Goal: Task Accomplishment & Management: Manage account settings

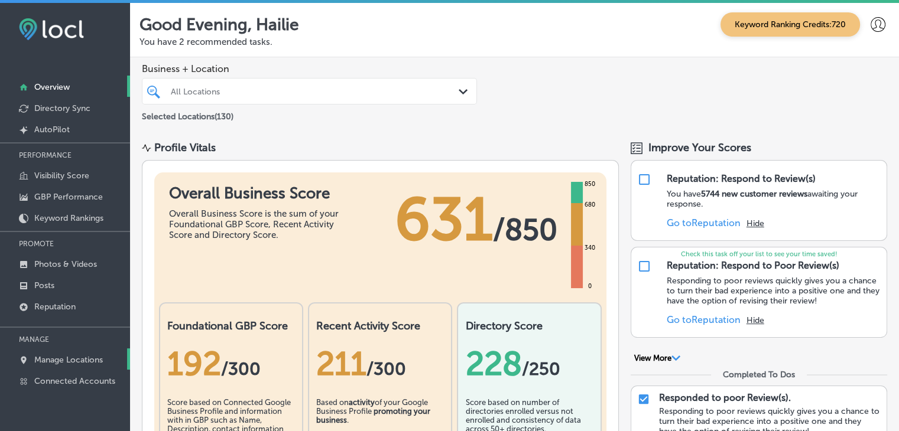
click at [66, 351] on link "Manage Locations" at bounding box center [65, 359] width 130 height 21
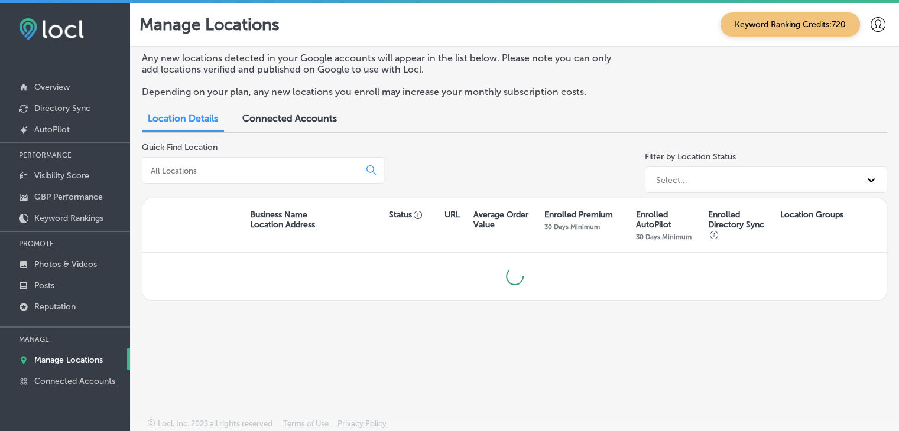
click at [235, 176] on div at bounding box center [263, 170] width 242 height 27
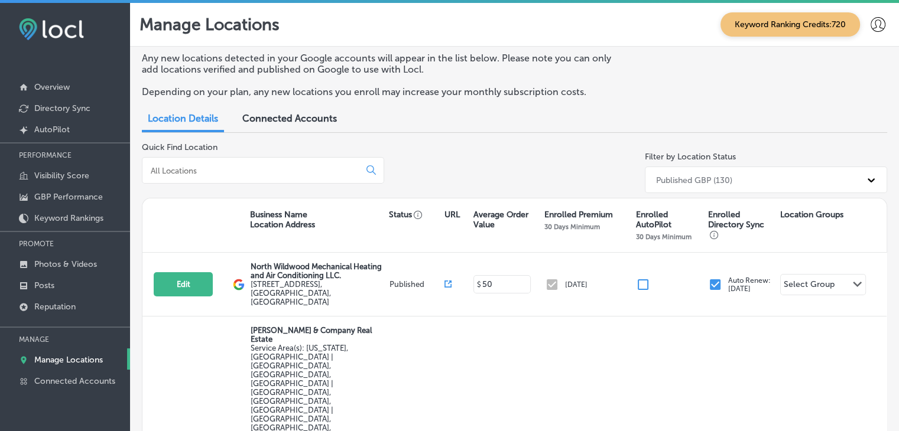
click at [265, 165] on input at bounding box center [252, 170] width 207 height 11
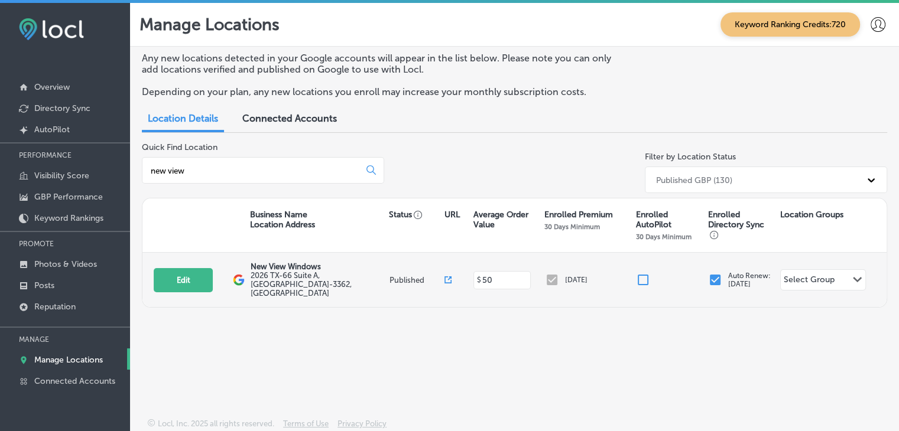
type input "new view"
click at [180, 288] on div "Edit This location is not published yet. New View Windows 2026 TX-[STREET_ADDRE…" at bounding box center [514, 280] width 744 height 54
click at [194, 277] on button "Edit" at bounding box center [183, 280] width 59 height 24
select select "US"
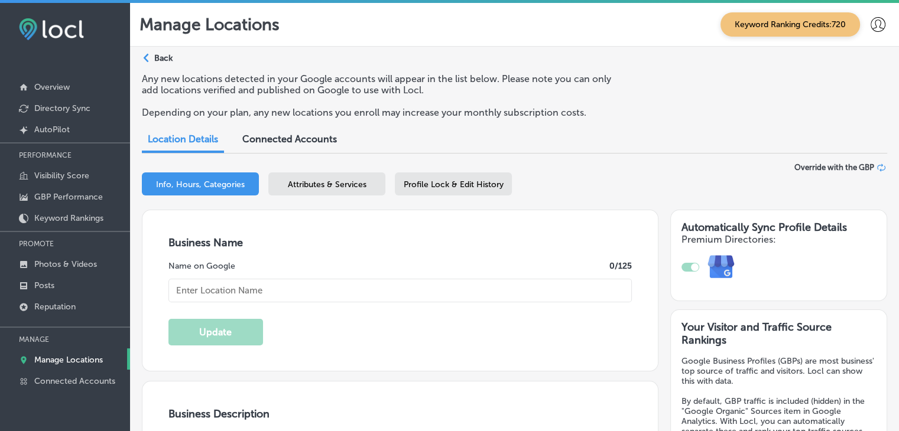
type input "New View Windows"
type input "2026 TX-66 Suite A"
type input "Rockwall"
type input "75087-3362"
type input "US"
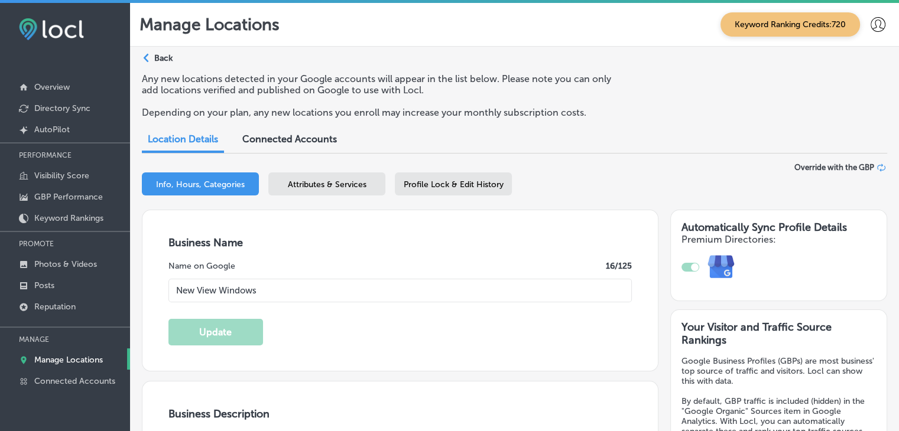
type input "[URL][DOMAIN_NAME]"
checkbox input "true"
type textarea "New View Windows is a window replacement company serving [GEOGRAPHIC_DATA], [GE…"
type input "[PHONE_NUMBER]"
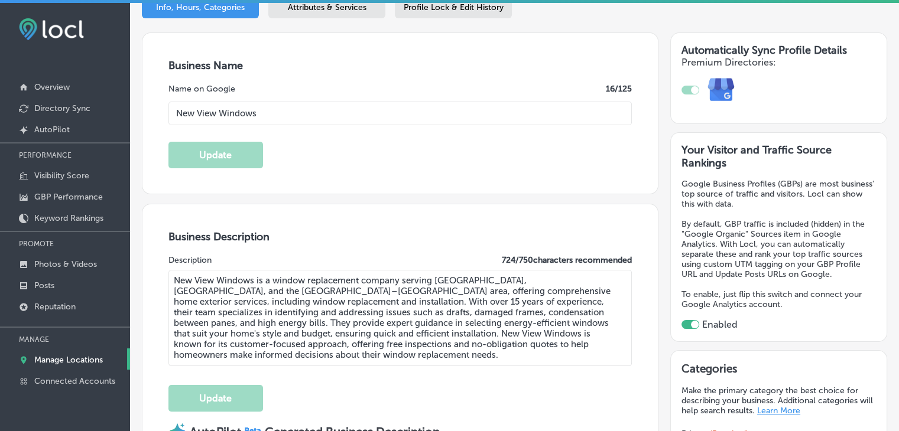
click at [267, 259] on div "Description 724 / 750 characters recommended" at bounding box center [400, 260] width 464 height 10
click at [312, 318] on textarea "New View Windows is a window replacement company serving [GEOGRAPHIC_DATA], [GE…" at bounding box center [400, 318] width 464 height 96
paste textarea ", based in [GEOGRAPHIC_DATA], [GEOGRAPHIC_DATA], is your trusted provider for e…"
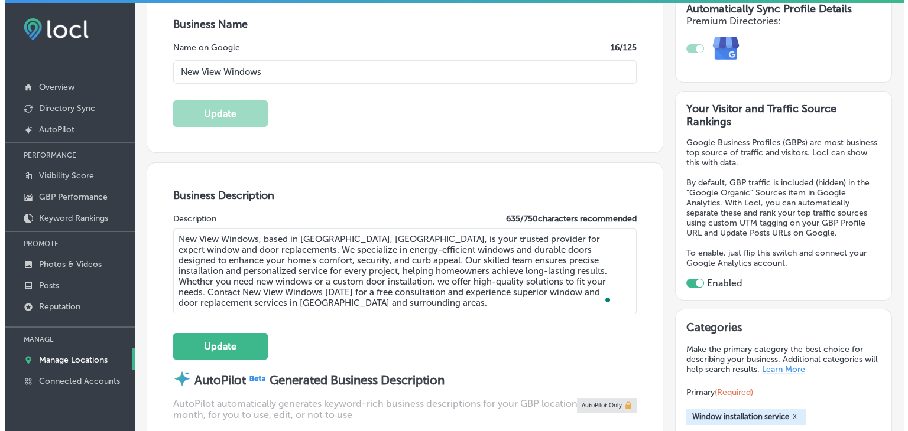
scroll to position [236, 0]
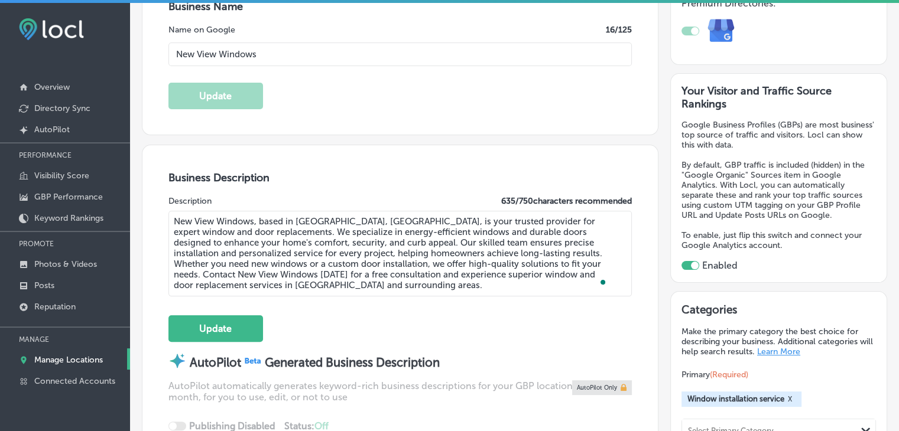
type textarea "New View Windows, based in [GEOGRAPHIC_DATA], [GEOGRAPHIC_DATA], is your truste…"
click at [200, 344] on div "Business Description Description 635 / 750 characters recommended New View Wind…" at bounding box center [399, 358] width 515 height 426
click at [215, 330] on button "Update" at bounding box center [215, 329] width 95 height 27
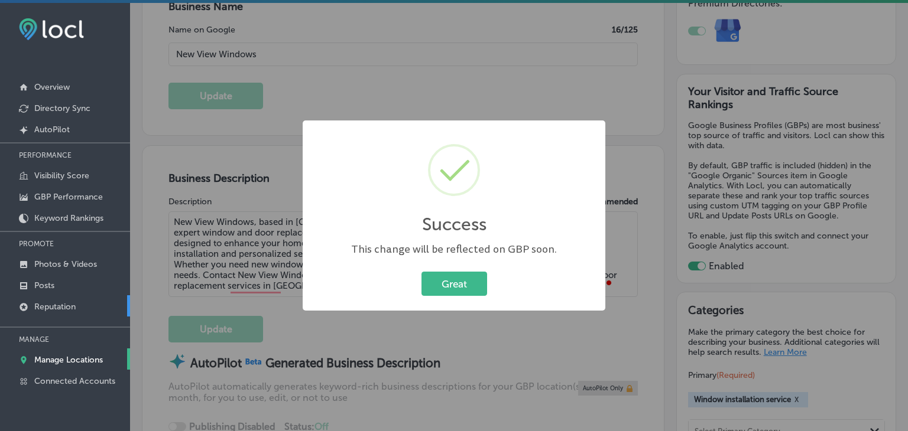
drag, startPoint x: 395, startPoint y: 88, endPoint x: 62, endPoint y: 309, distance: 399.3
click at [389, 89] on div "Success × This change will be reflected on GBP soon. Great Cancel" at bounding box center [454, 215] width 908 height 431
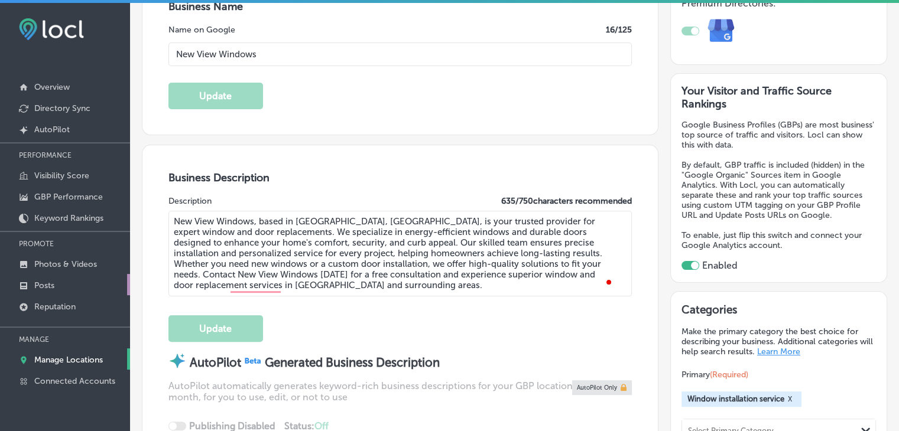
click at [25, 284] on icon at bounding box center [23, 285] width 9 height 9
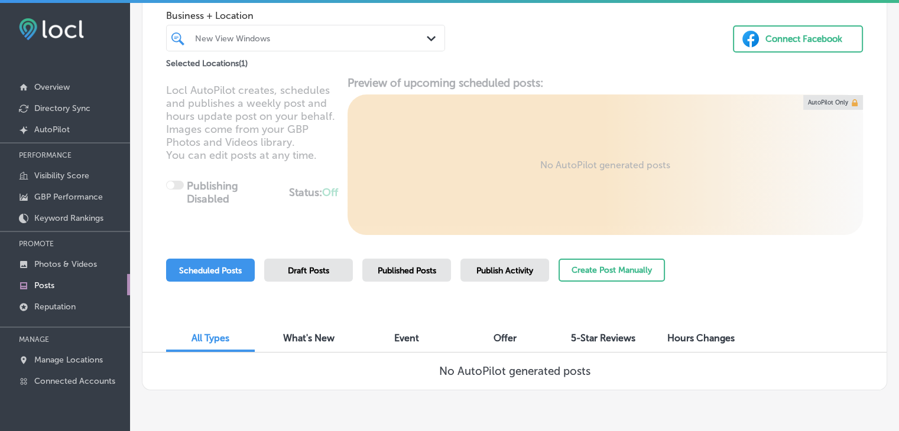
scroll to position [111, 0]
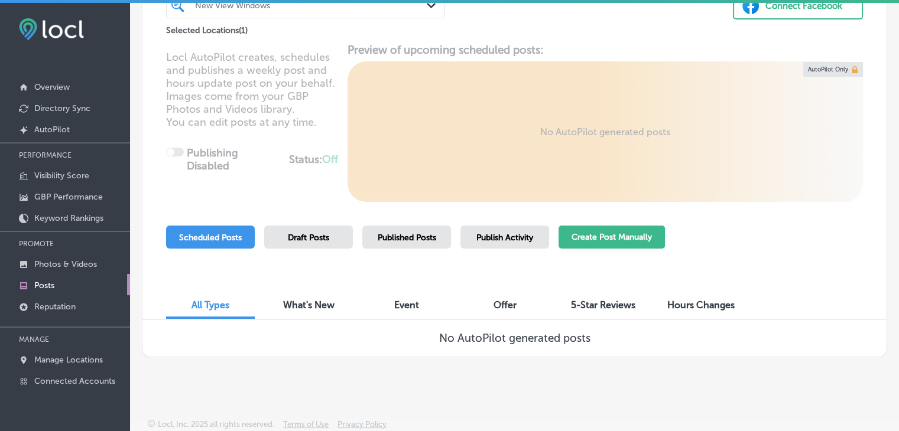
click at [644, 242] on button "Create Post Manually" at bounding box center [611, 237] width 106 height 23
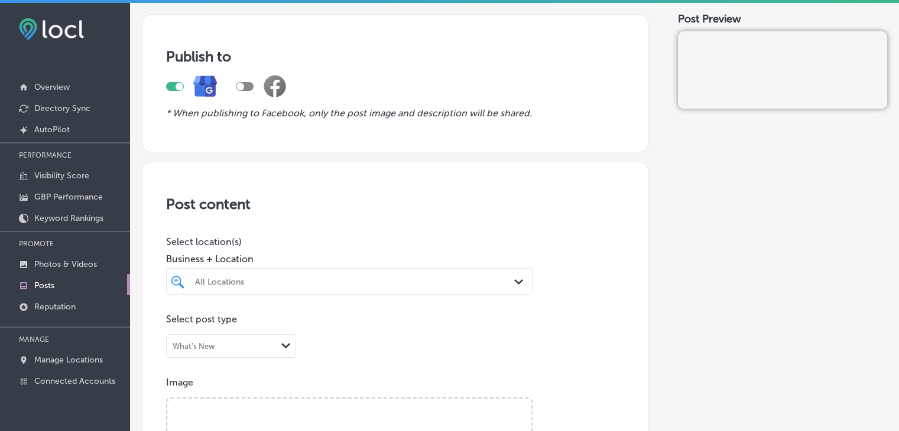
scroll to position [177, 0]
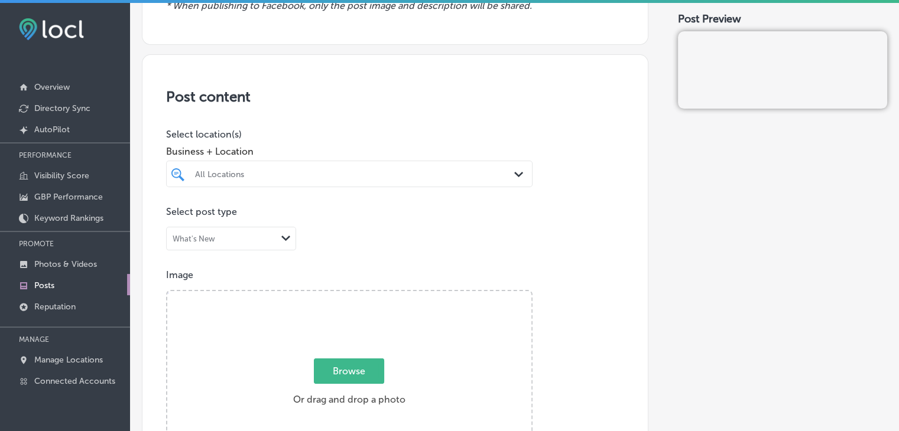
click at [310, 178] on div "All Locations" at bounding box center [355, 174] width 320 height 10
click at [326, 220] on label "2026 TX-66 Suite A" at bounding box center [361, 218] width 101 height 8
click at [350, 180] on div "new new" at bounding box center [333, 174] width 279 height 16
type input "new"
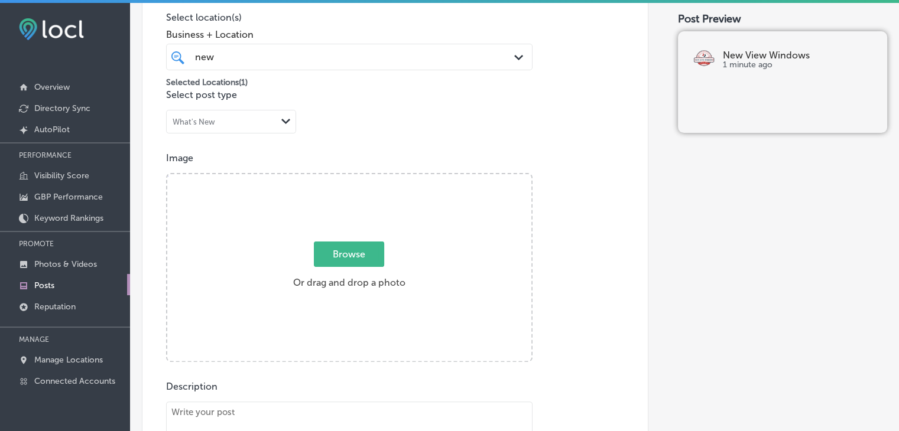
scroll to position [295, 0]
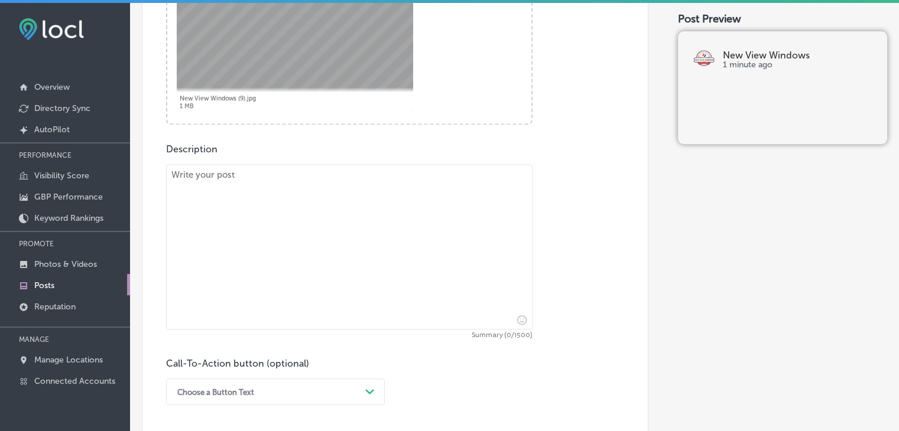
click at [260, 299] on textarea at bounding box center [349, 246] width 366 height 165
paste textarea "Looking to improve your home’s energy efficiency and curb appeal? At New View W…"
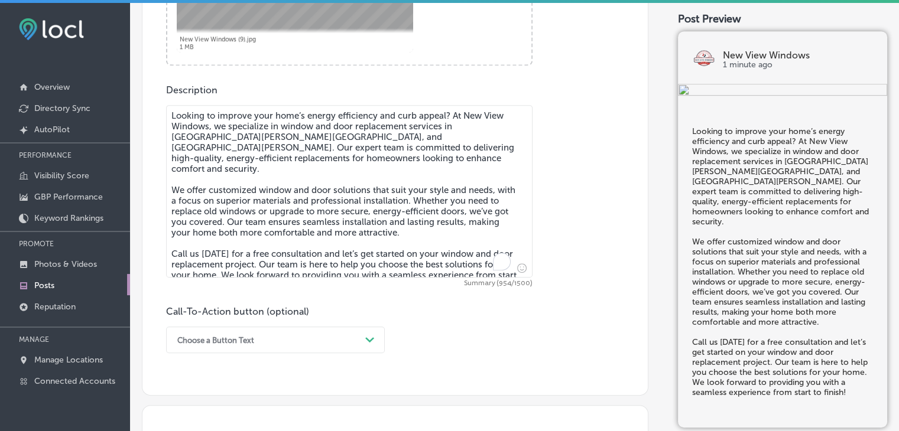
type textarea "Looking to improve your home’s energy efficiency and curb appeal? At New View W…"
click at [239, 337] on div "Choose a Button Text Path Created with Sketch." at bounding box center [275, 340] width 219 height 27
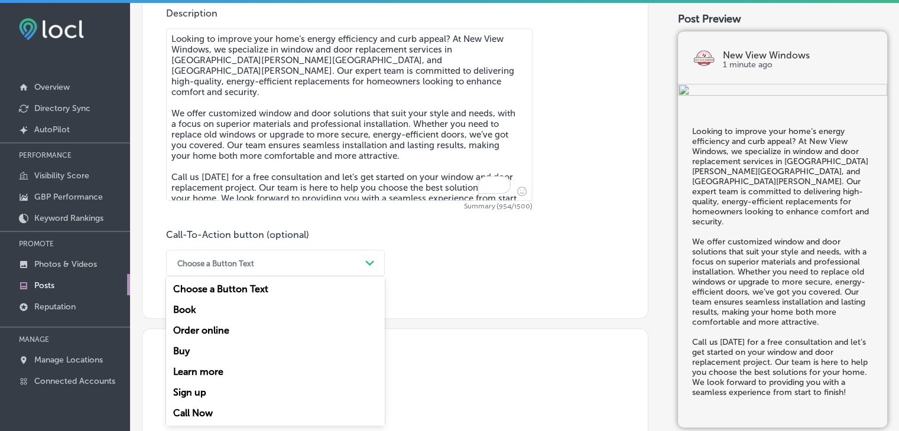
click at [209, 414] on div "Call Now" at bounding box center [275, 413] width 219 height 21
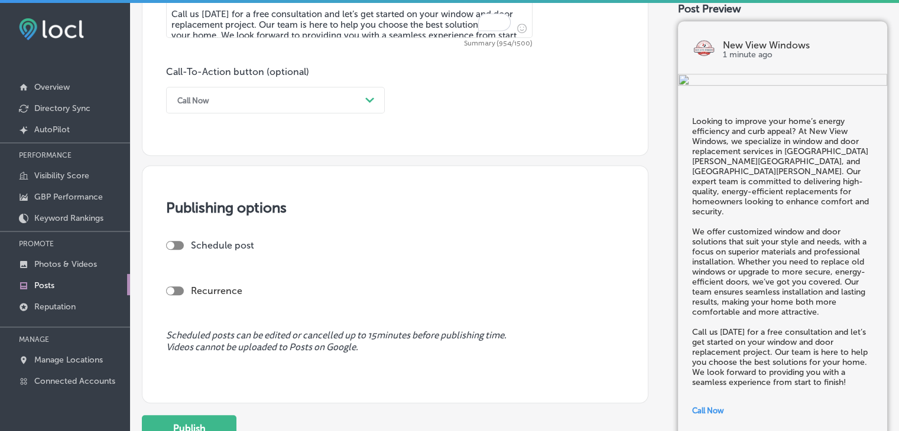
scroll to position [868, 0]
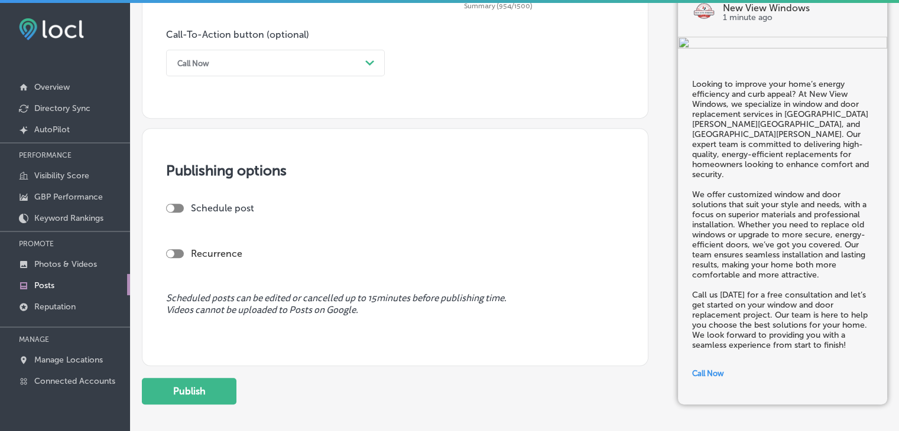
click at [181, 196] on div "Publishing options Schedule post Recurrence Scheduled posts can be edited or ca…" at bounding box center [395, 247] width 506 height 238
click at [181, 204] on div at bounding box center [175, 208] width 18 height 9
checkbox input "true"
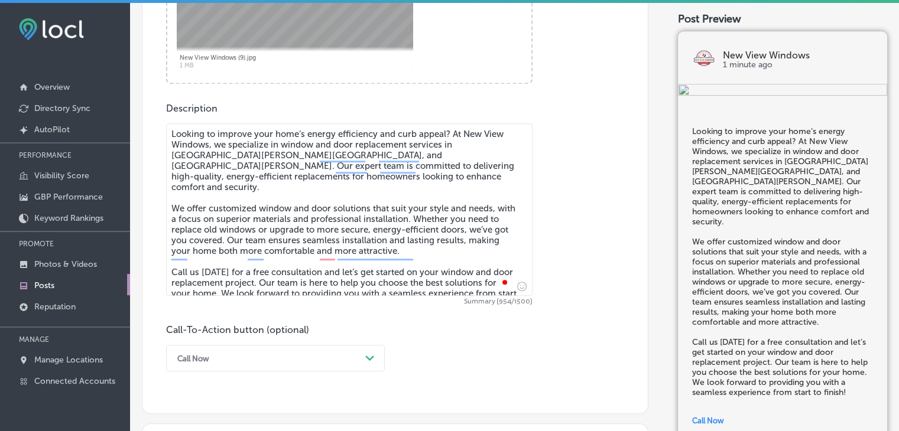
scroll to position [927, 0]
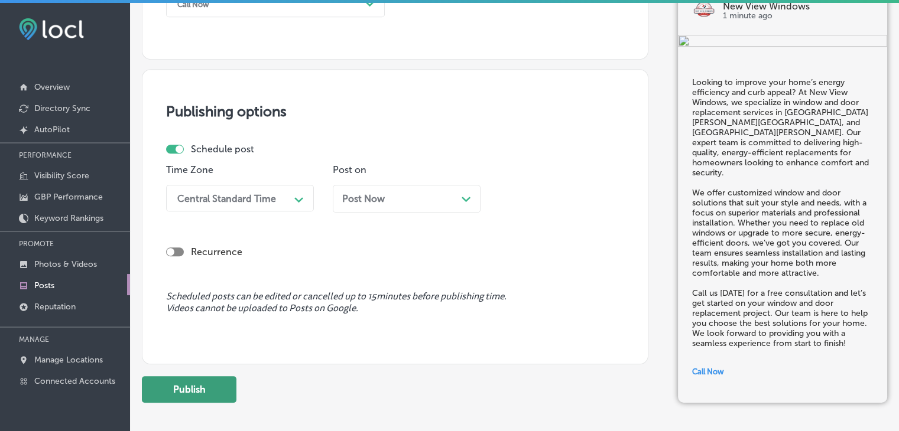
click at [199, 393] on button "Publish" at bounding box center [189, 389] width 95 height 27
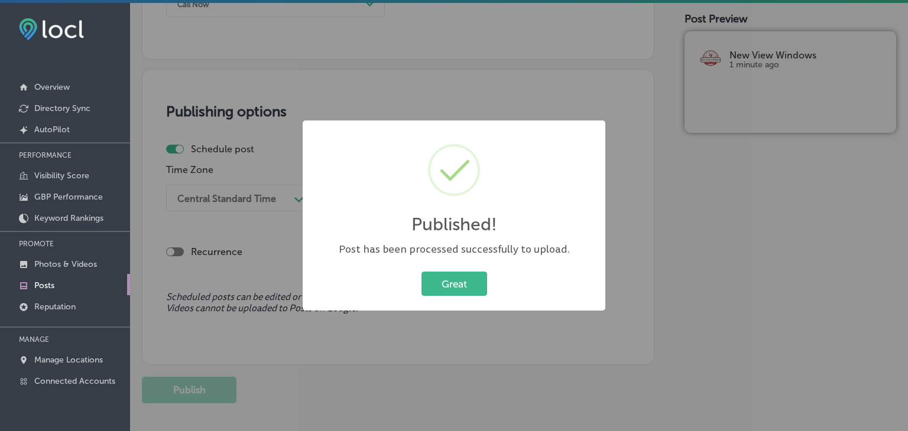
click at [525, 84] on div "Published! × Post has been processed successfully to upload. Great Cancel" at bounding box center [454, 215] width 908 height 431
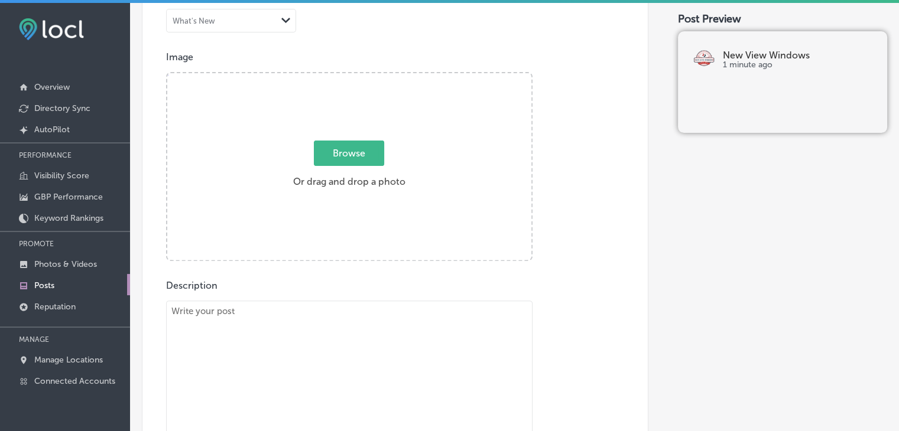
click at [388, 379] on textarea "To enrich screen reader interactions, please activate Accessibility in Grammarl…" at bounding box center [349, 387] width 366 height 173
paste textarea "Is your home’s energy efficiency not up to par? New View Windows offers profess…"
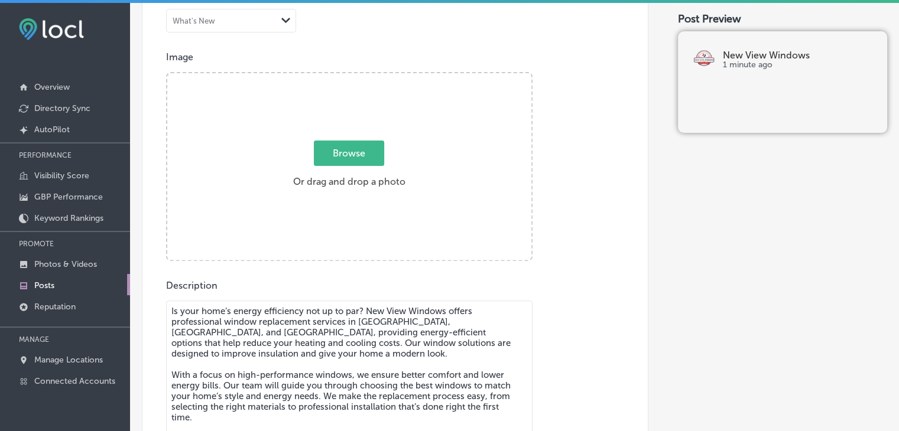
scroll to position [2, 0]
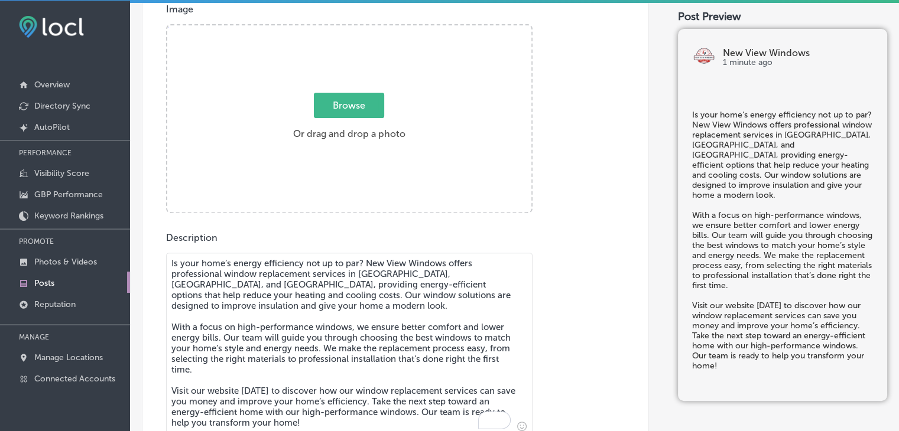
type textarea "Is your home’s energy efficiency not up to par? New View Windows offers profess…"
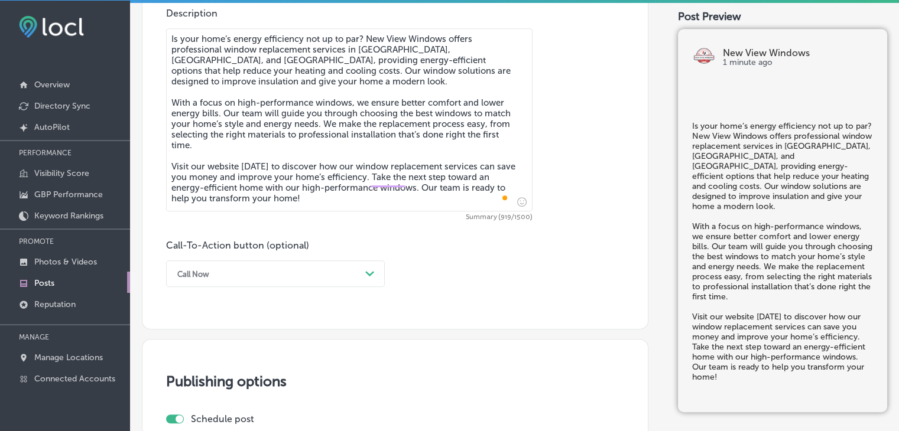
scroll to position [677, 0]
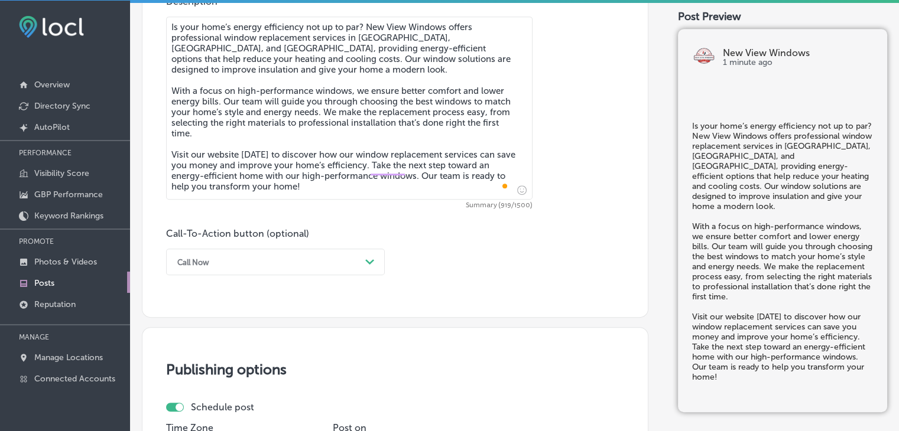
click at [171, 262] on div "Call Now" at bounding box center [265, 262] width 189 height 18
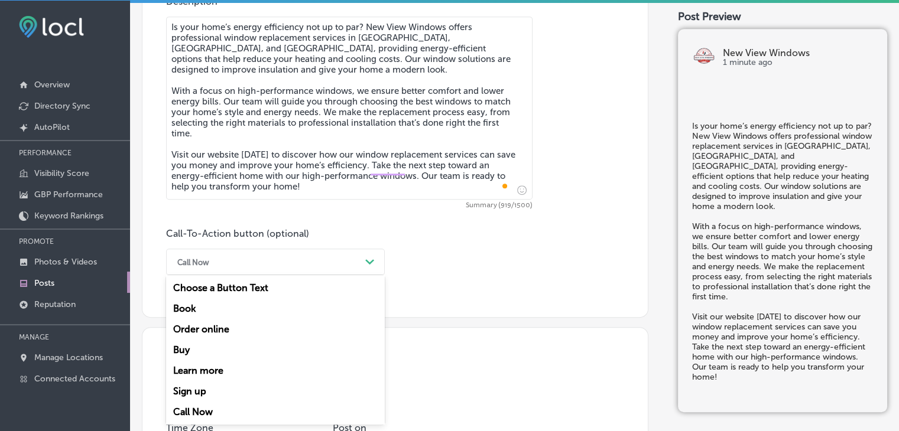
click at [224, 378] on div "Learn more" at bounding box center [275, 370] width 219 height 21
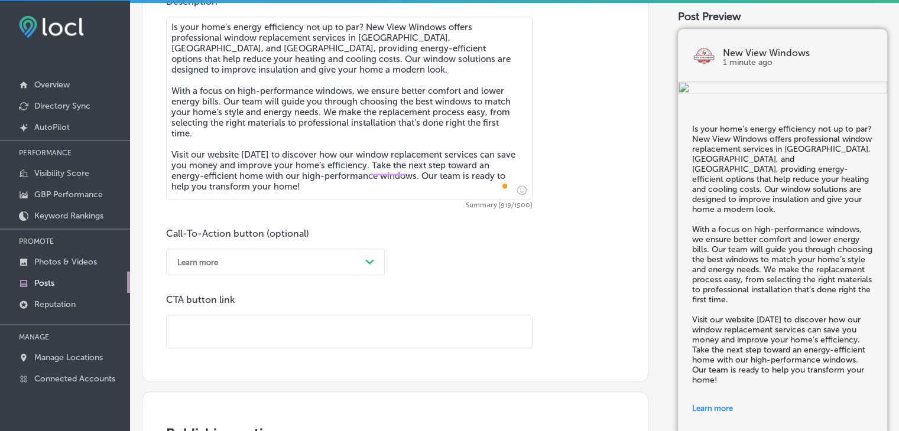
drag, startPoint x: 409, startPoint y: 336, endPoint x: 411, endPoint y: 326, distance: 9.6
click at [409, 336] on input "text" at bounding box center [349, 332] width 365 height 32
paste input "[URL][DOMAIN_NAME]"
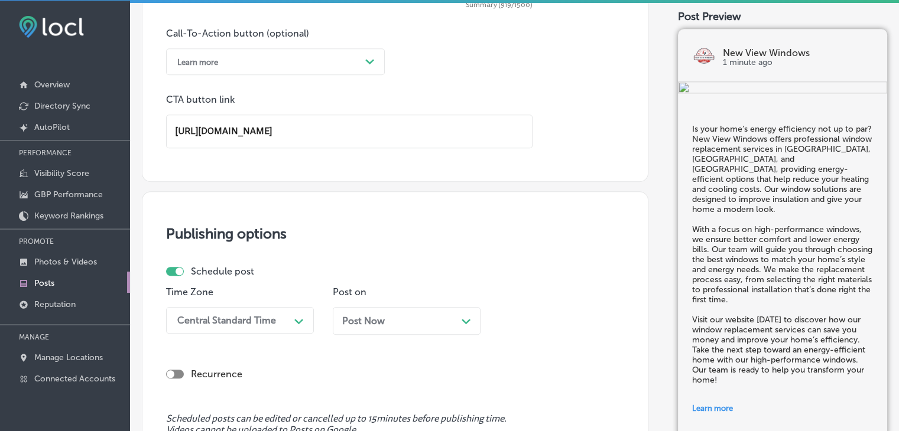
scroll to position [1032, 0]
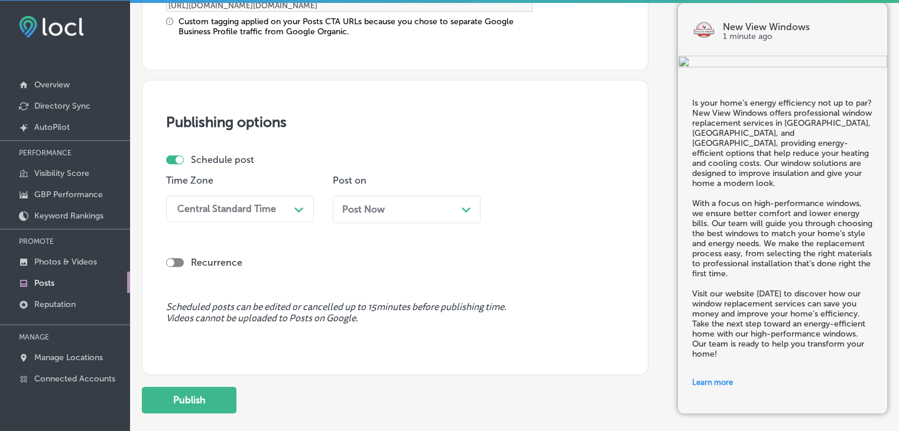
type input "[URL][DOMAIN_NAME]"
click at [406, 213] on div "Post Now Path Created with Sketch." at bounding box center [407, 210] width 148 height 28
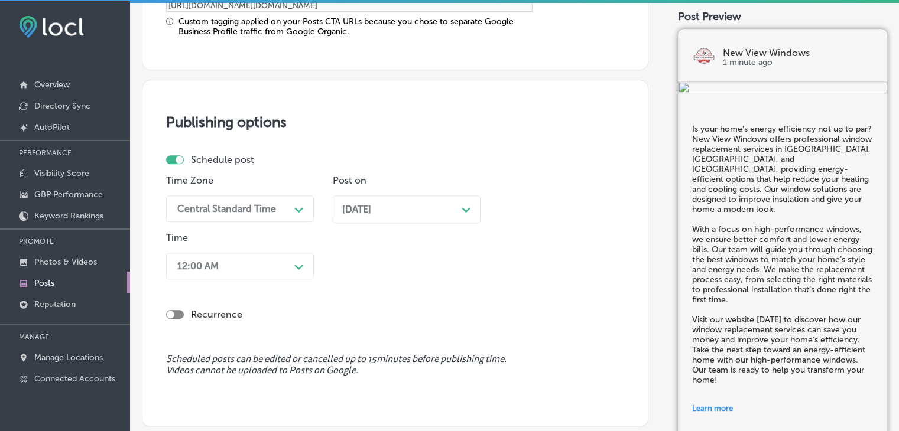
click at [267, 215] on div "Central Standard Time" at bounding box center [230, 209] width 118 height 21
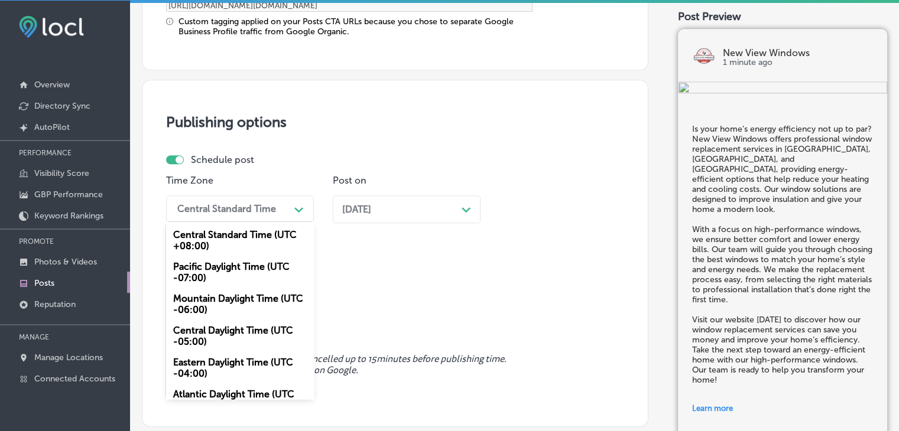
click at [234, 311] on div "Mountain Daylight Time (UTC -06:00)" at bounding box center [240, 304] width 148 height 32
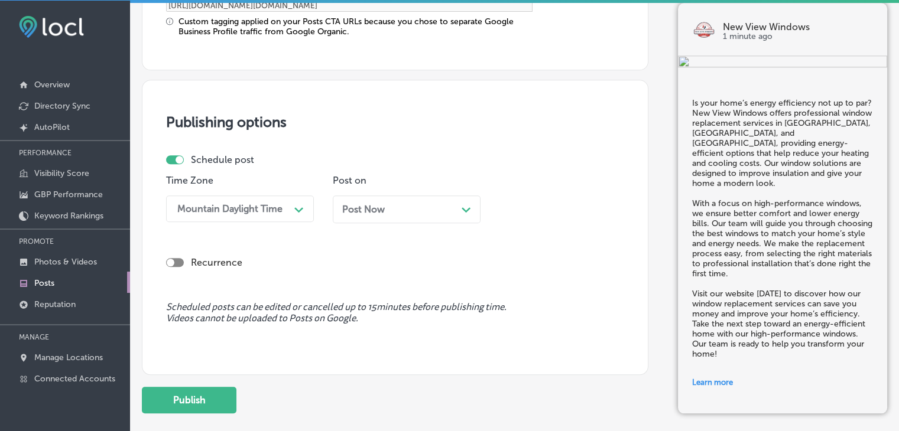
click at [369, 200] on div "Post Now Path Created with Sketch." at bounding box center [407, 210] width 148 height 28
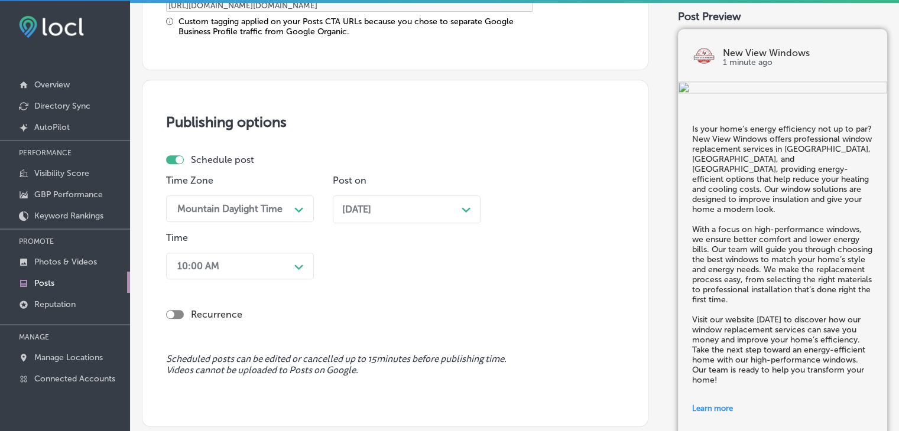
click at [237, 288] on div "Recurrence" at bounding box center [395, 305] width 458 height 42
click at [241, 269] on div "10:00 AM Path Created with Sketch." at bounding box center [240, 266] width 148 height 27
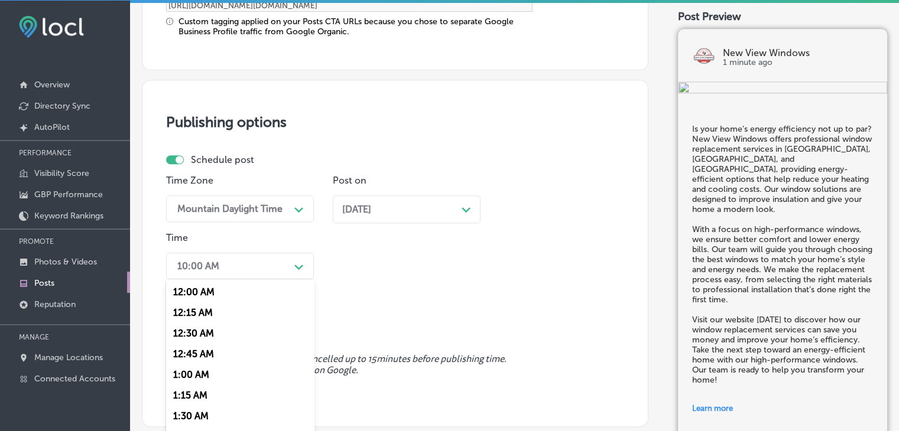
scroll to position [1060, 0]
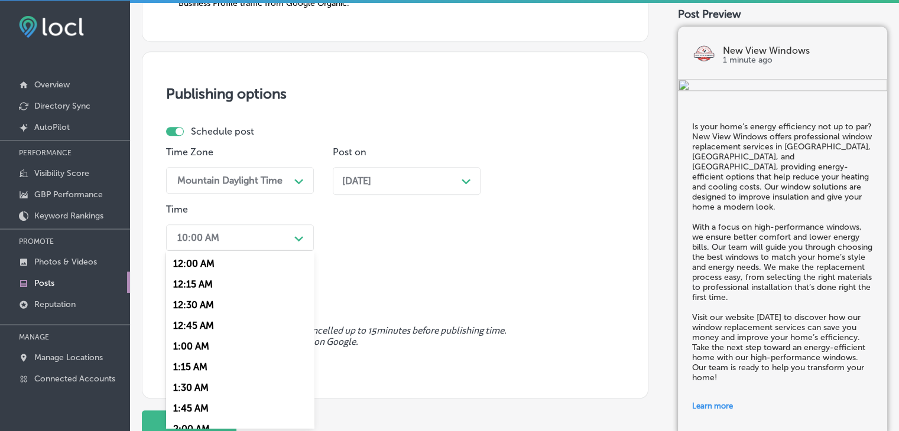
click at [366, 174] on div "[DATE] Path Created with Sketch." at bounding box center [407, 181] width 148 height 28
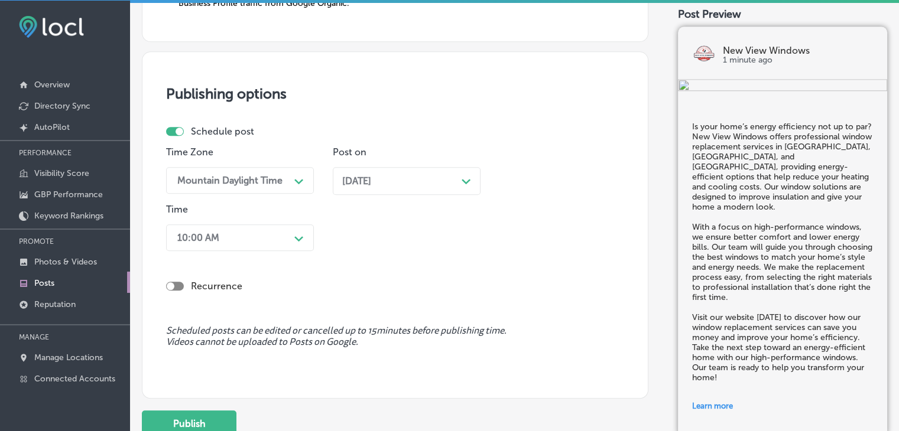
click at [248, 230] on div "10:00 AM" at bounding box center [230, 237] width 118 height 21
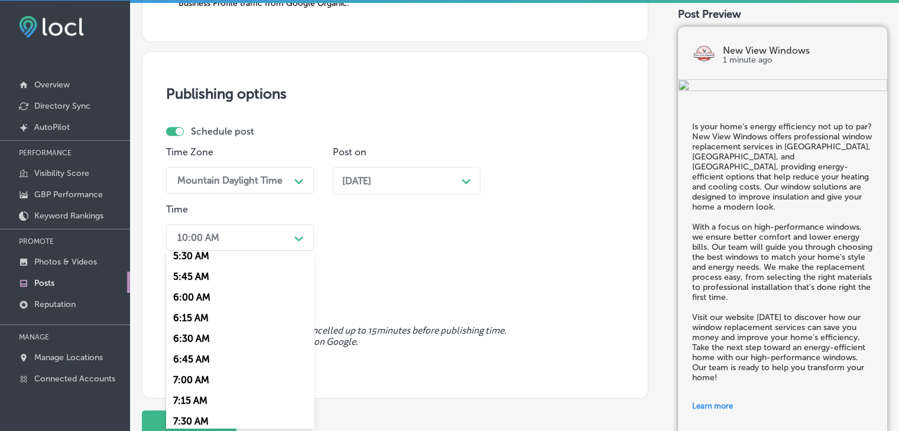
scroll to position [532, 0]
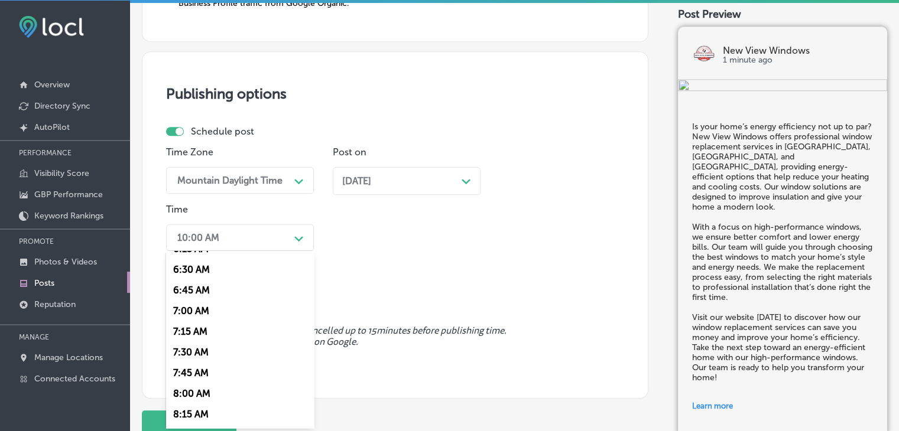
click at [194, 311] on div "7:00 AM" at bounding box center [240, 311] width 148 height 21
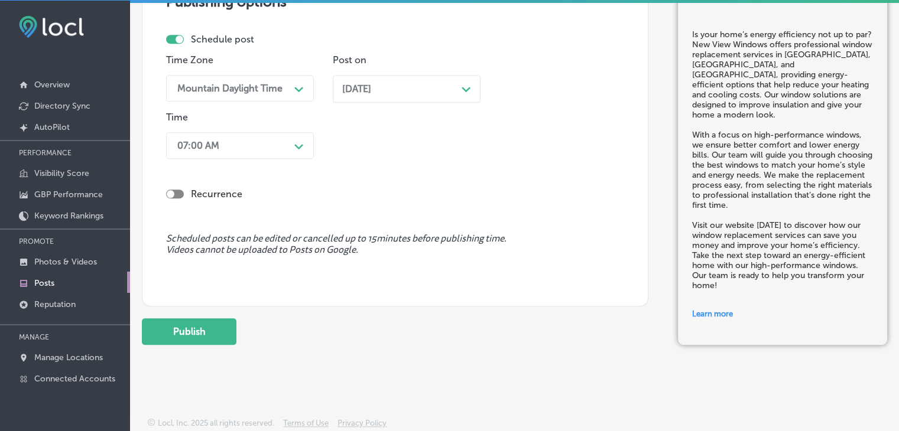
scroll to position [1153, 0]
click at [203, 336] on button "Publish" at bounding box center [189, 330] width 95 height 27
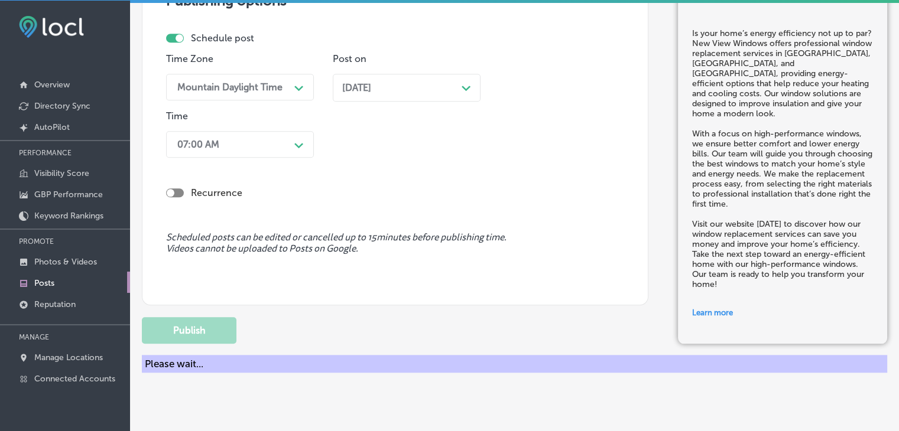
click at [513, 90] on div "Time Zone Mountain Daylight Time Path Created with Sketch. Post on [DATE] Path …" at bounding box center [390, 107] width 448 height 109
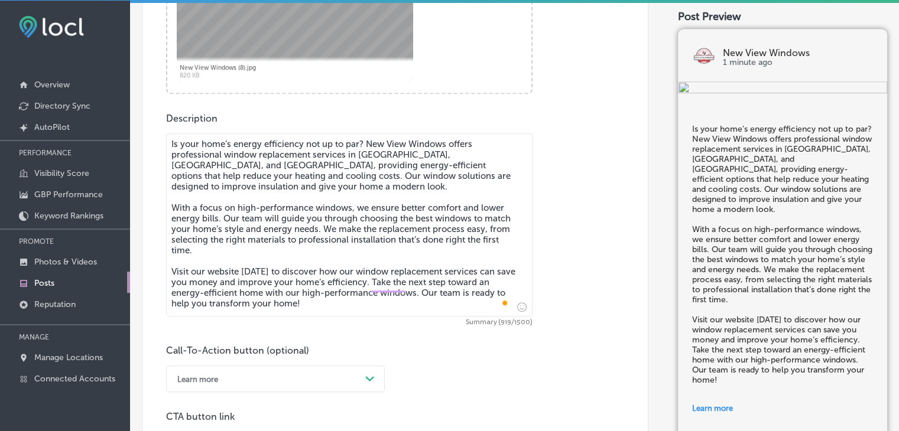
scroll to position [622, 0]
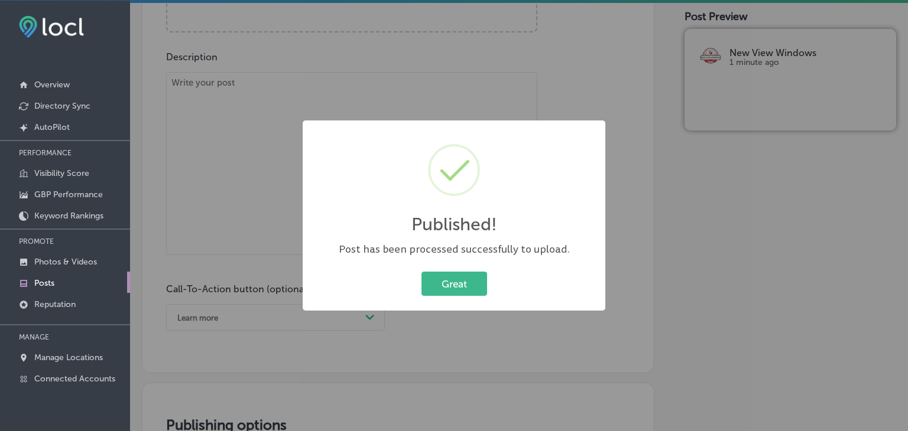
click at [431, 133] on div "Published! ×" at bounding box center [453, 187] width 279 height 110
click at [422, 71] on div "Published! × Post has been processed successfully to upload. Great Cancel" at bounding box center [454, 215] width 908 height 431
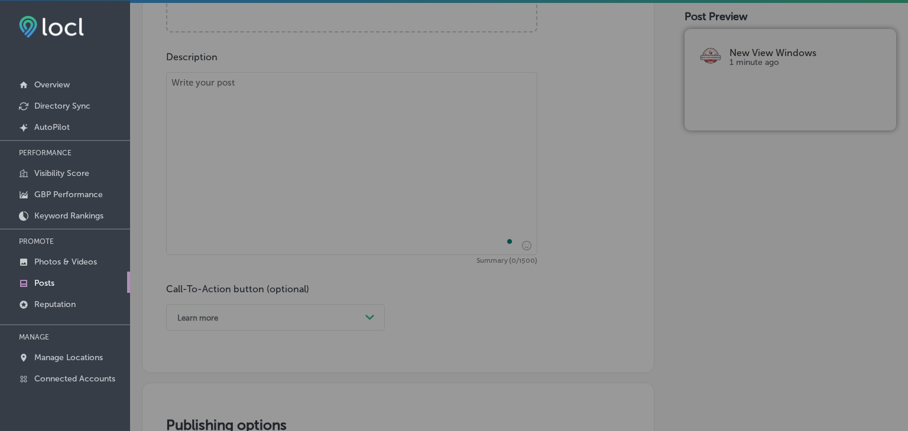
click at [383, 138] on textarea "To enrich screen reader interactions, please activate Accessibility in Grammarl…" at bounding box center [351, 163] width 371 height 183
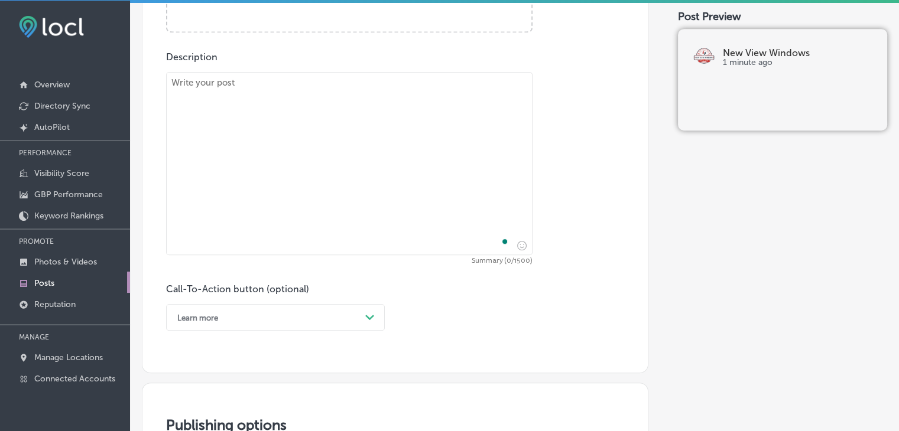
paste textarea "Looking to upgrade your home’s doors? New View Windows offers door replacement …"
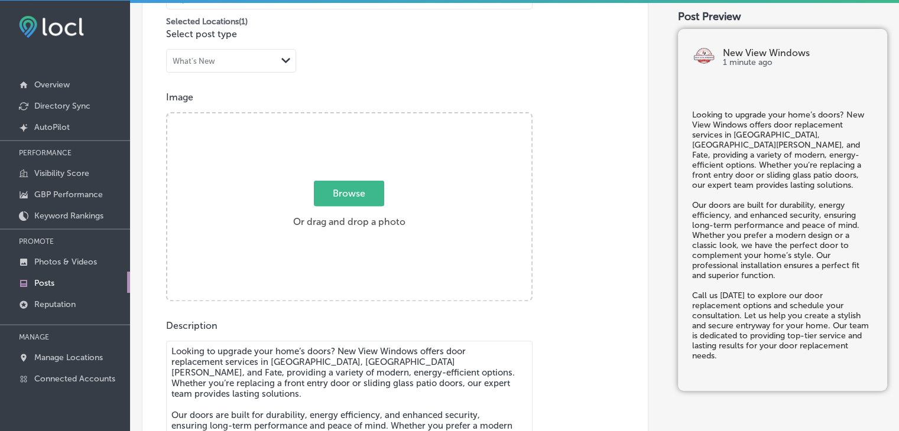
type textarea "Looking to upgrade your home’s doors? New View Windows offers door replacement …"
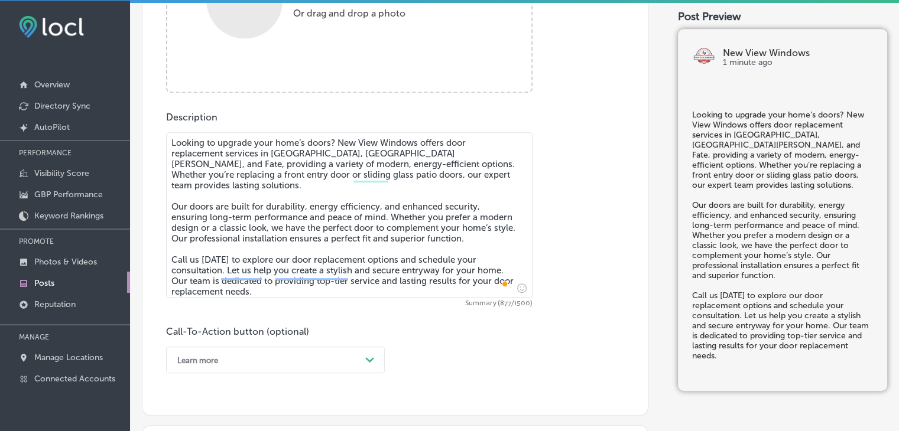
scroll to position [562, 0]
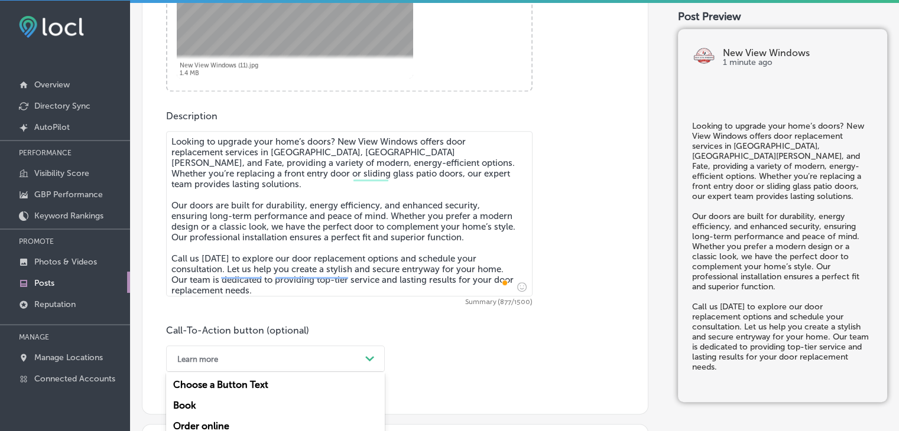
click at [212, 360] on div "option Learn more, selected. option Buy focused, 4 of 7. 7 results available. U…" at bounding box center [275, 359] width 219 height 27
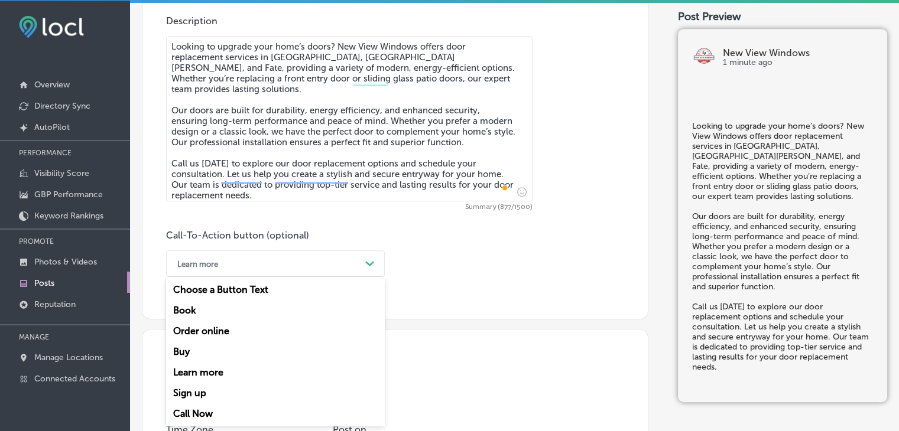
click at [199, 408] on div "Call Now" at bounding box center [275, 414] width 219 height 21
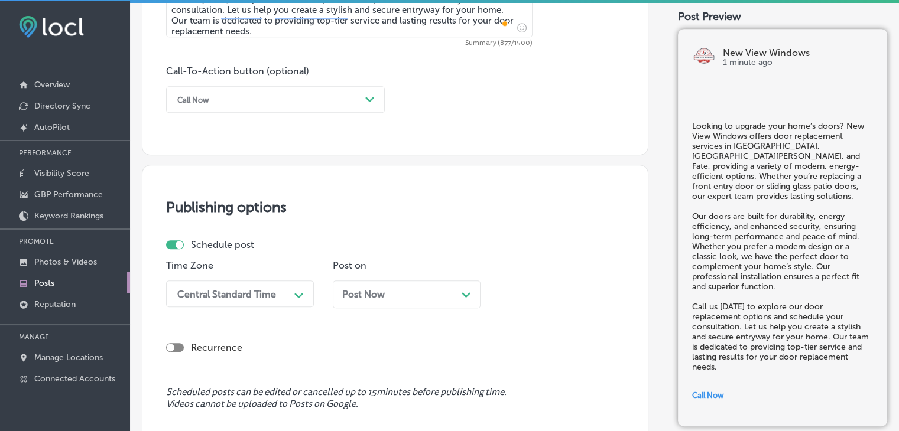
scroll to position [953, 0]
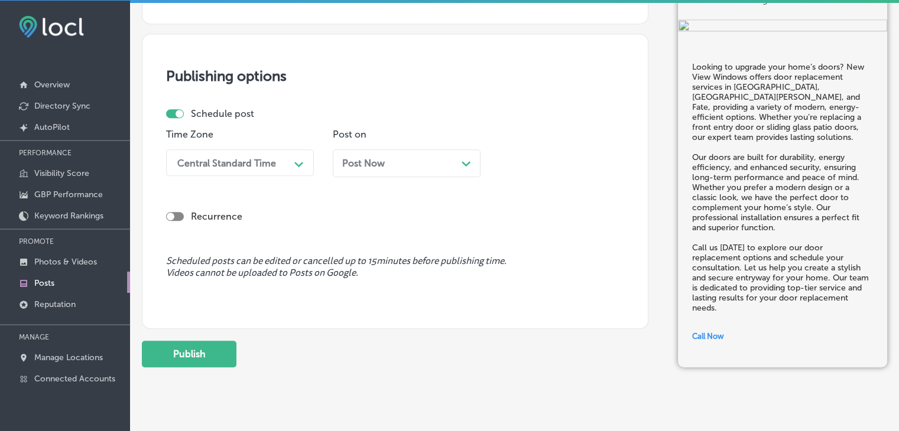
click at [393, 168] on div "Post Now Path Created with Sketch." at bounding box center [407, 163] width 148 height 28
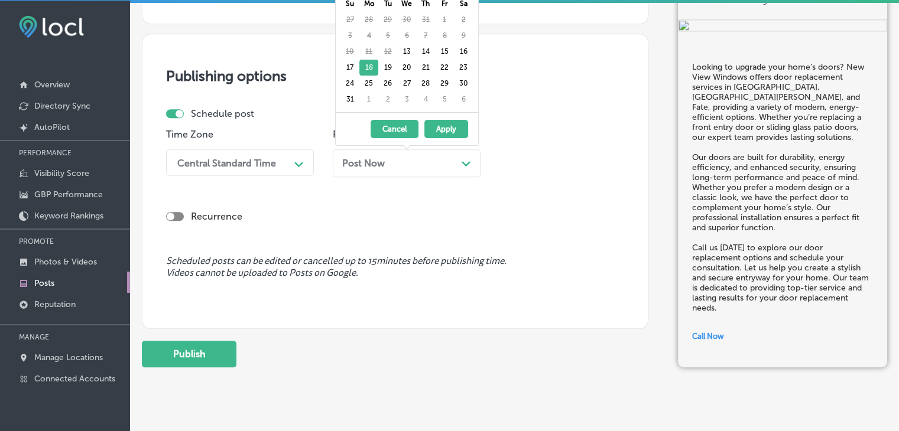
click at [264, 157] on div "Central Standard Time" at bounding box center [226, 162] width 99 height 11
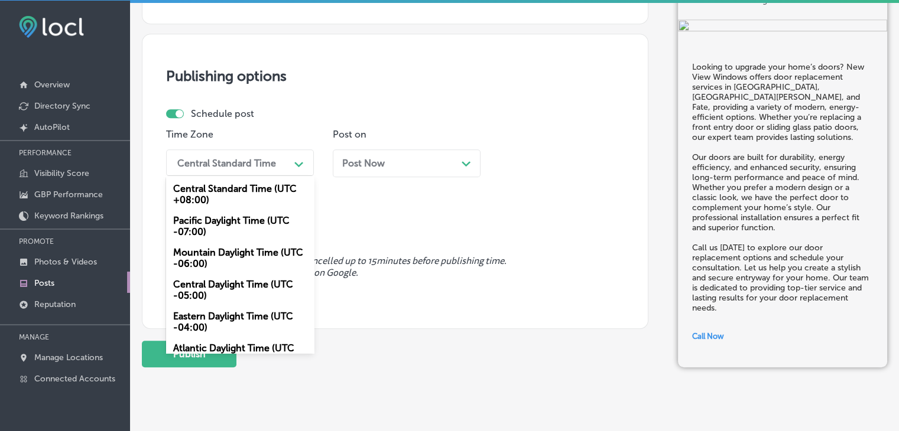
click at [220, 265] on div "Mountain Daylight Time (UTC -06:00)" at bounding box center [240, 258] width 148 height 32
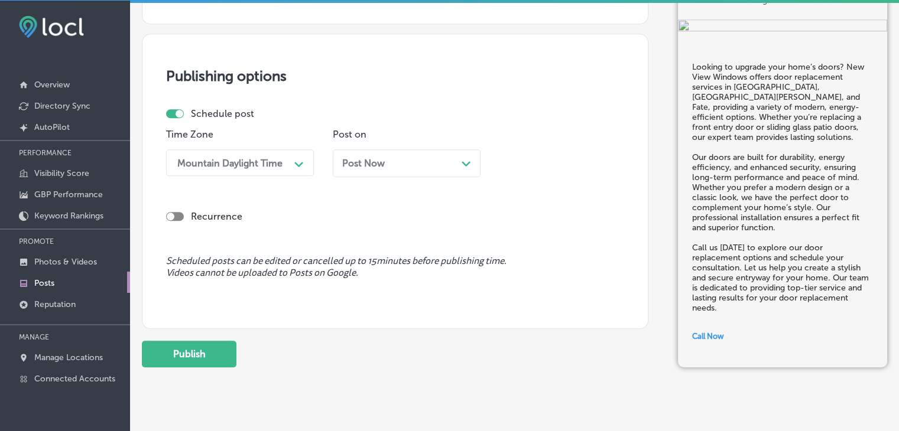
click at [393, 160] on div "Post Now Path Created with Sketch." at bounding box center [406, 163] width 129 height 11
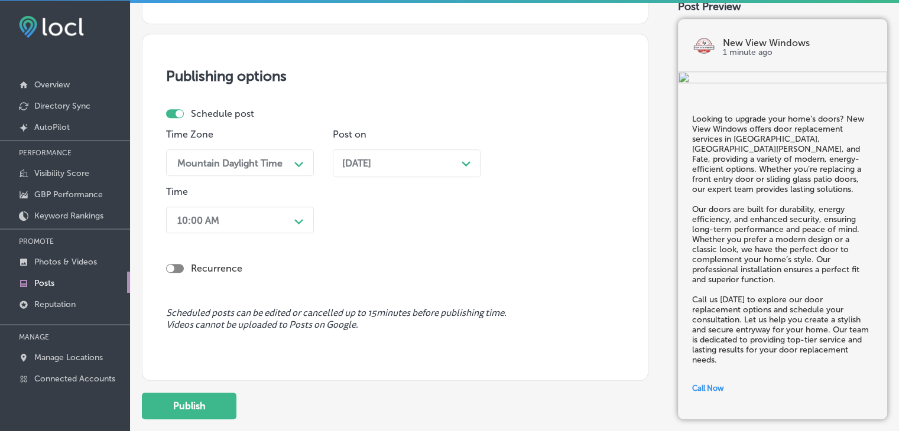
click at [259, 258] on div "Recurrence" at bounding box center [395, 268] width 458 height 23
click at [261, 226] on div "10:00 AM" at bounding box center [230, 220] width 118 height 21
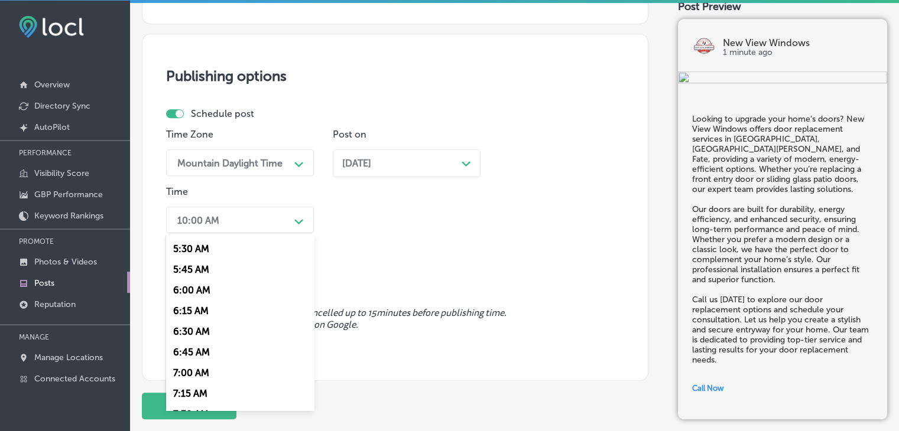
scroll to position [473, 0]
click at [201, 353] on div "7:00 AM" at bounding box center [240, 352] width 148 height 21
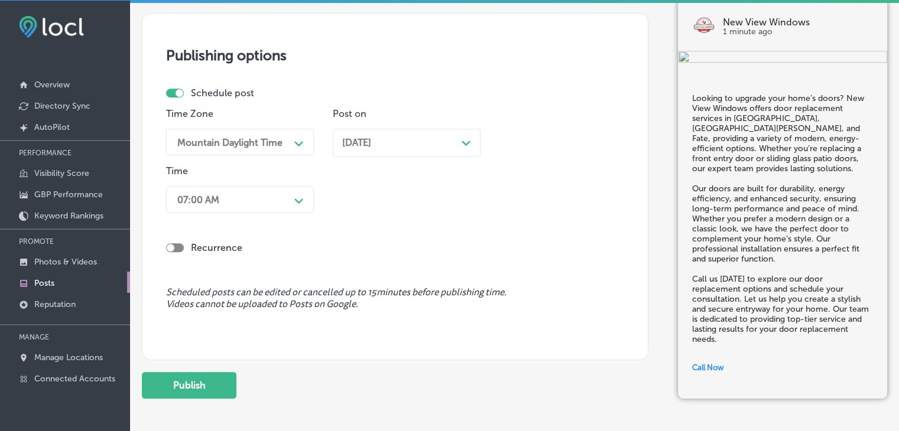
scroll to position [1029, 0]
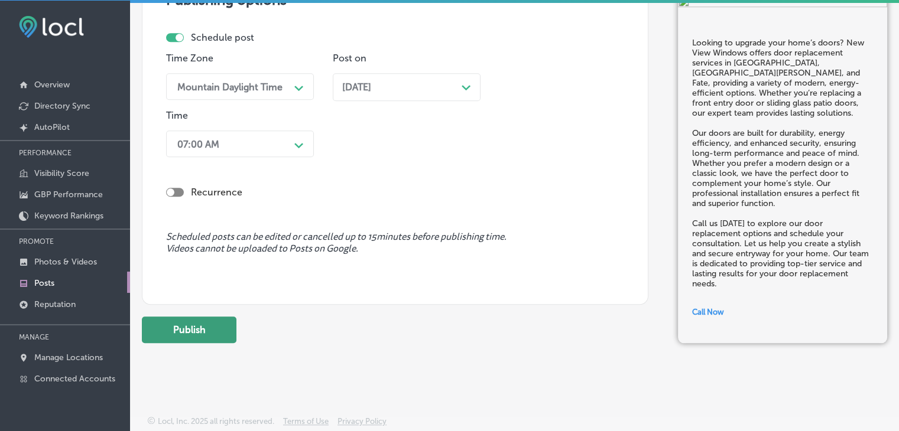
click at [210, 336] on button "Publish" at bounding box center [189, 330] width 95 height 27
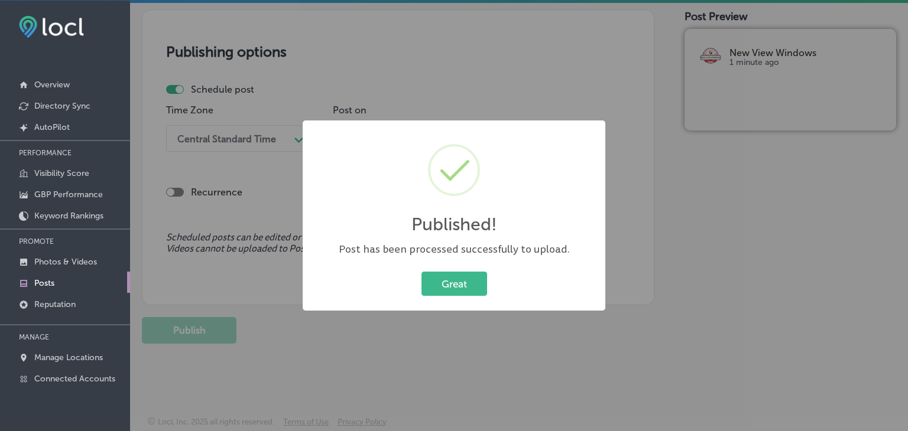
click at [487, 100] on div "Published! × Post has been processed successfully to upload. Great Cancel" at bounding box center [454, 215] width 908 height 431
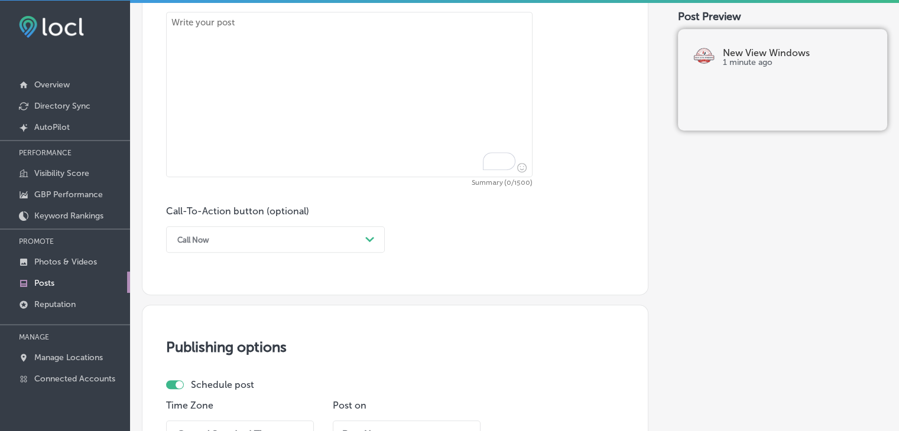
click at [414, 172] on textarea "To enrich screen reader interactions, please activate Accessibility in Grammarl…" at bounding box center [349, 94] width 366 height 165
paste textarea "Is your home in need of a window upgrade? New View Windows provides high-qualit…"
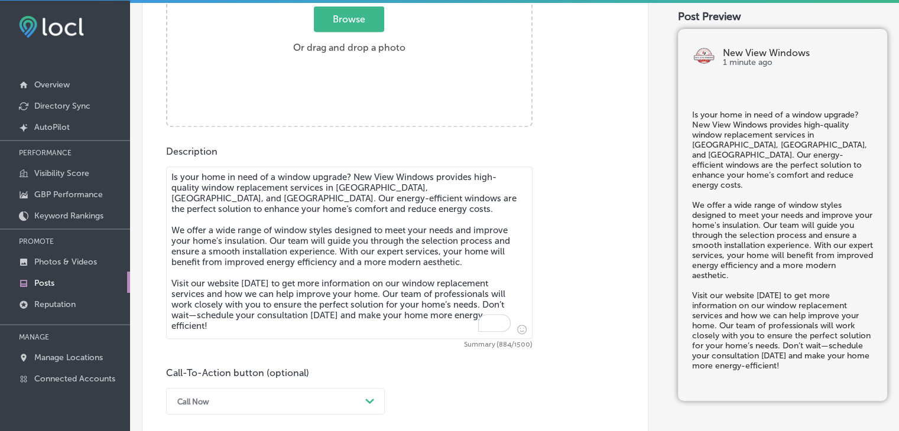
scroll to position [386, 0]
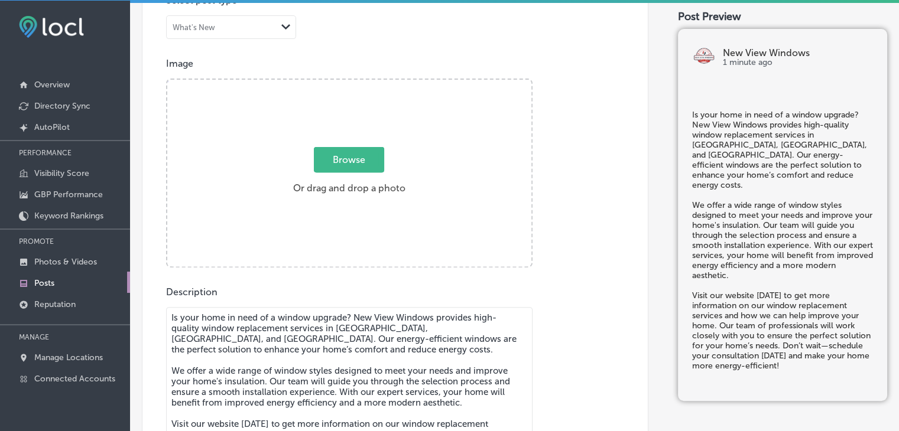
type textarea "Is your home in need of a window upgrade? New View Windows provides high-qualit…"
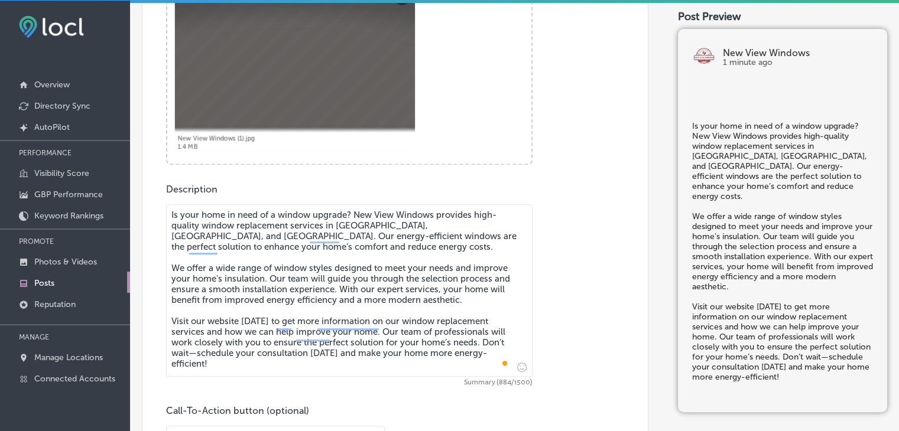
scroll to position [564, 0]
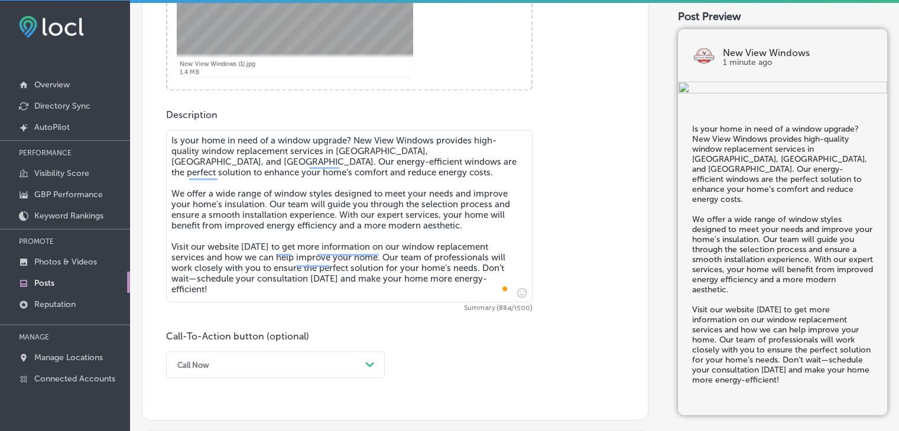
click at [296, 352] on div "Call Now Path Created with Sketch." at bounding box center [275, 365] width 219 height 27
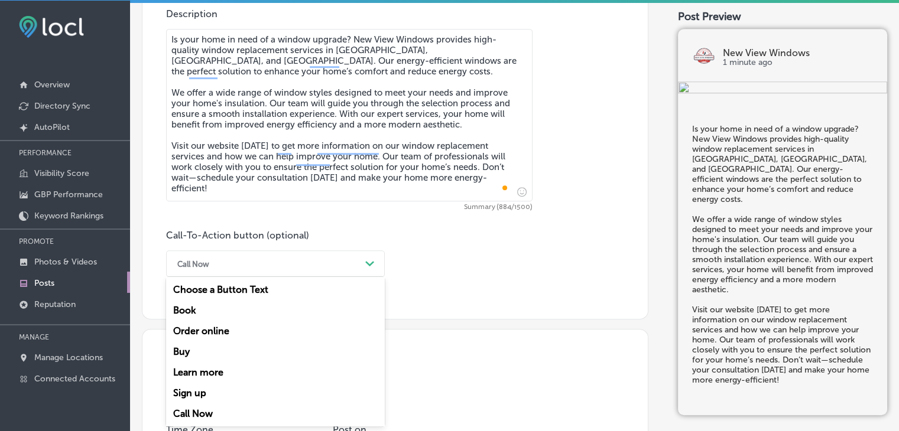
click at [227, 378] on div "Learn more" at bounding box center [275, 372] width 219 height 21
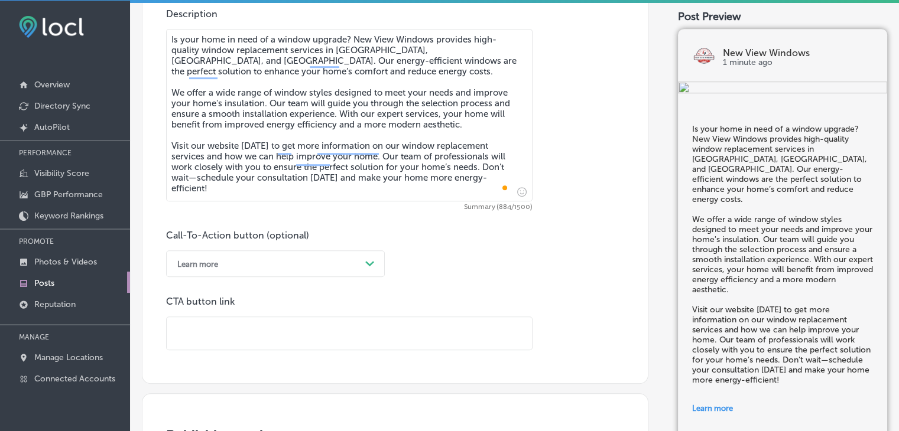
click at [251, 313] on div "CTA button link" at bounding box center [349, 323] width 366 height 54
click at [257, 323] on input "text" at bounding box center [349, 333] width 365 height 32
paste input "[URL][DOMAIN_NAME]"
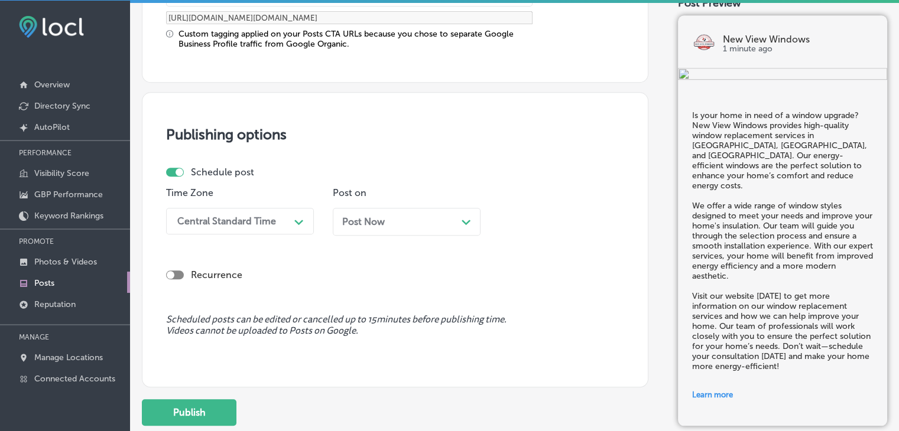
scroll to position [1078, 0]
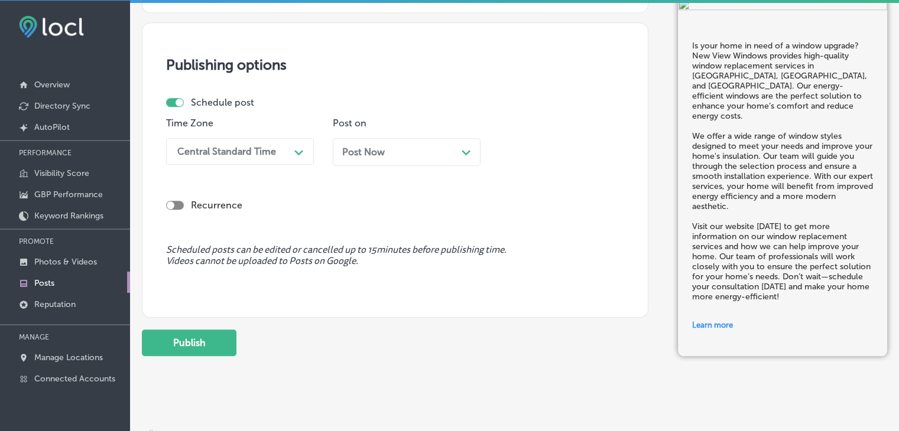
type input "[URL][DOMAIN_NAME]"
click at [267, 161] on div "Central Standard Time Path Created with Sketch." at bounding box center [240, 151] width 148 height 27
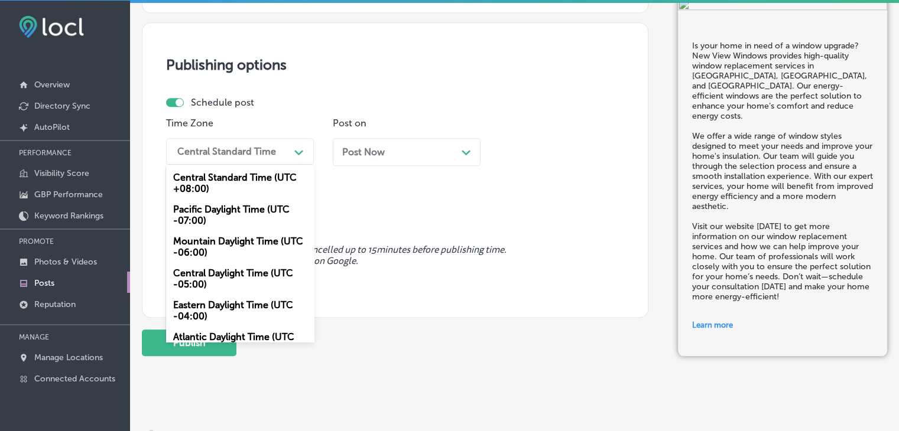
click at [220, 247] on div "Mountain Daylight Time (UTC -06:00)" at bounding box center [240, 247] width 148 height 32
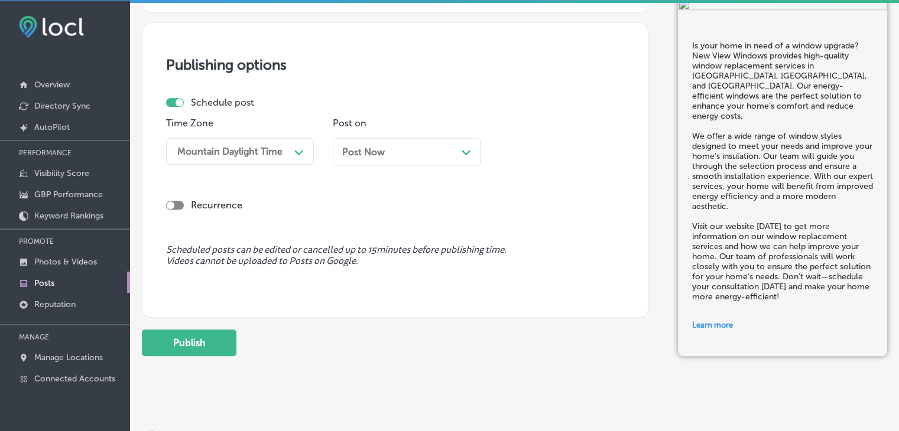
click at [373, 144] on div "Post Now Path Created with Sketch." at bounding box center [407, 152] width 148 height 28
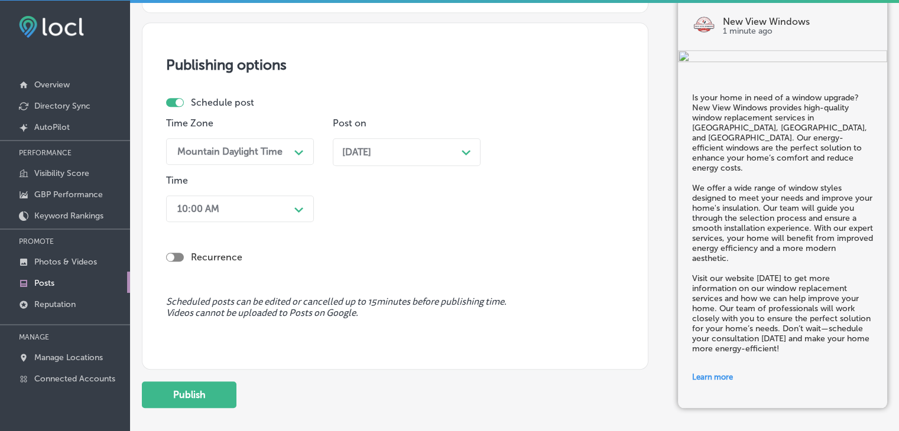
click at [266, 222] on div "Time 10:00 AM Path Created with Sketch." at bounding box center [240, 201] width 148 height 52
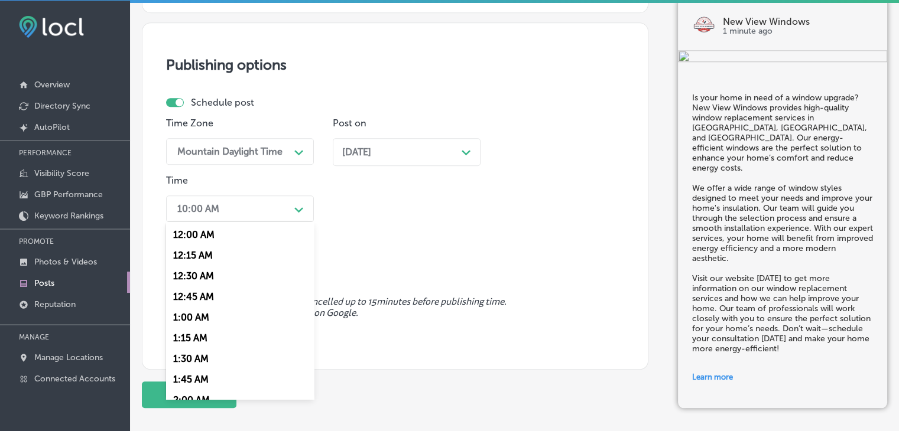
click at [267, 212] on div "10:00 AM" at bounding box center [230, 209] width 118 height 21
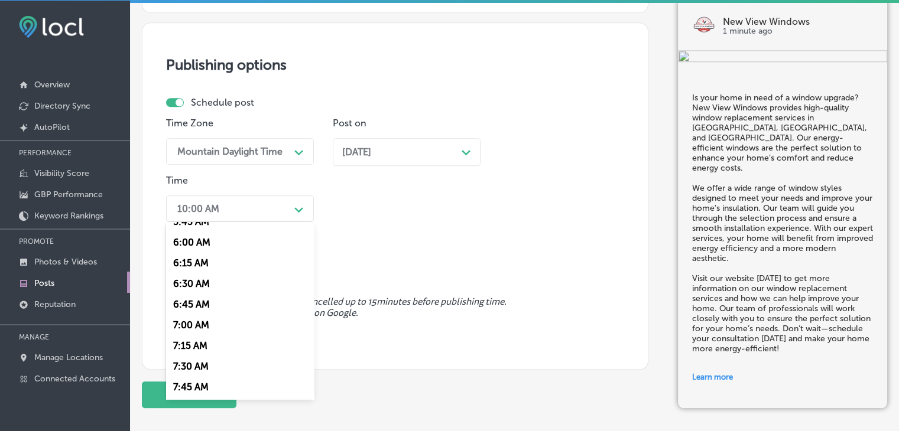
scroll to position [532, 0]
click at [196, 279] on div "7:00 AM" at bounding box center [240, 282] width 148 height 21
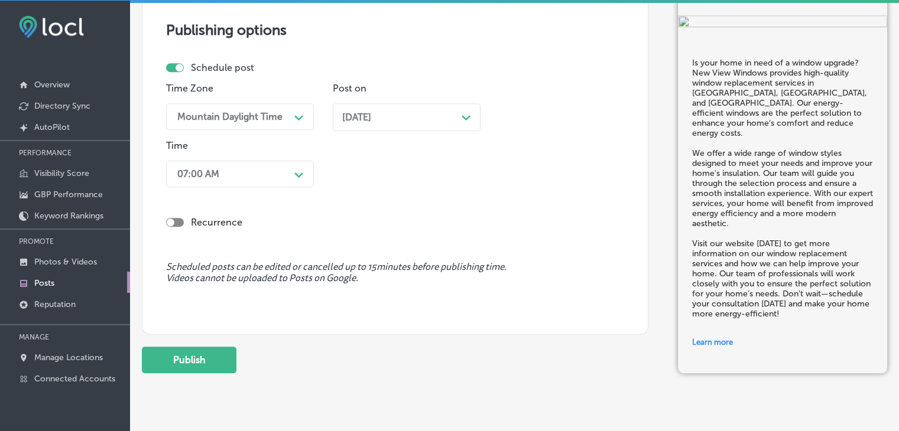
scroll to position [1142, 0]
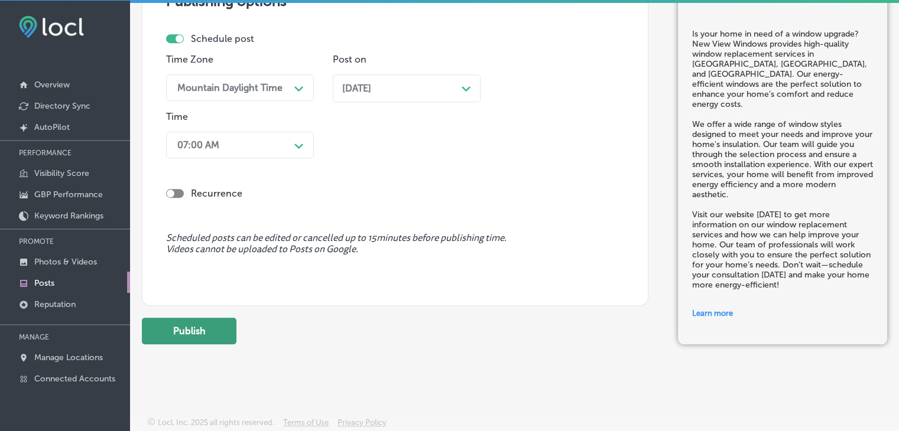
click at [168, 337] on button "Publish" at bounding box center [189, 331] width 95 height 27
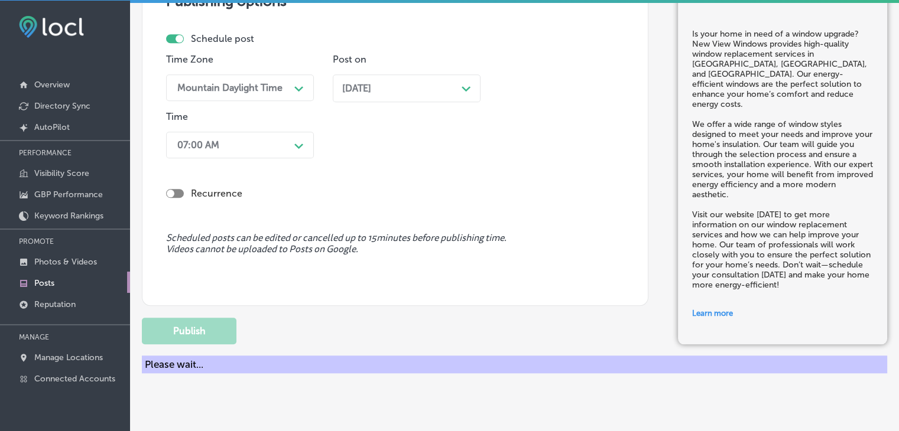
click at [612, 68] on div "Schedule post Time Zone Mountain Daylight Time Path Created with Sketch. Post o…" at bounding box center [395, 98] width 458 height 130
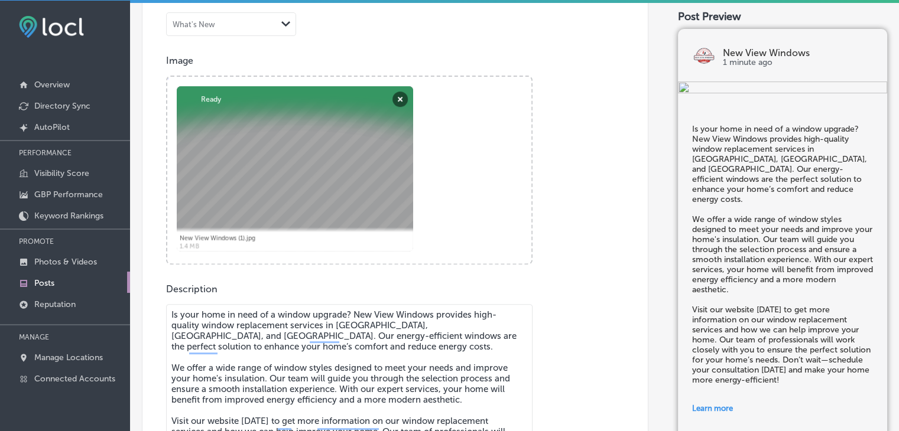
scroll to position [551, 0]
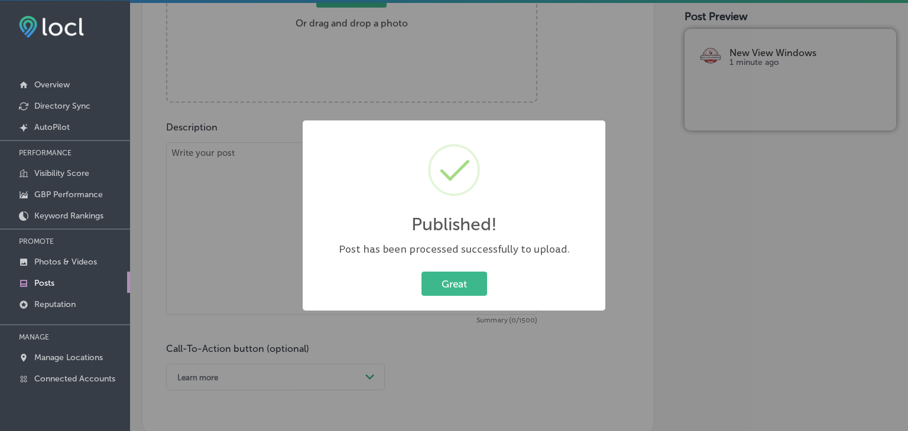
click at [473, 22] on div "Published! × Post has been processed successfully to upload. Great Cancel" at bounding box center [454, 215] width 908 height 431
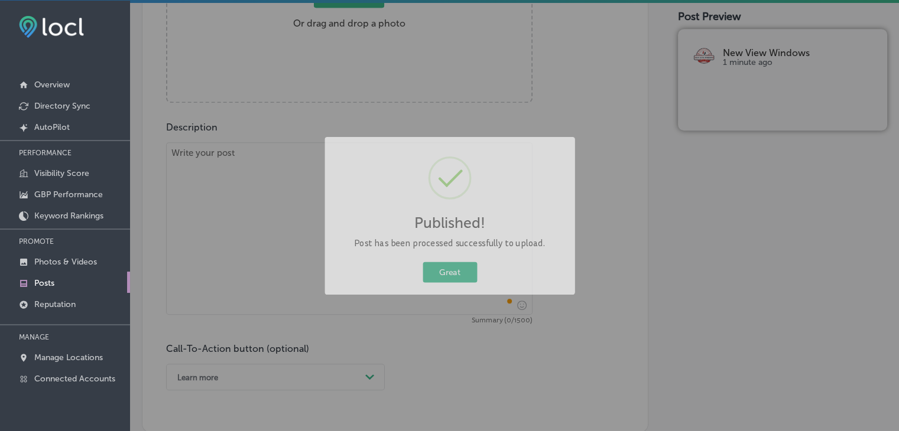
click at [378, 222] on textarea "To enrich screen reader interactions, please activate Accessibility in Grammarl…" at bounding box center [349, 228] width 366 height 173
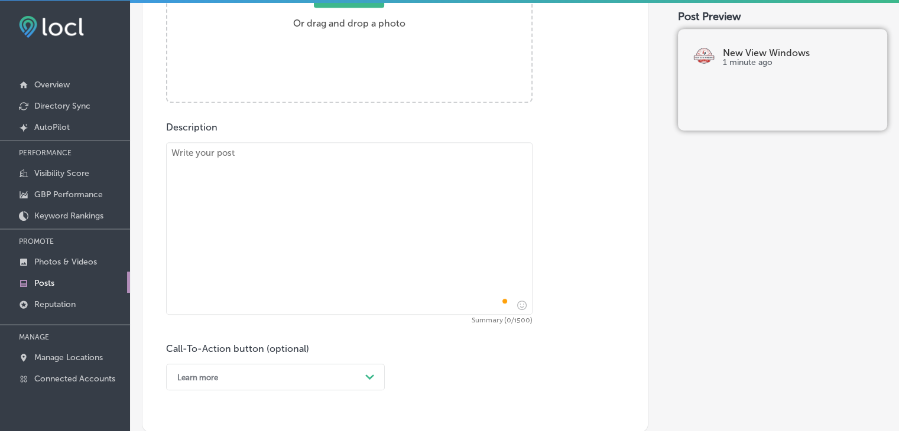
paste textarea "At New View Windows, we take pride in offering professional window and door rep…"
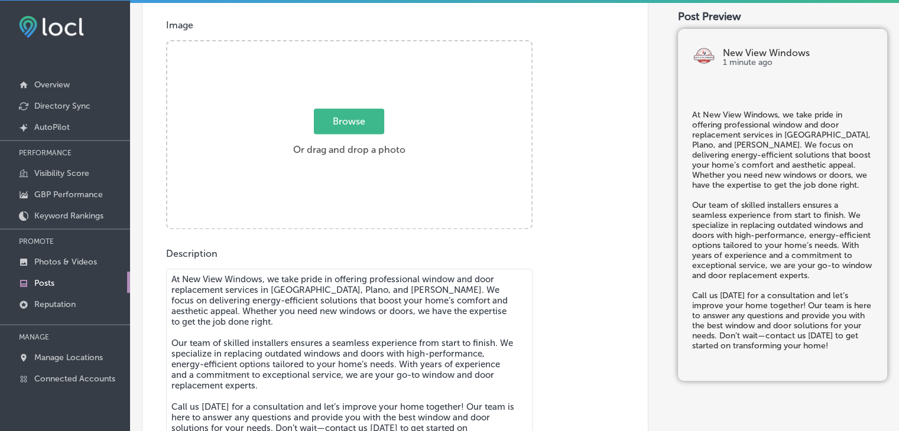
scroll to position [374, 0]
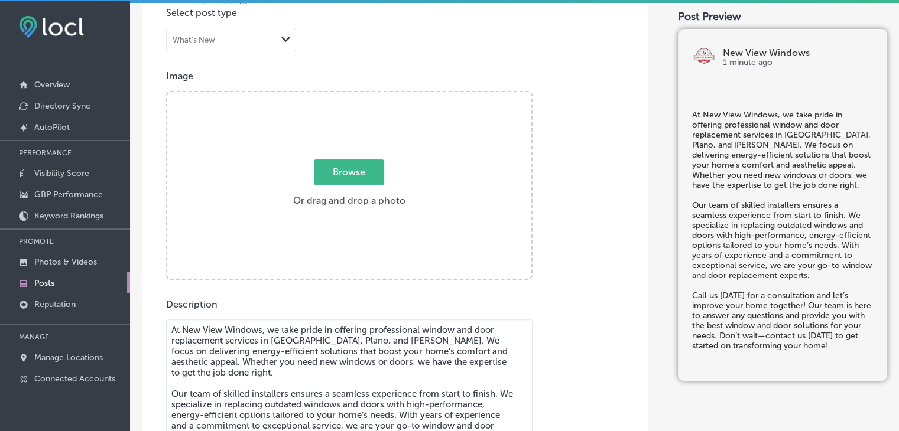
type textarea "At New View Windows, we take pride in offering professional window and door rep…"
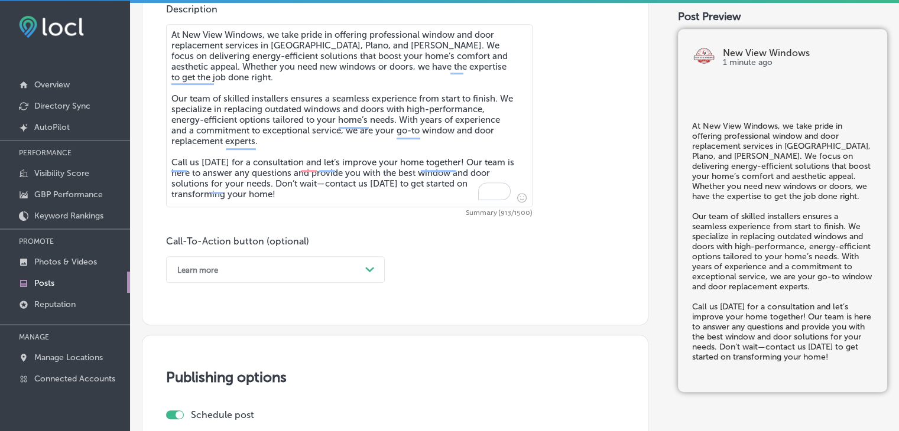
click at [259, 270] on div "Learn more" at bounding box center [265, 270] width 189 height 18
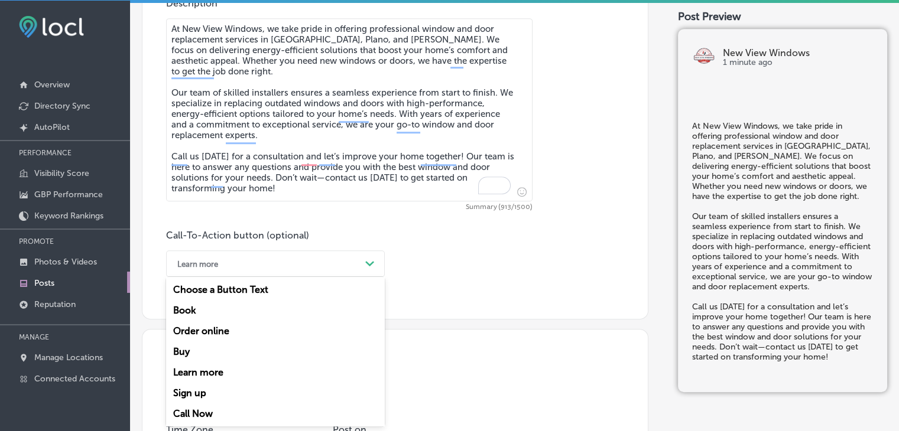
click at [210, 419] on div "Call Now" at bounding box center [275, 414] width 219 height 21
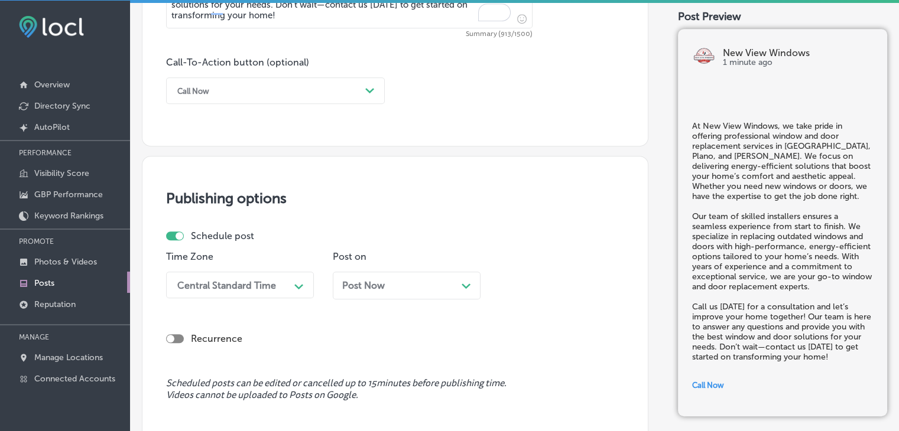
scroll to position [971, 0]
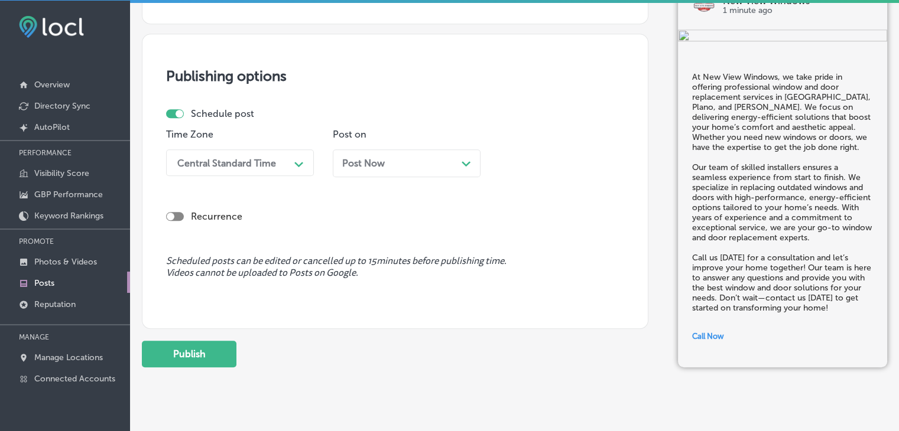
click at [399, 162] on div "Post Now Path Created with Sketch." at bounding box center [406, 163] width 129 height 11
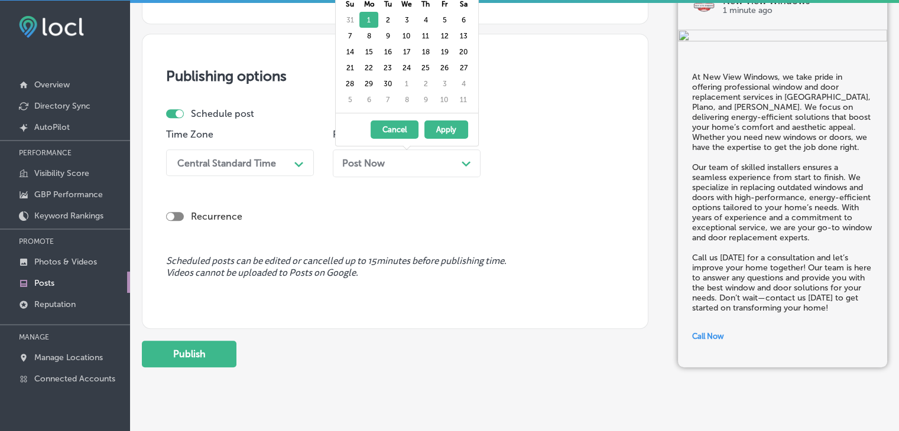
click at [287, 151] on div "Central Standard Time Path Created with Sketch." at bounding box center [240, 162] width 148 height 27
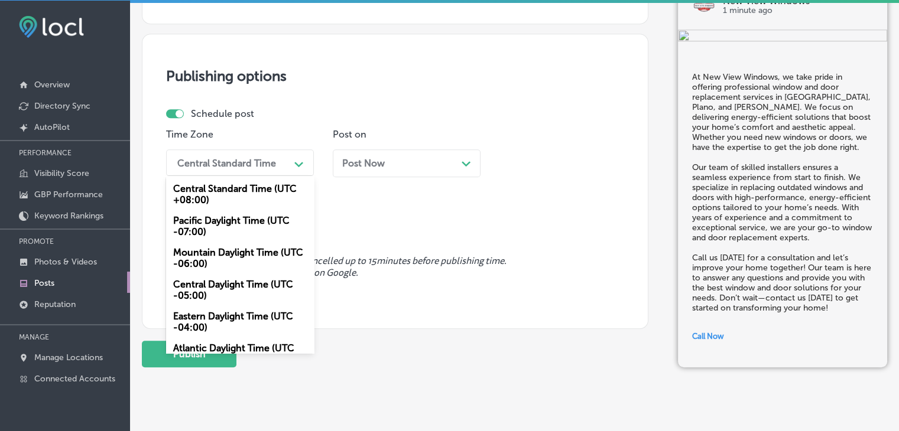
click at [218, 251] on div "Mountain Daylight Time (UTC -06:00)" at bounding box center [240, 258] width 148 height 32
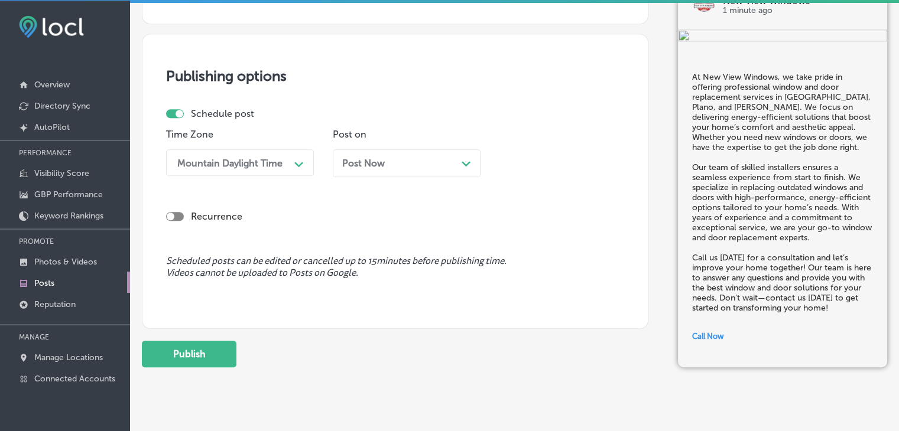
click at [382, 158] on span "Post Now" at bounding box center [363, 163] width 43 height 11
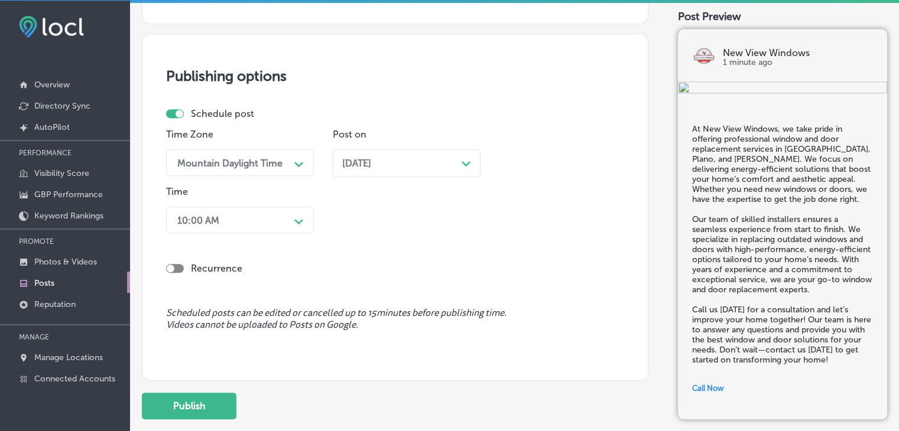
click at [263, 221] on div "10:00 AM" at bounding box center [230, 220] width 118 height 21
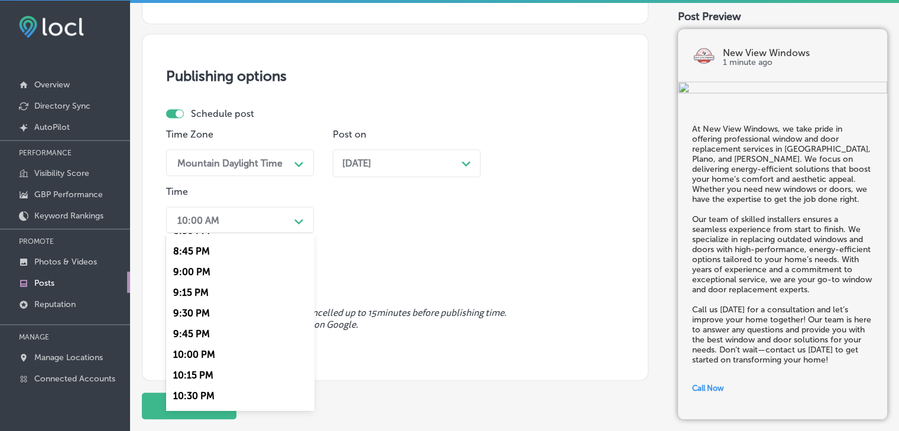
scroll to position [1713, 0]
drag, startPoint x: 216, startPoint y: 277, endPoint x: 277, endPoint y: 262, distance: 62.6
click at [216, 278] on div "9:00 PM" at bounding box center [240, 269] width 148 height 21
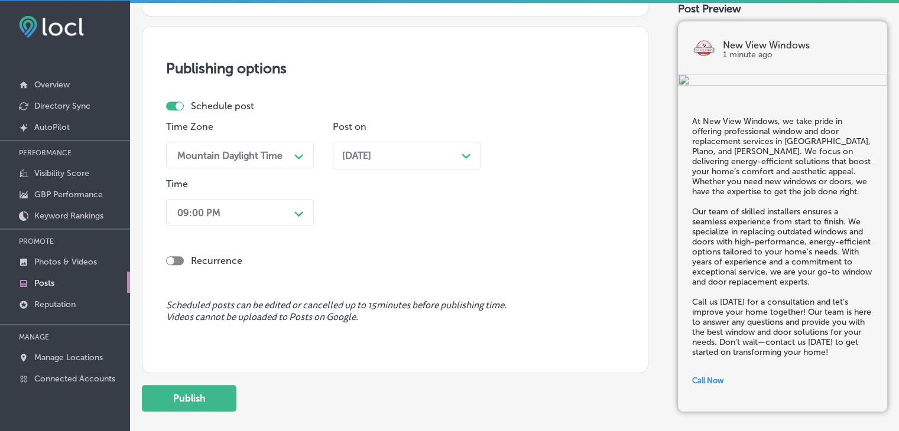
scroll to position [1047, 0]
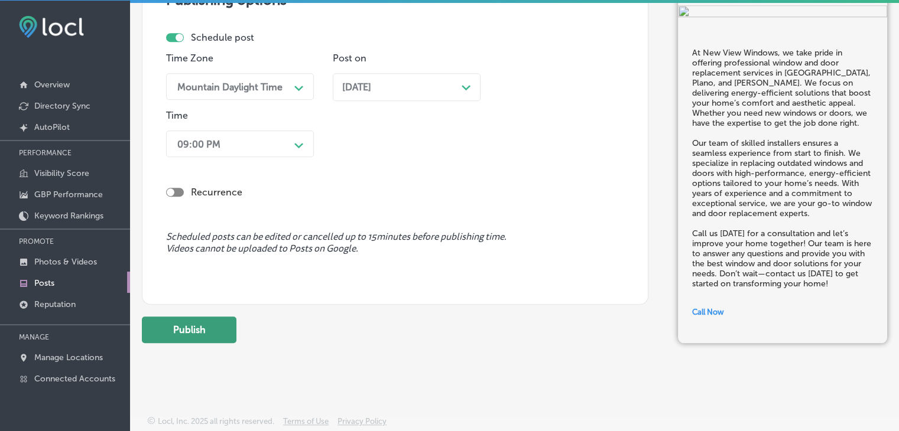
click at [150, 318] on button "Publish" at bounding box center [189, 330] width 95 height 27
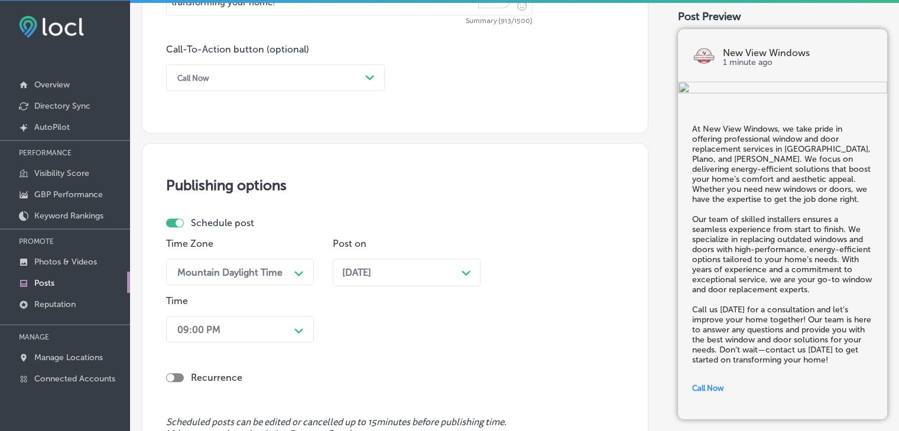
scroll to position [692, 0]
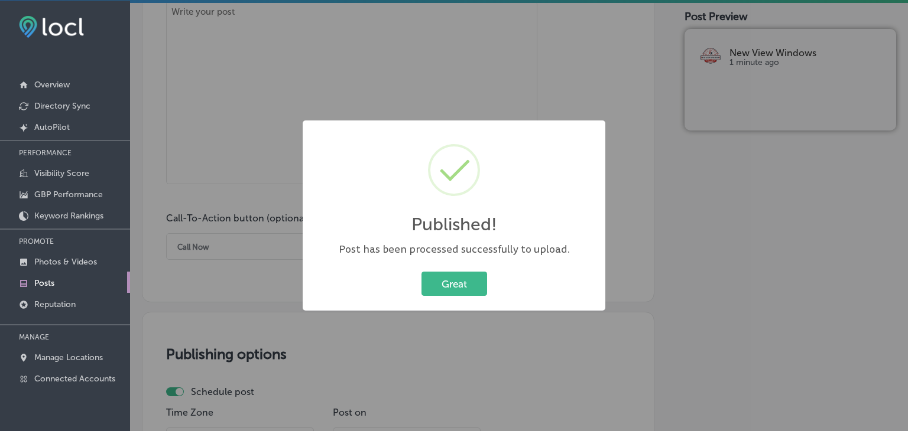
click at [447, 99] on div "Published! × Post has been processed successfully to upload. Great Cancel" at bounding box center [454, 215] width 908 height 431
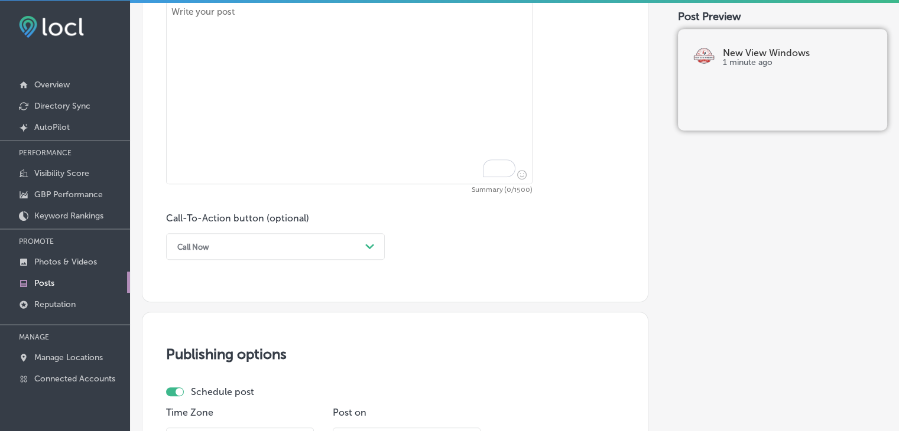
click at [419, 116] on textarea "To enrich screen reader interactions, please activate Accessibility in Grammarl…" at bounding box center [349, 92] width 366 height 183
paste textarea "Looking to enhance your home’s entryway? New View Windows offers top-tier door …"
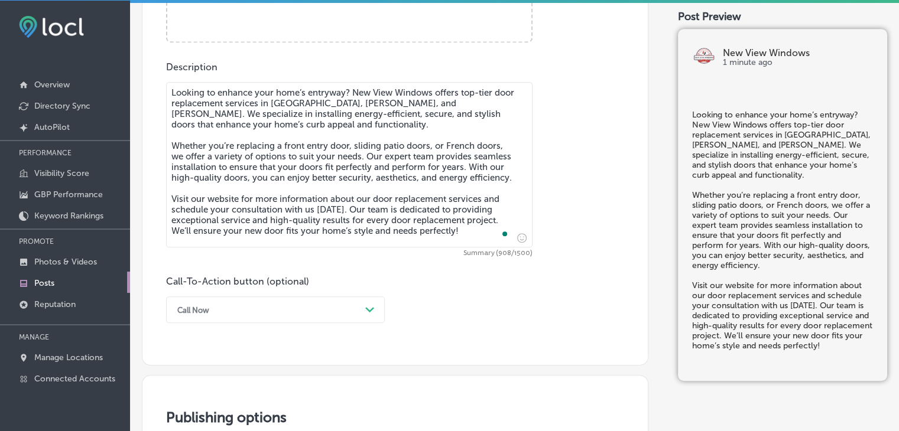
scroll to position [397, 0]
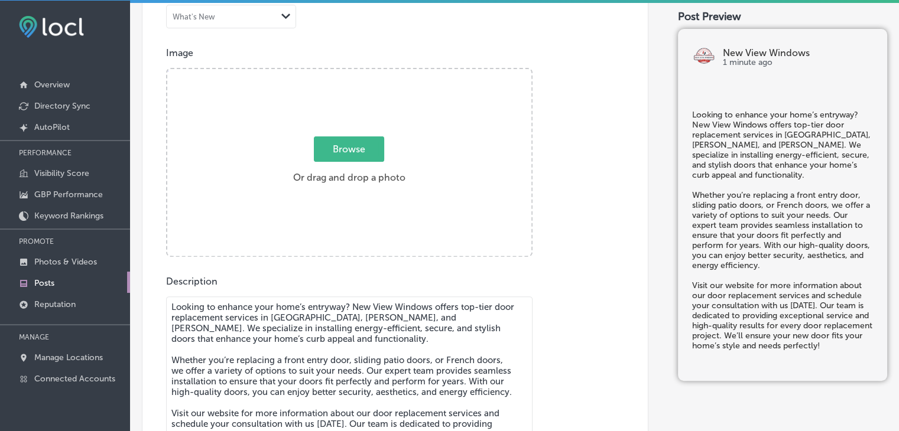
type textarea "Looking to enhance your home’s entryway? New View Windows offers top-tier door …"
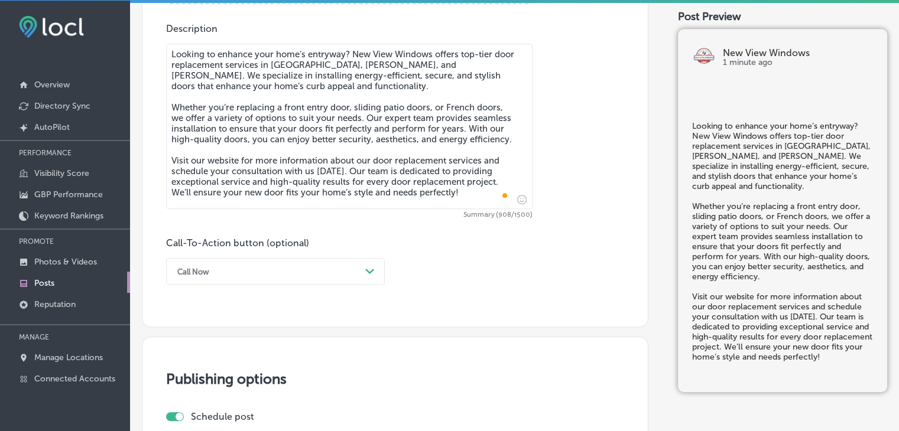
scroll to position [692, 0]
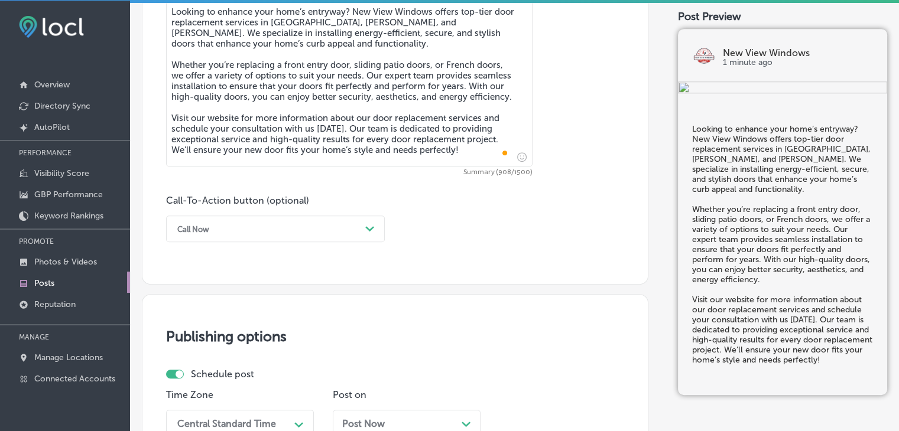
drag, startPoint x: 282, startPoint y: 204, endPoint x: 269, endPoint y: 253, distance: 50.7
click at [282, 204] on label "Call-To-Action button (optional)" at bounding box center [237, 200] width 143 height 11
click at [272, 235] on div "Call Now" at bounding box center [265, 229] width 189 height 18
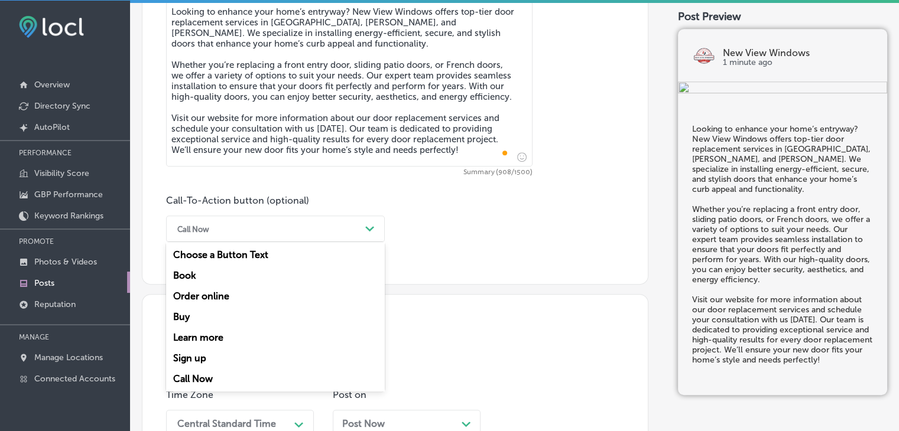
click at [232, 340] on div "Learn more" at bounding box center [275, 337] width 219 height 21
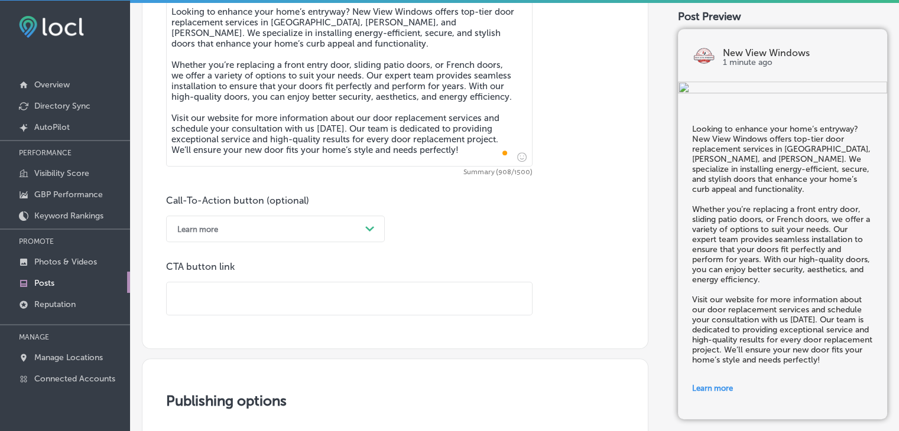
click at [279, 296] on input "text" at bounding box center [349, 298] width 365 height 32
paste input "[URL][DOMAIN_NAME]"
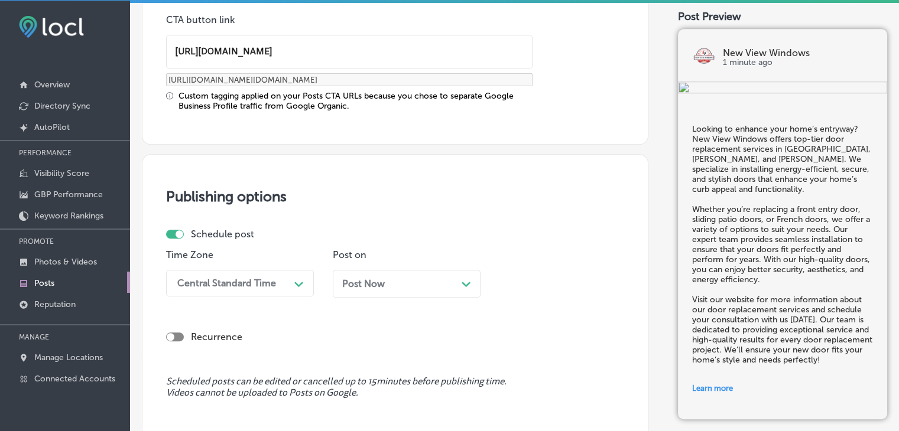
scroll to position [1083, 0]
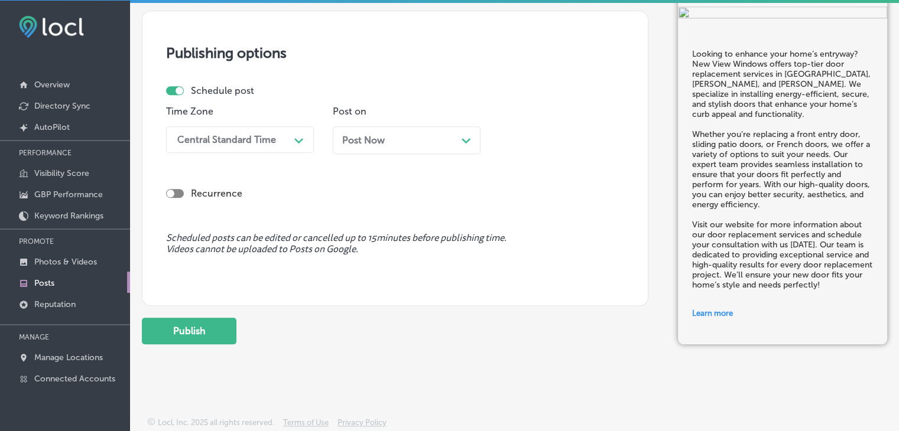
type input "[URL][DOMAIN_NAME]"
click at [371, 119] on div "Post on Post Now Path Created with Sketch." at bounding box center [407, 134] width 148 height 57
click at [285, 135] on div "Central Standard Time" at bounding box center [230, 139] width 118 height 21
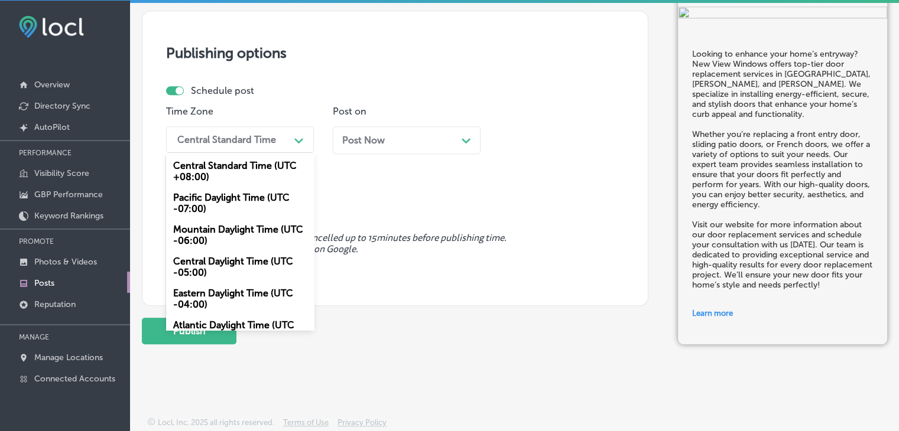
click at [187, 249] on div "Mountain Daylight Time (UTC -06:00)" at bounding box center [240, 235] width 148 height 32
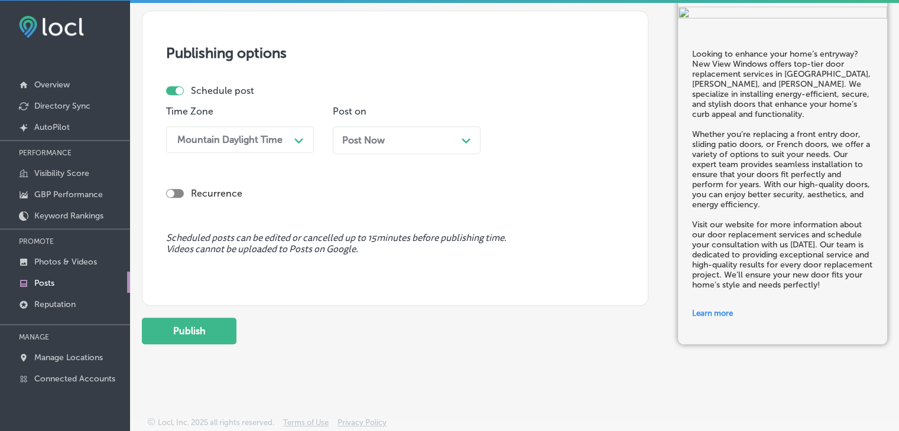
click at [437, 117] on div "Post on Post Now Path Created with Sketch." at bounding box center [407, 134] width 148 height 57
click at [437, 128] on div "Post Now Path Created with Sketch." at bounding box center [407, 140] width 148 height 28
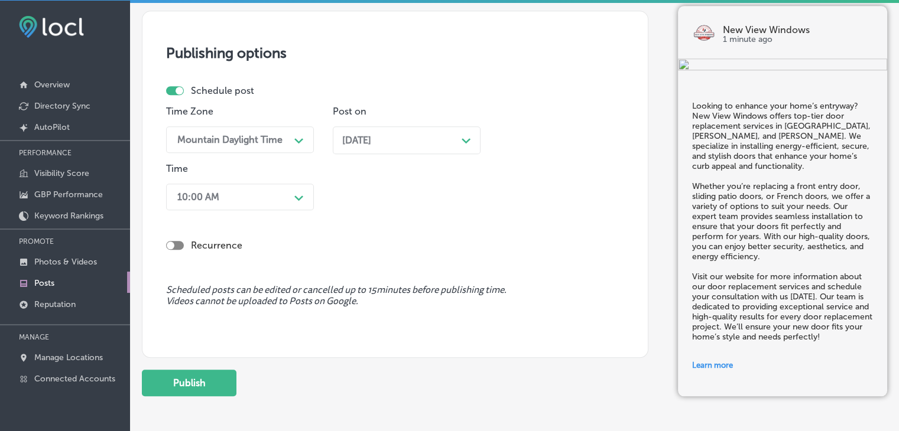
click at [270, 187] on div "10:00 AM" at bounding box center [230, 197] width 118 height 21
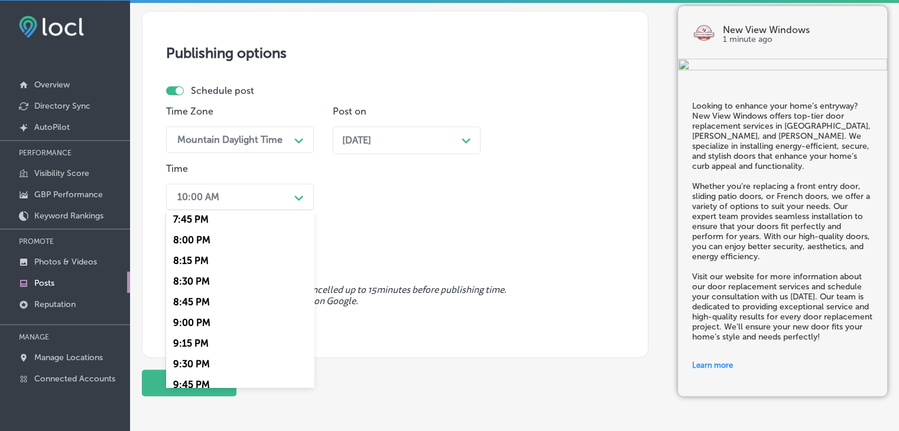
scroll to position [1654, 0]
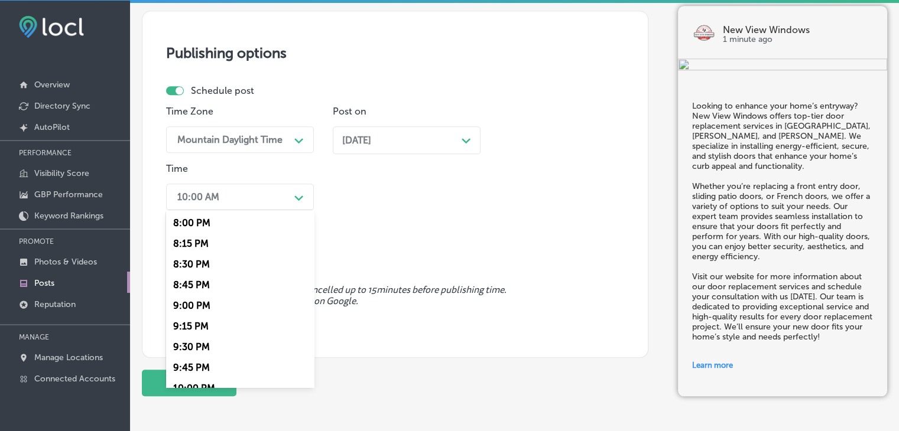
click at [203, 308] on div "9:00 PM" at bounding box center [240, 305] width 148 height 21
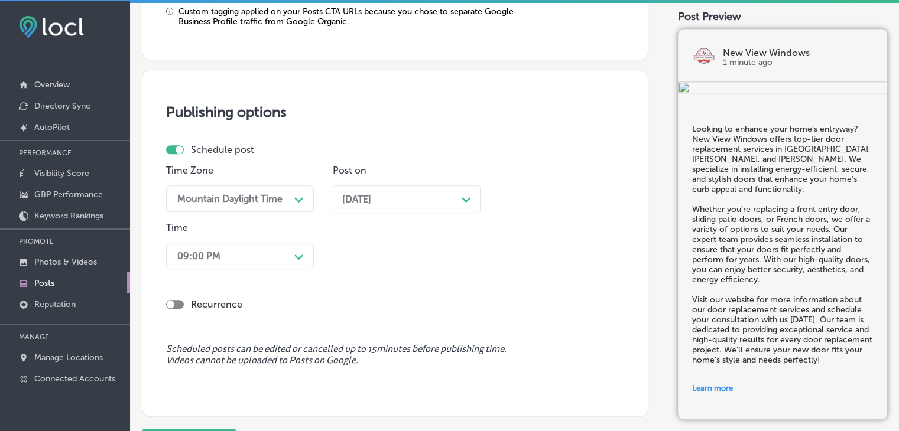
click at [196, 258] on div "option 9:00 PM, selected. 0 results available. Select is focused , press Down t…" at bounding box center [240, 256] width 148 height 27
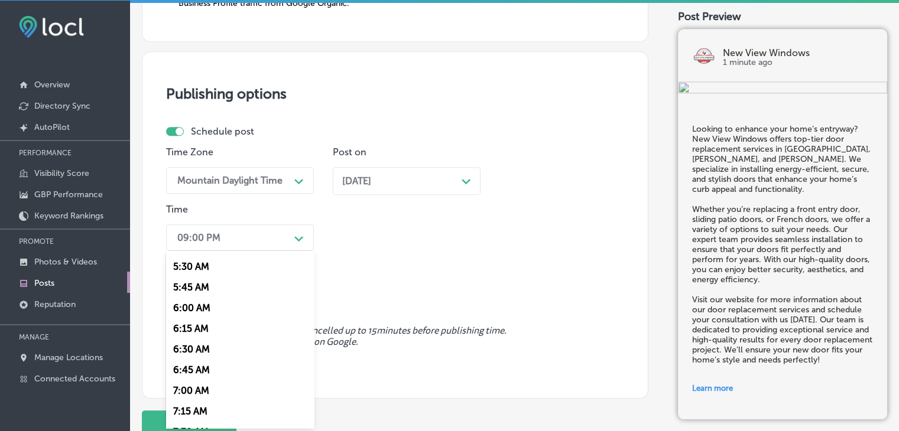
scroll to position [473, 0]
click at [203, 374] on div "7:00 AM" at bounding box center [240, 370] width 148 height 21
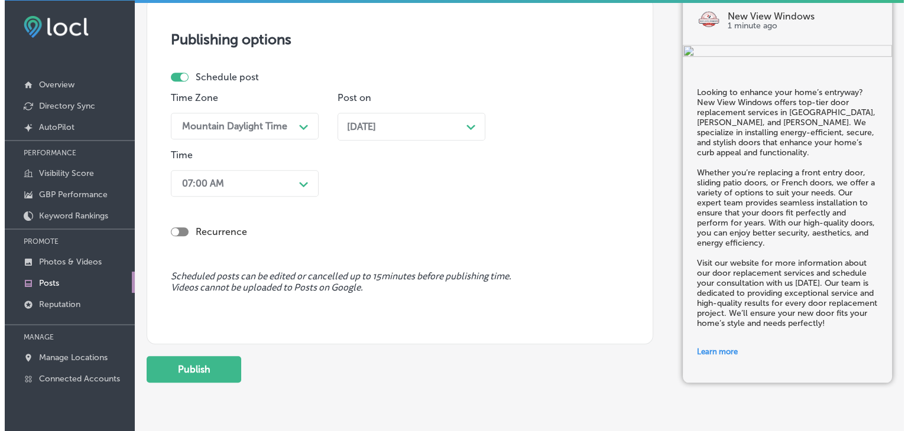
scroll to position [1135, 0]
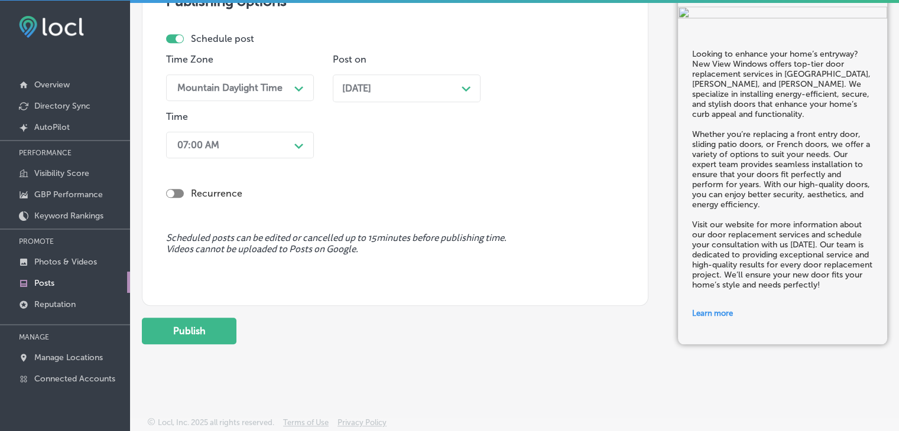
click at [258, 318] on div "Publish" at bounding box center [395, 331] width 506 height 27
click at [223, 334] on button "Publish" at bounding box center [189, 331] width 95 height 27
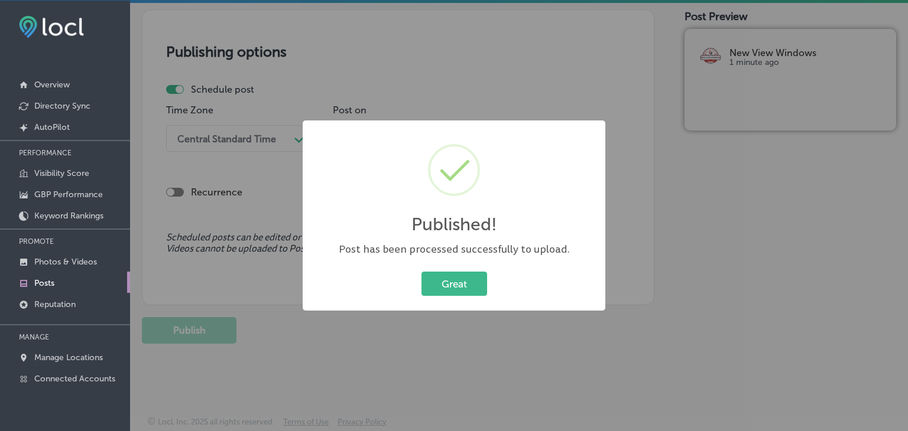
click at [605, 63] on div "Published! × Post has been processed successfully to upload. Great Cancel" at bounding box center [454, 215] width 908 height 431
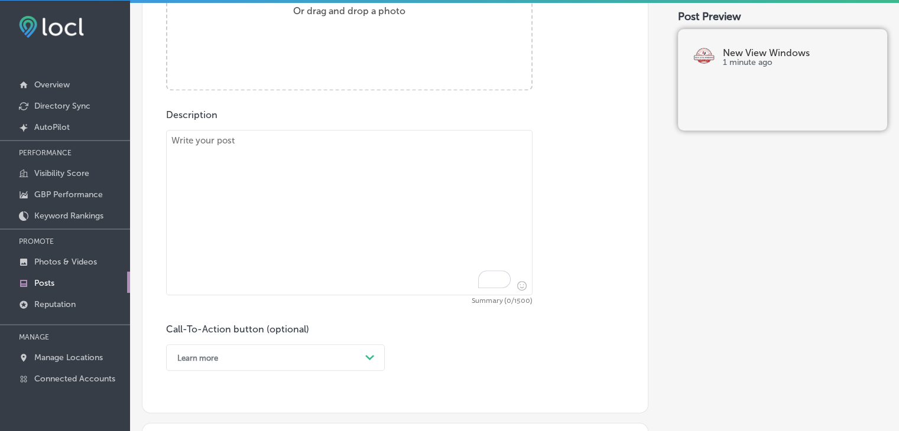
click at [362, 190] on textarea "To enrich screen reader interactions, please activate Accessibility in Grammarl…" at bounding box center [349, 212] width 366 height 165
paste textarea "Tired of dealing with drafty, inefficient windows? New View Windows provides ex…"
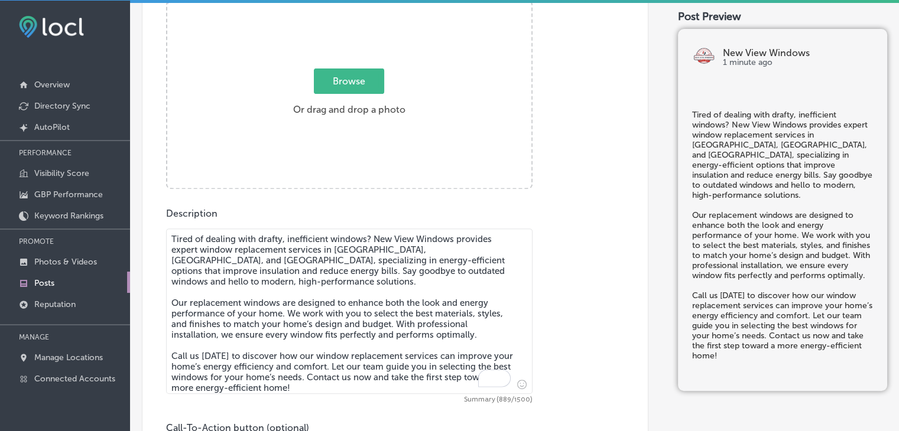
scroll to position [386, 0]
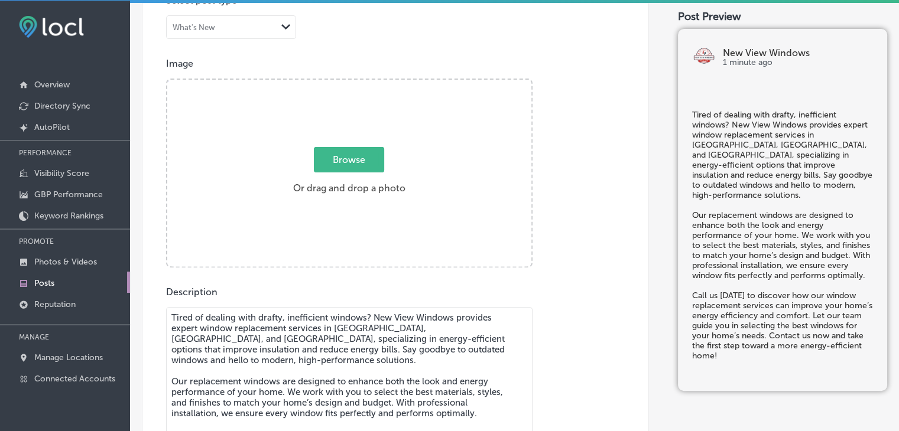
type textarea "Tired of dealing with drafty, inefficient windows? New View Windows provides ex…"
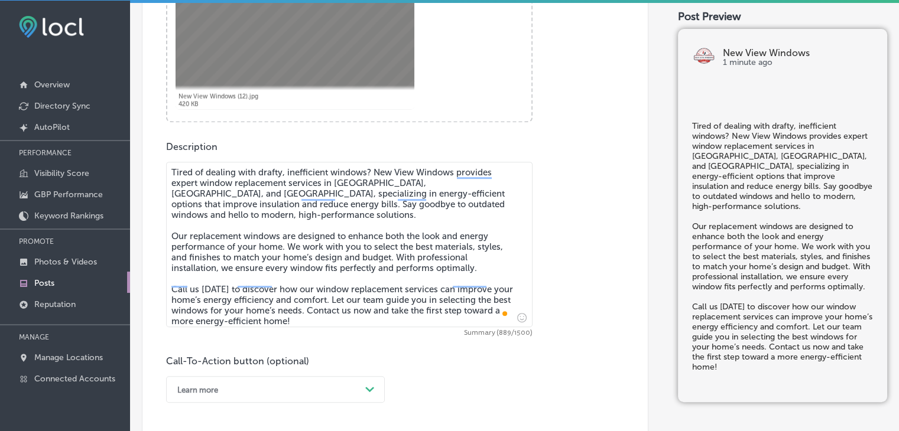
scroll to position [682, 0]
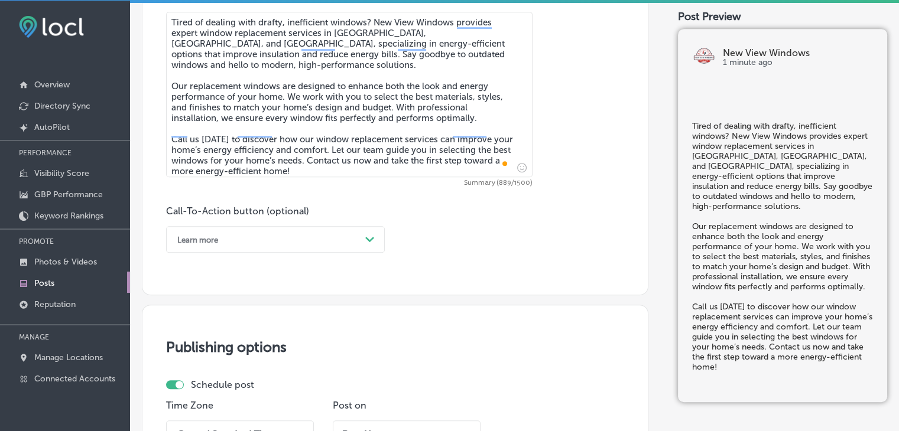
click at [252, 238] on div "Learn more" at bounding box center [265, 239] width 189 height 18
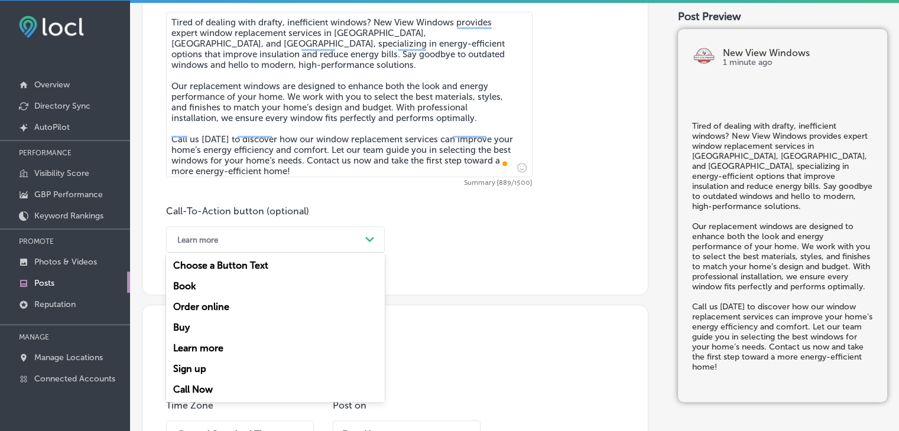
click at [225, 386] on div "Call Now" at bounding box center [275, 389] width 219 height 21
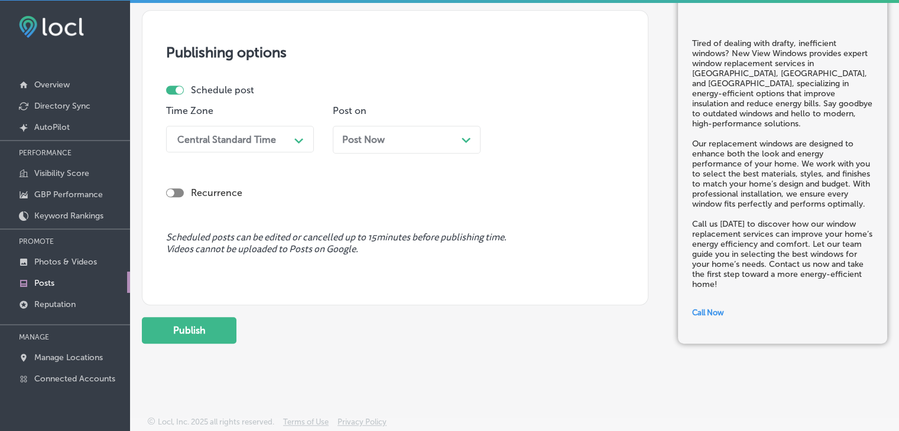
scroll to position [977, 0]
click at [397, 144] on div "Post Now Path Created with Sketch." at bounding box center [407, 139] width 148 height 28
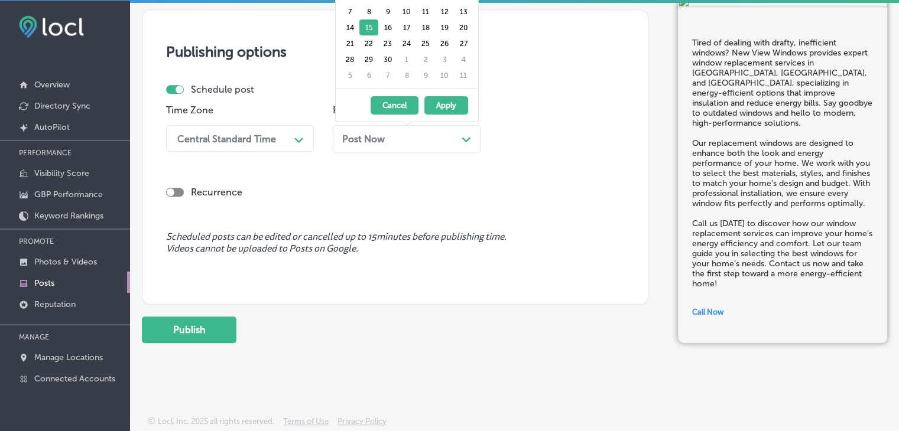
click at [266, 138] on div "Central Standard Time" at bounding box center [226, 138] width 99 height 11
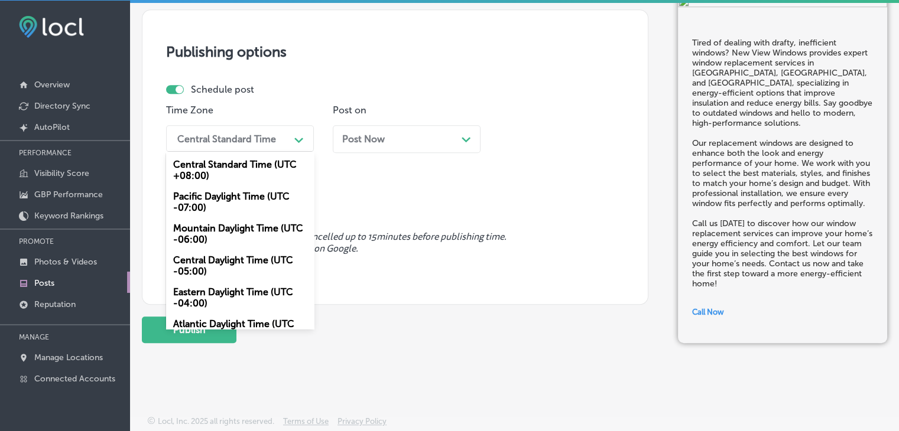
click at [199, 240] on div "Mountain Daylight Time (UTC -06:00)" at bounding box center [240, 234] width 148 height 32
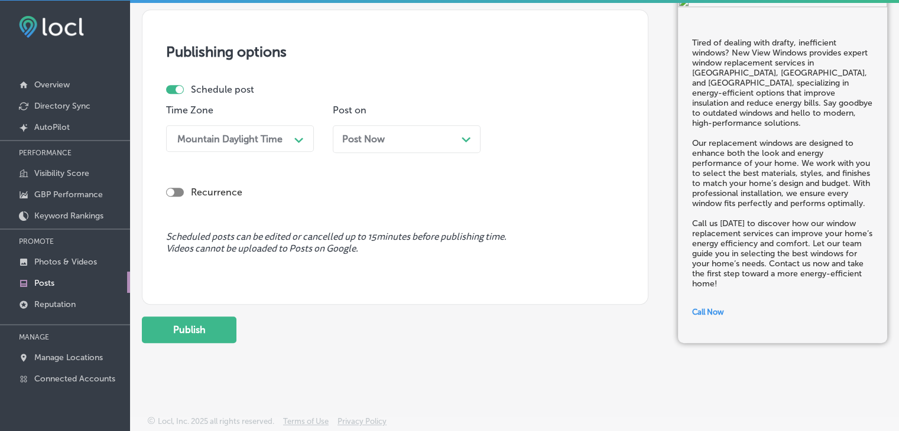
click at [409, 121] on div "Post on Post Now Path Created with Sketch." at bounding box center [407, 133] width 148 height 57
click at [409, 142] on div "Post Now Path Created with Sketch." at bounding box center [406, 139] width 129 height 11
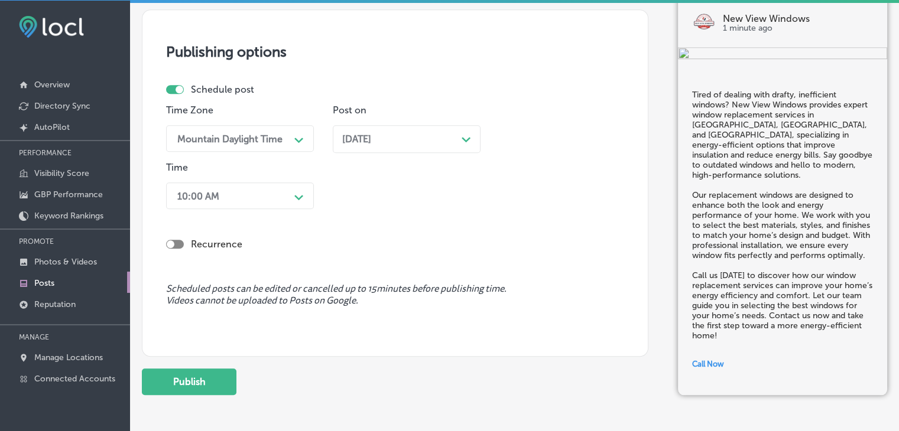
click at [295, 173] on div "Time 10:00 AM Path Created with Sketch." at bounding box center [240, 188] width 148 height 52
click at [290, 188] on div "Path Created with Sketch." at bounding box center [299, 196] width 19 height 19
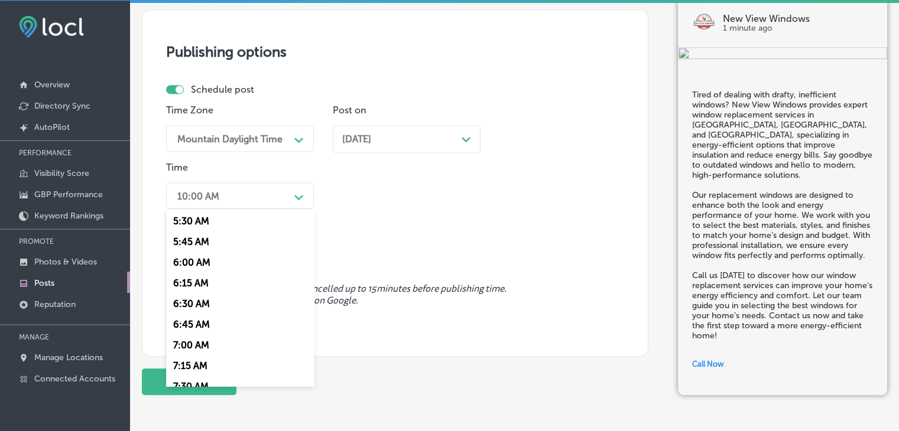
scroll to position [473, 0]
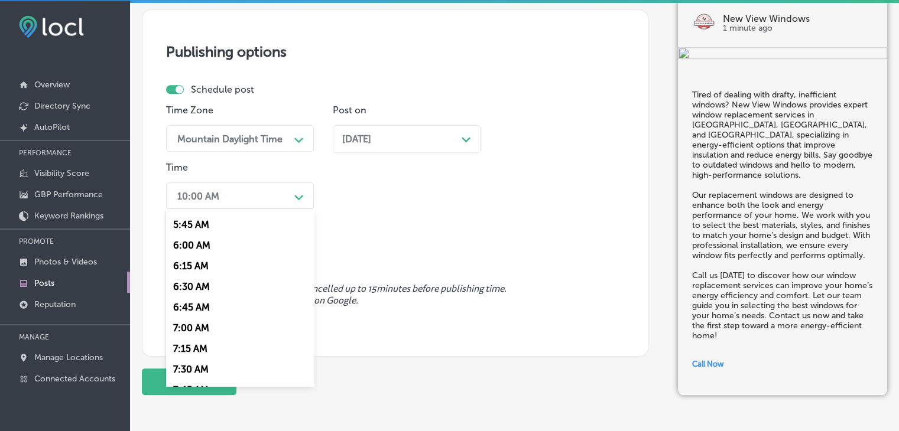
click at [201, 323] on div "7:00 AM" at bounding box center [240, 328] width 148 height 21
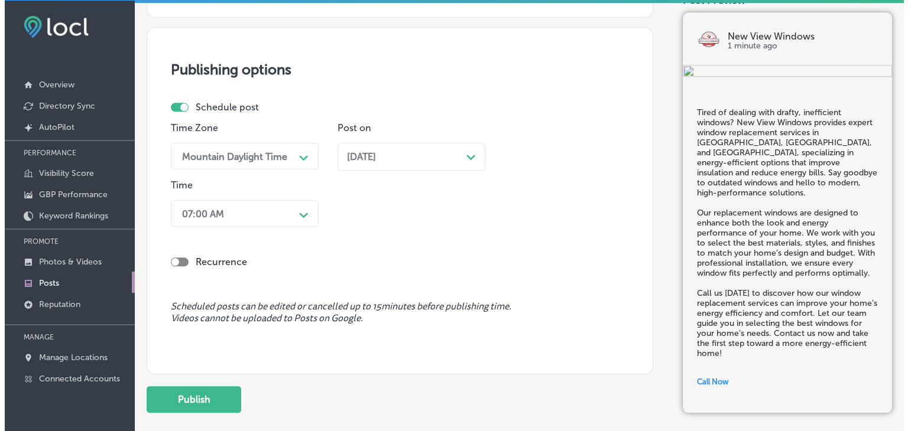
scroll to position [1029, 0]
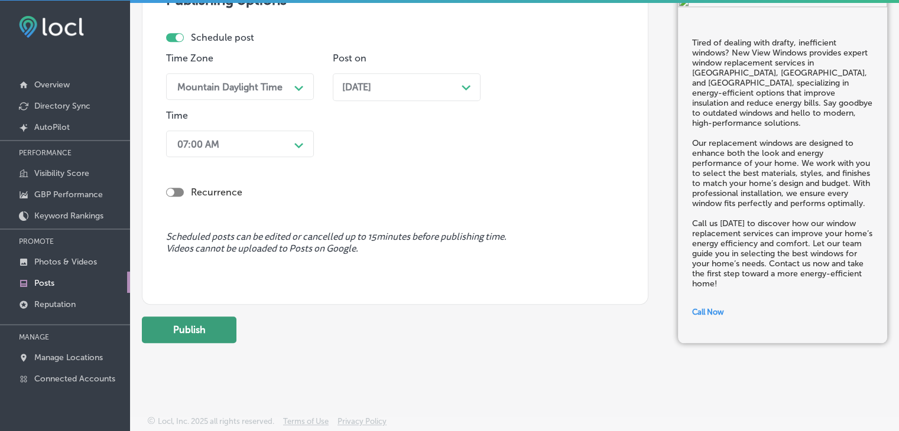
click at [201, 339] on button "Publish" at bounding box center [189, 330] width 95 height 27
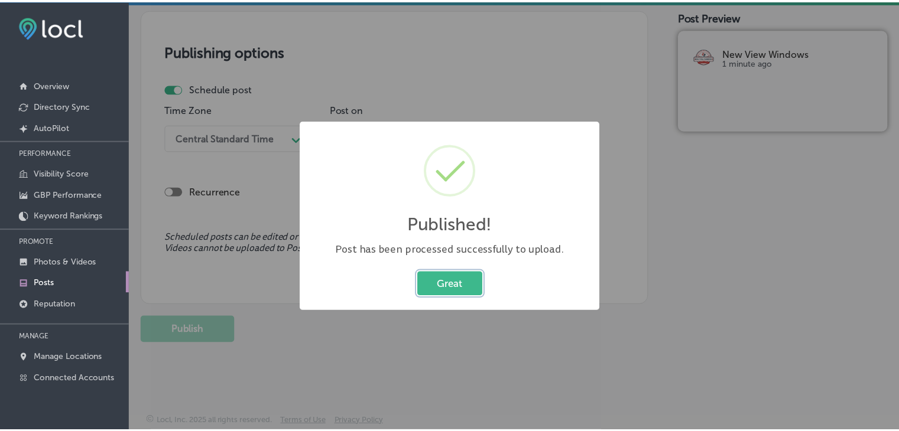
scroll to position [977, 0]
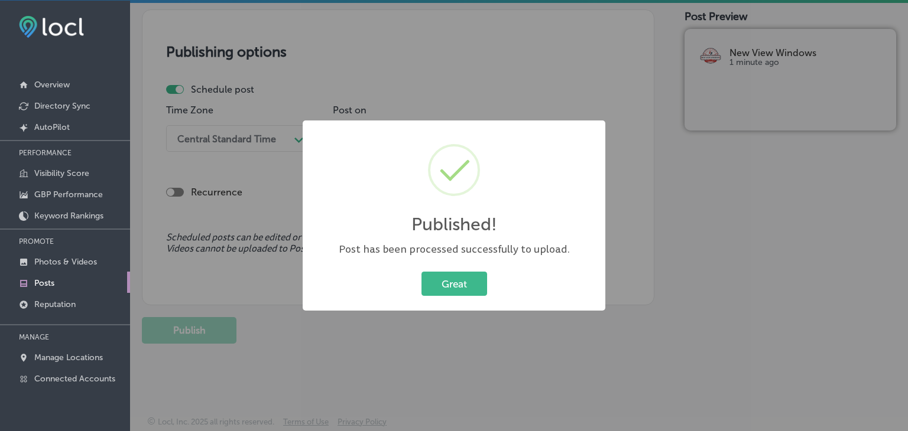
click at [552, 61] on div "Published! × Post has been processed successfully to upload. Great Cancel" at bounding box center [454, 215] width 908 height 431
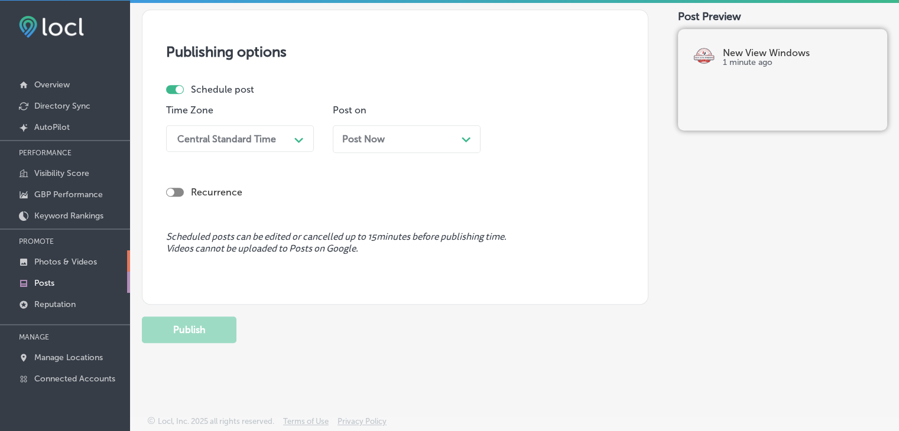
click at [100, 265] on link "Photos & Videos" at bounding box center [65, 261] width 130 height 21
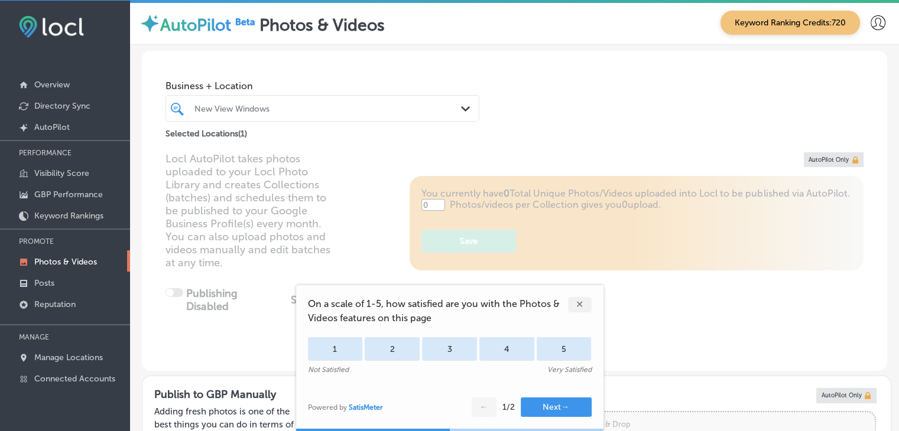
type input "5"
click at [578, 305] on div "✕" at bounding box center [580, 304] width 24 height 15
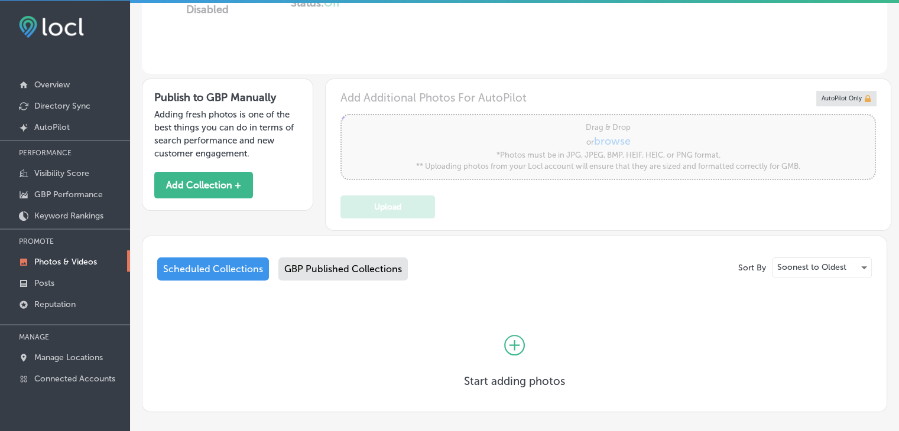
scroll to position [351, 0]
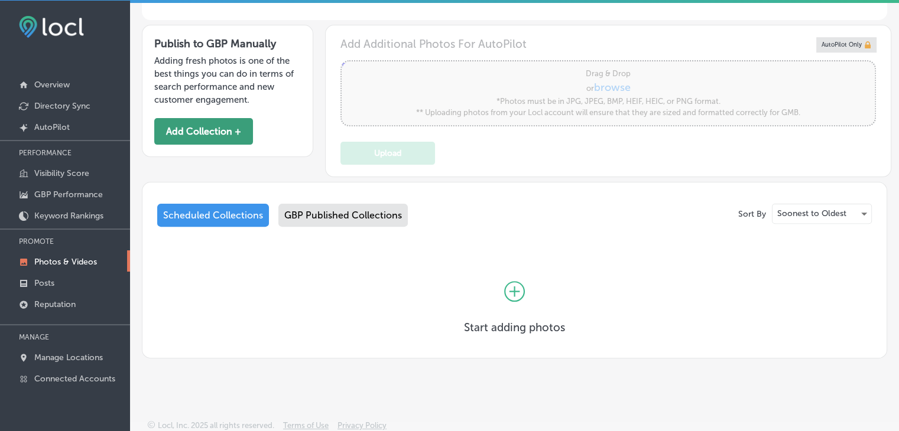
click at [217, 123] on button "Add Collection +" at bounding box center [203, 131] width 99 height 27
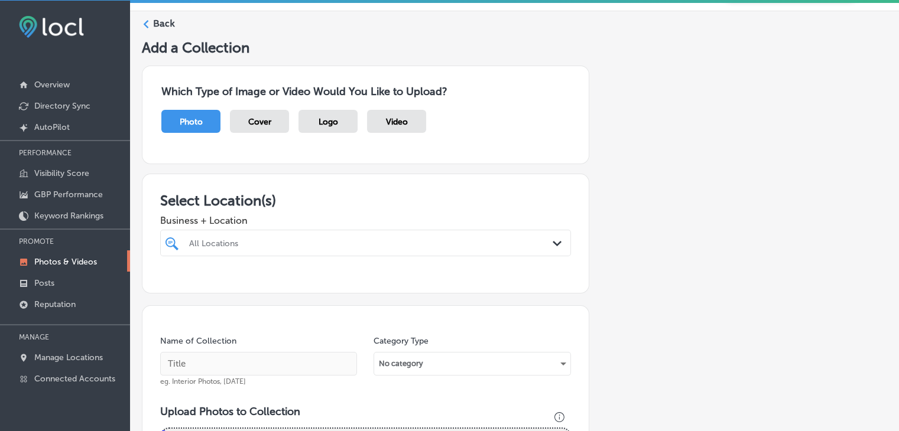
scroll to position [59, 0]
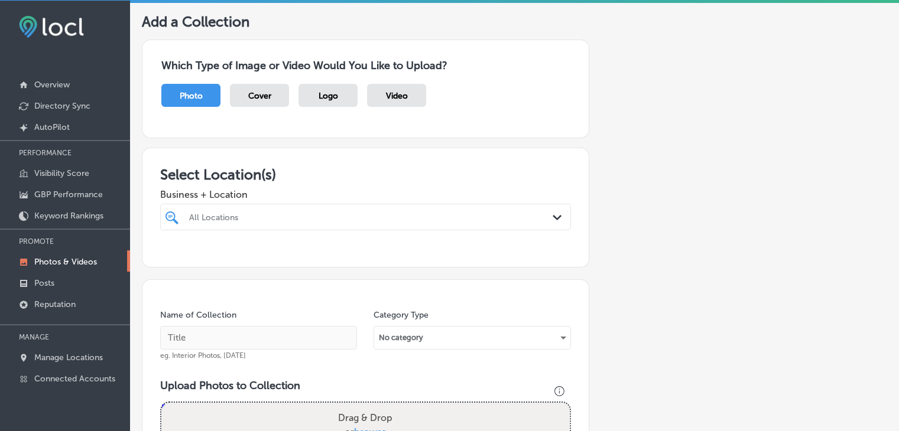
click at [246, 201] on div "Business + Location All Locations Path Created with Sketch." at bounding box center [365, 206] width 411 height 47
click at [238, 210] on div at bounding box center [348, 217] width 320 height 16
click at [232, 266] on div "New View Windows 2026 TX-[GEOGRAPHIC_DATA]-3362 [GEOGRAPHIC_DATA]-3362" at bounding box center [365, 262] width 401 height 18
click at [284, 211] on div "new new" at bounding box center [348, 217] width 320 height 16
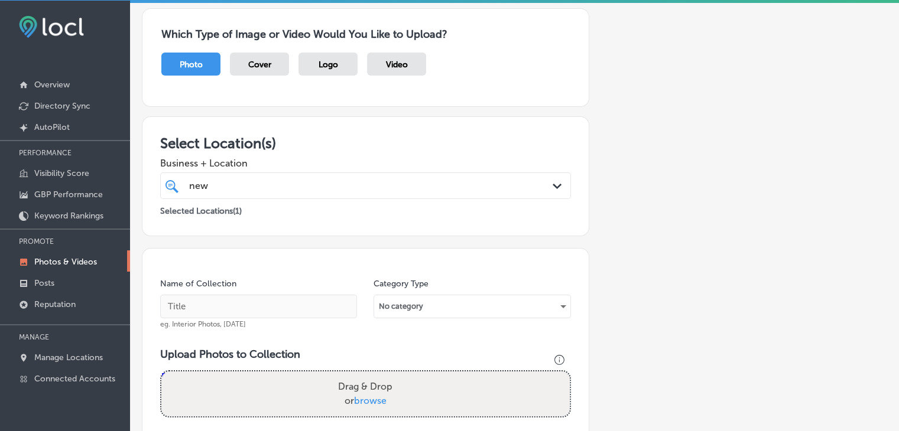
scroll to position [177, 0]
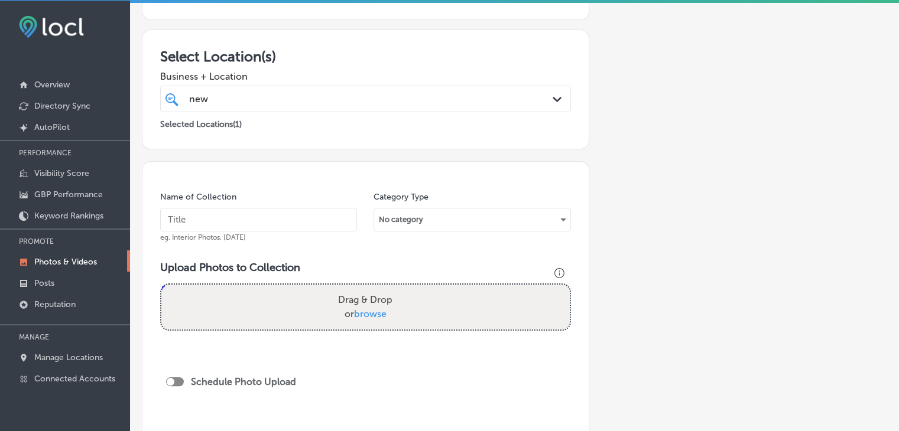
type input "new"
click at [262, 221] on input "text" at bounding box center [258, 220] width 197 height 24
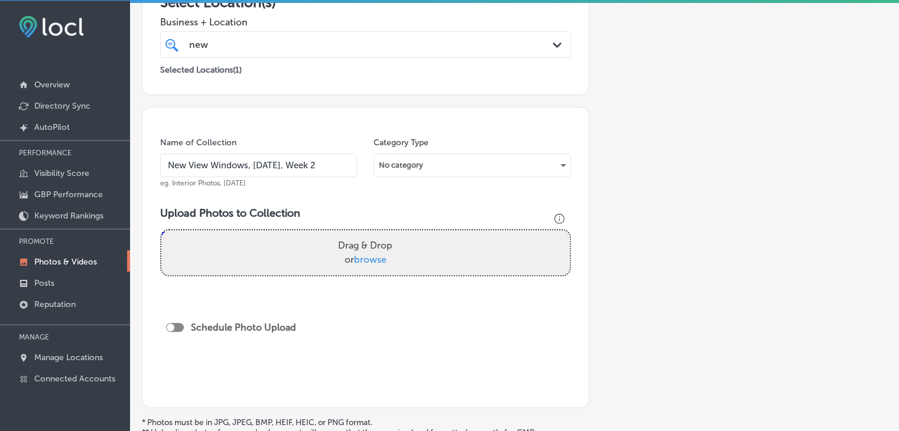
scroll to position [295, 0]
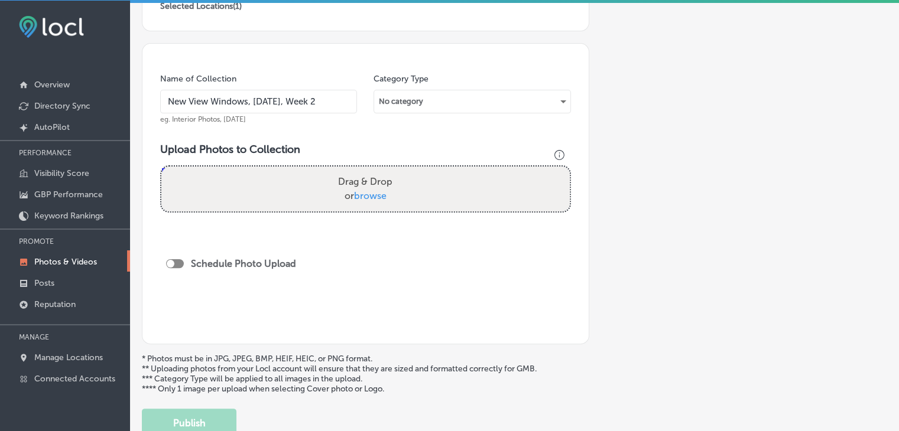
type input "New View Windows, [DATE], Week 2"
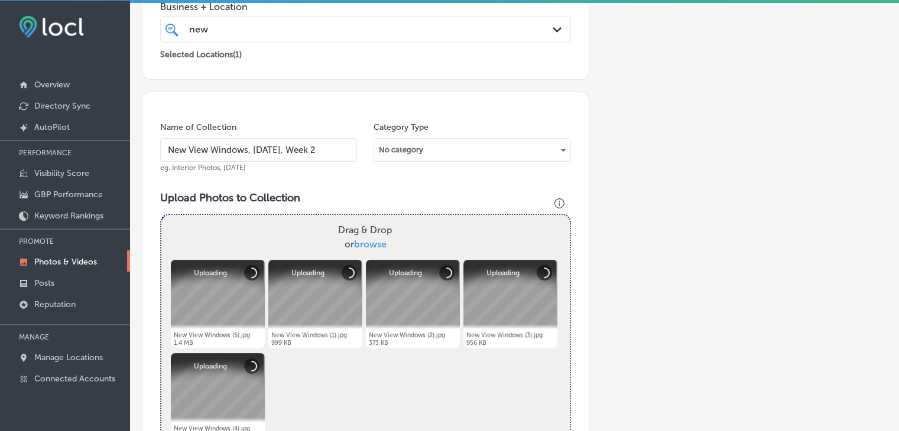
scroll to position [355, 0]
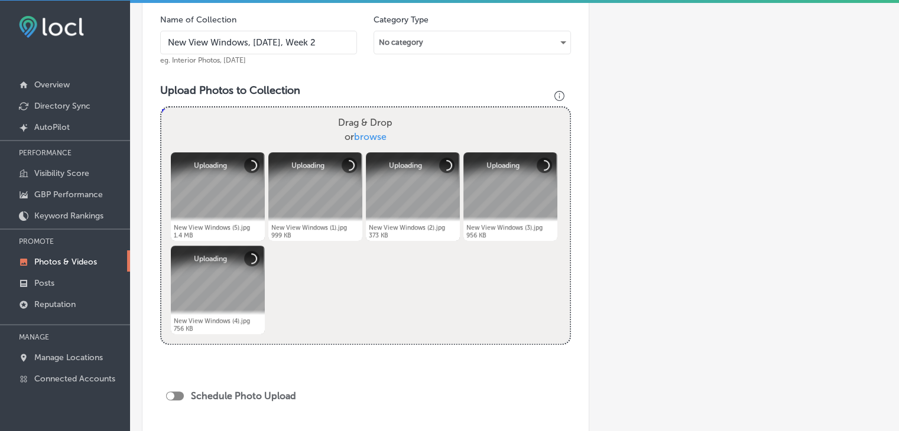
click at [177, 402] on div "Schedule Photo Upload" at bounding box center [234, 398] width 136 height 27
click at [177, 398] on div at bounding box center [175, 396] width 18 height 9
checkbox input "true"
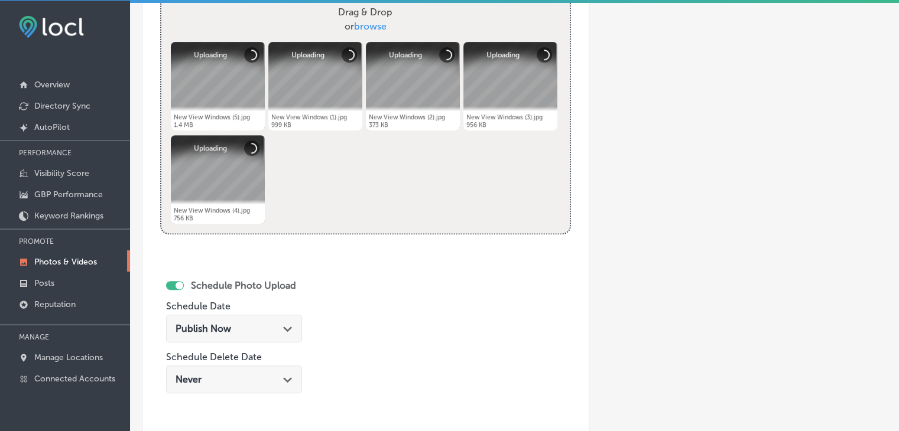
scroll to position [532, 0]
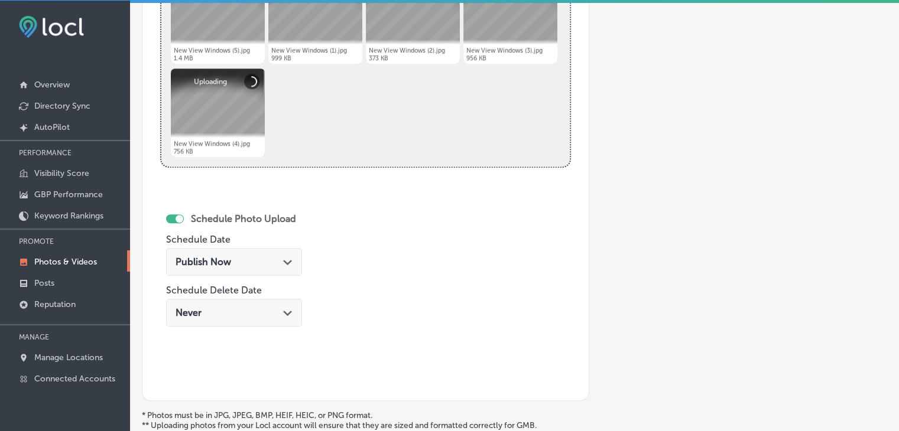
click at [268, 281] on div "Publish Now Path Created with Sketch." at bounding box center [234, 265] width 136 height 40
click at [264, 265] on div "Publish Now Path Created with Sketch." at bounding box center [233, 261] width 117 height 11
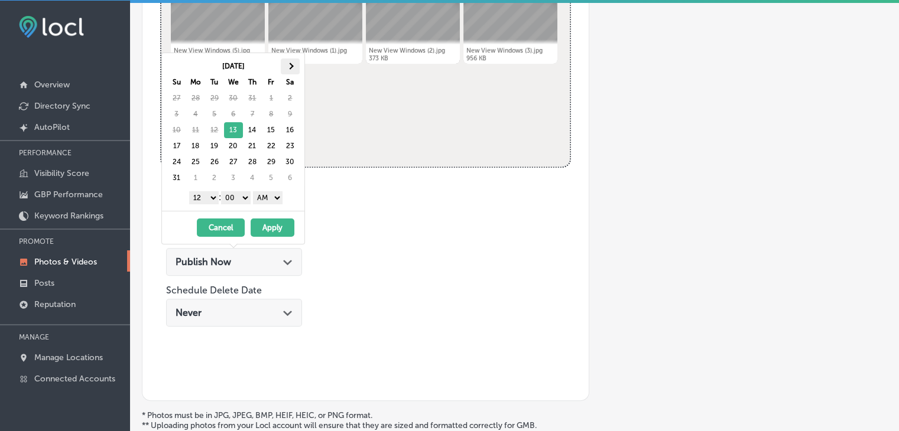
click at [289, 67] on span at bounding box center [290, 66] width 6 height 6
click at [170, 63] on th at bounding box center [176, 66] width 19 height 16
click at [225, 227] on button "Cancel" at bounding box center [221, 228] width 48 height 18
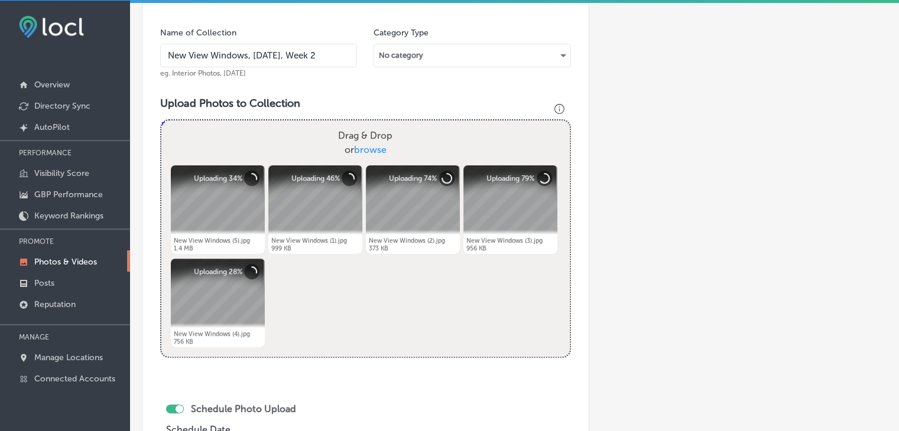
scroll to position [236, 0]
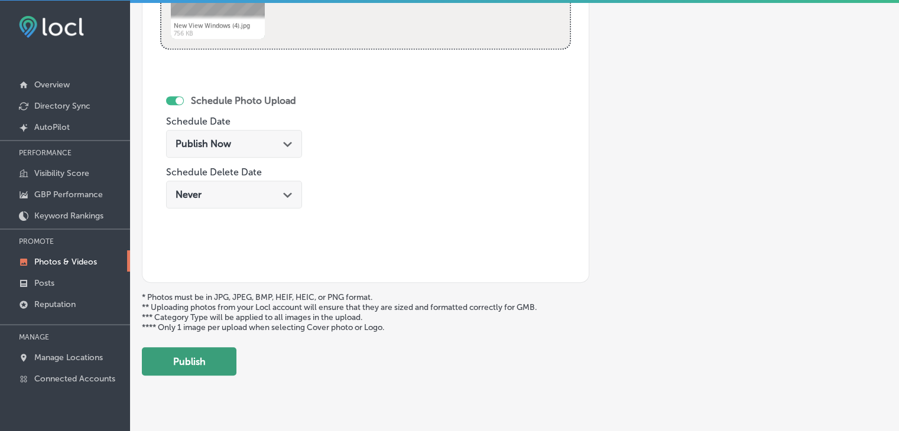
click at [203, 364] on button "Publish" at bounding box center [189, 361] width 95 height 28
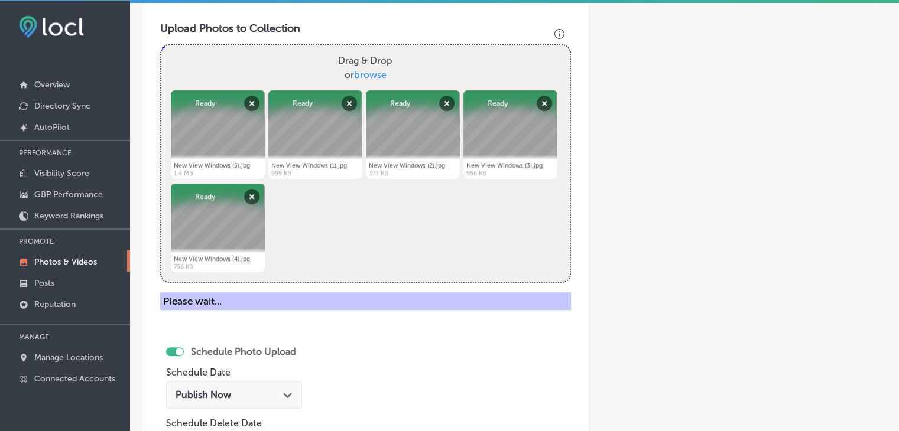
scroll to position [295, 0]
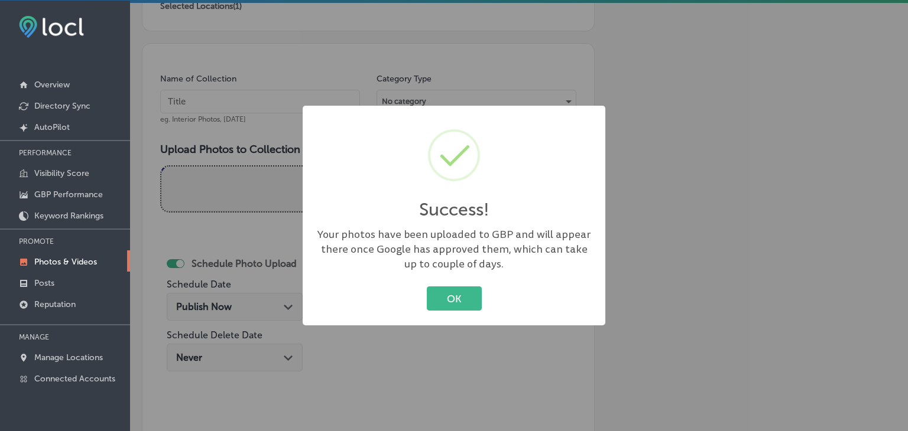
click at [226, 56] on div "Success! × Your photos have been uploaded to GBP and will appear there once Goo…" at bounding box center [454, 215] width 908 height 431
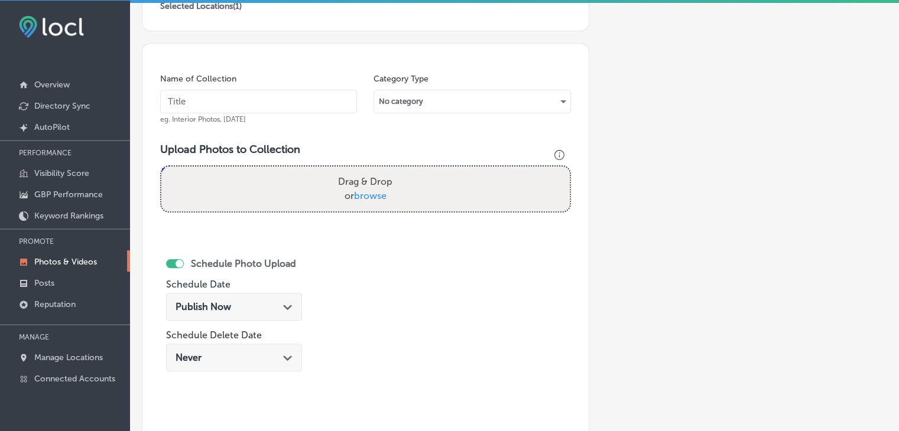
click at [234, 83] on div "Name of Collection eg. Interior Photos, [DATE]" at bounding box center [258, 98] width 197 height 51
click at [236, 95] on input "text" at bounding box center [258, 102] width 197 height 24
paste input "New View Windows, [DATE], Week"
drag, startPoint x: 300, startPoint y: 92, endPoint x: 331, endPoint y: 92, distance: 31.9
click at [300, 92] on input "New View Windows, [DATE], Week 2" at bounding box center [258, 102] width 197 height 24
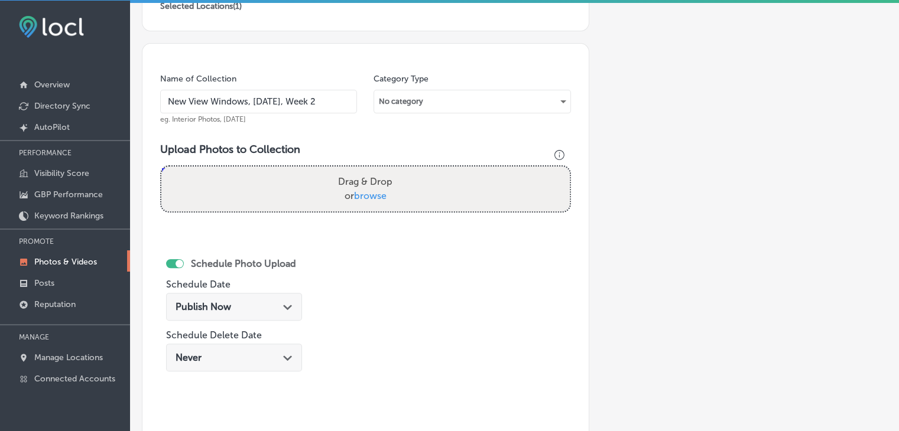
click at [342, 92] on input "New View Windows, [DATE], Week 2" at bounding box center [258, 102] width 197 height 24
type input "New View Windows, [DATE], Week 3"
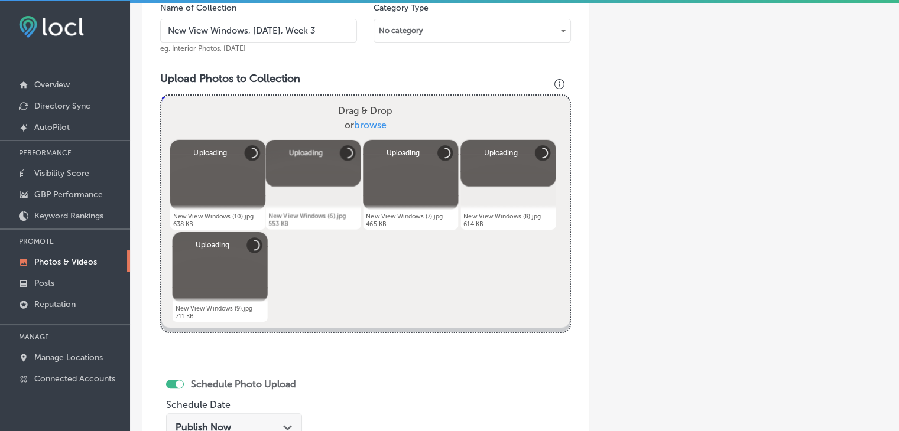
scroll to position [414, 0]
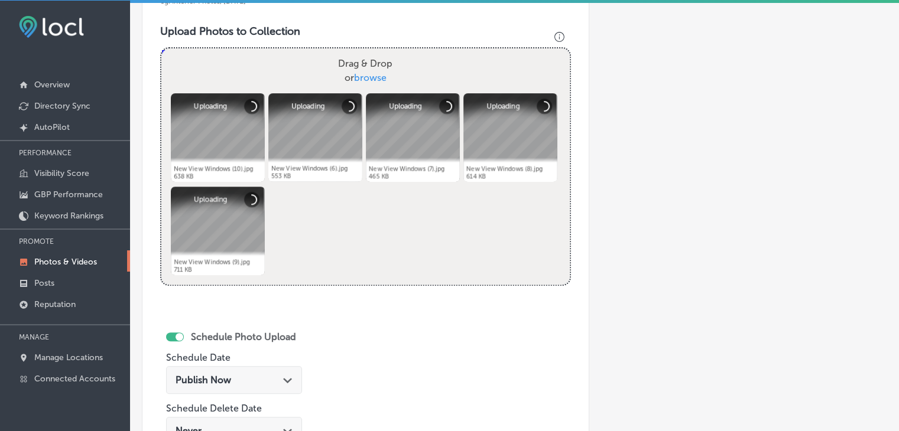
click at [259, 378] on div "Publish Now Path Created with Sketch." at bounding box center [233, 380] width 117 height 11
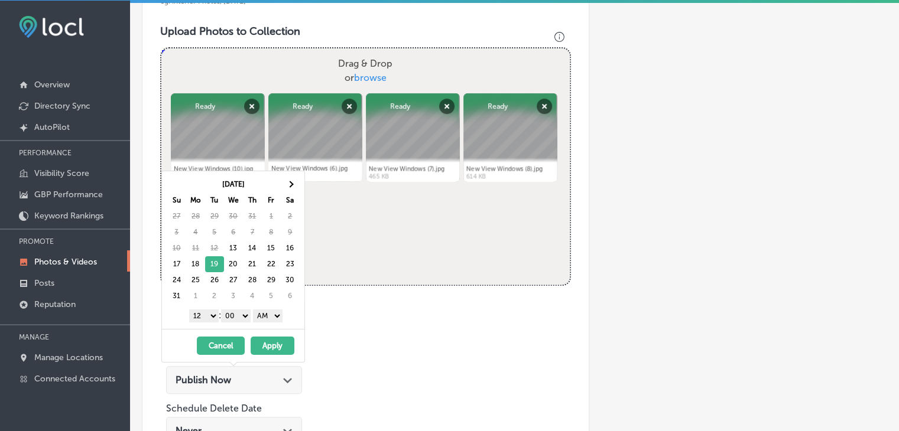
click at [210, 311] on select "1 2 3 4 5 6 7 8 9 10 11 12" at bounding box center [204, 316] width 30 height 13
click at [272, 314] on select "AM PM" at bounding box center [268, 316] width 30 height 13
click at [269, 339] on button "Apply" at bounding box center [273, 346] width 44 height 18
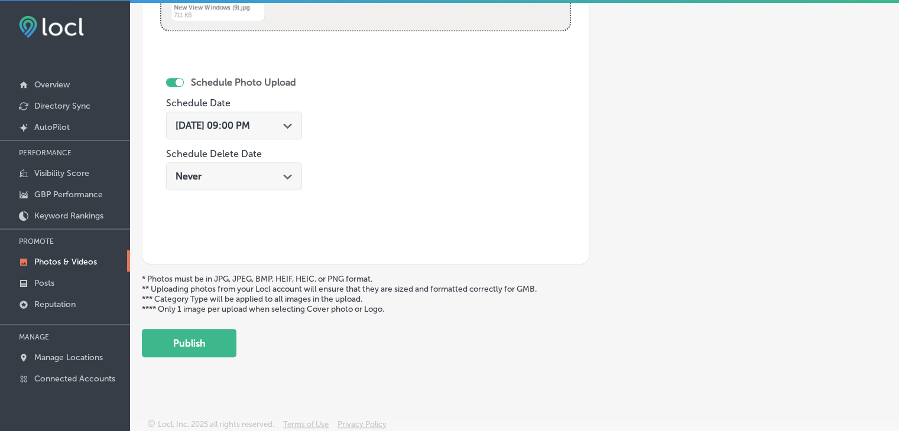
click at [222, 329] on button "Publish" at bounding box center [189, 343] width 95 height 28
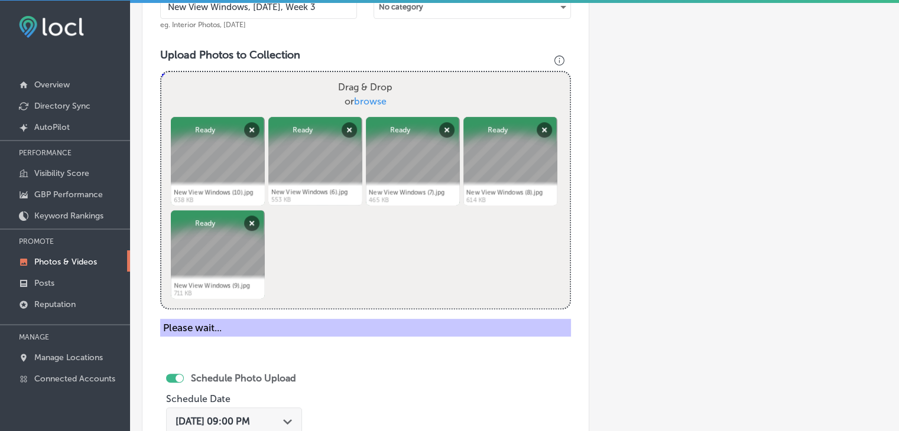
scroll to position [255, 0]
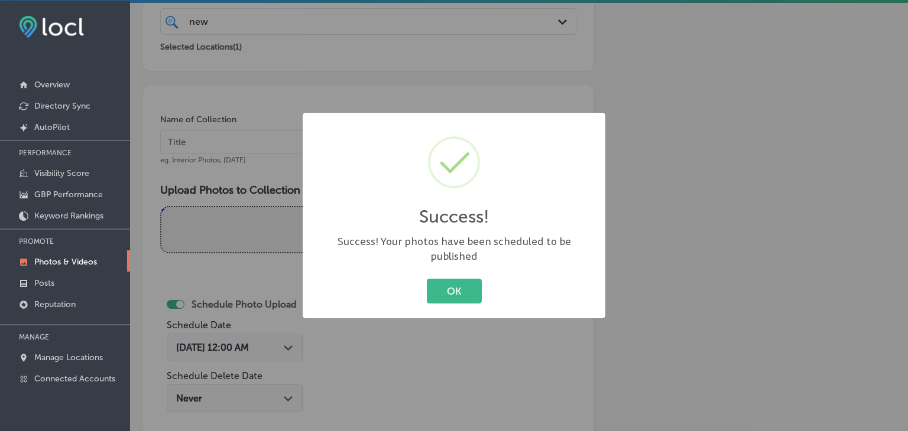
drag, startPoint x: 169, startPoint y: 180, endPoint x: 182, endPoint y: 158, distance: 25.4
click at [167, 182] on div "Success! × Success! Your photos have been scheduled to be published OK Cancel" at bounding box center [454, 215] width 908 height 431
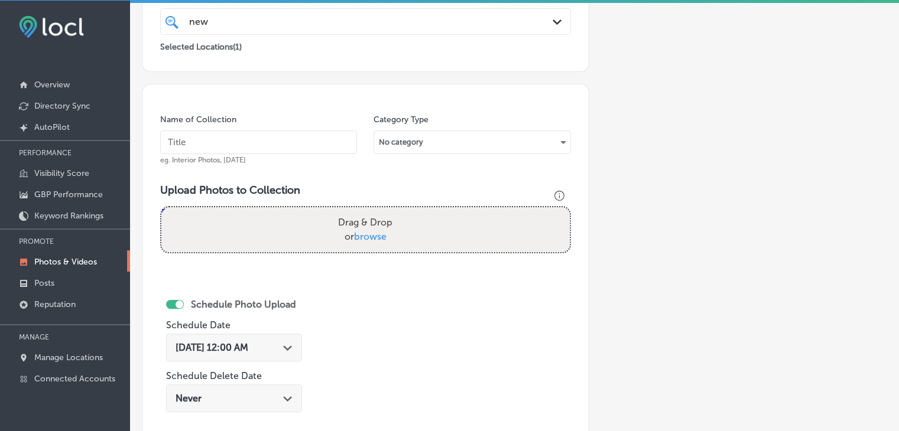
click at [206, 145] on input "text" at bounding box center [258, 143] width 197 height 24
paste input "New View Windows, [DATE], Week"
click at [339, 147] on input "New View Windows, [DATE], Week 3" at bounding box center [258, 143] width 197 height 24
type input "New View Windows, [DATE], Week 4"
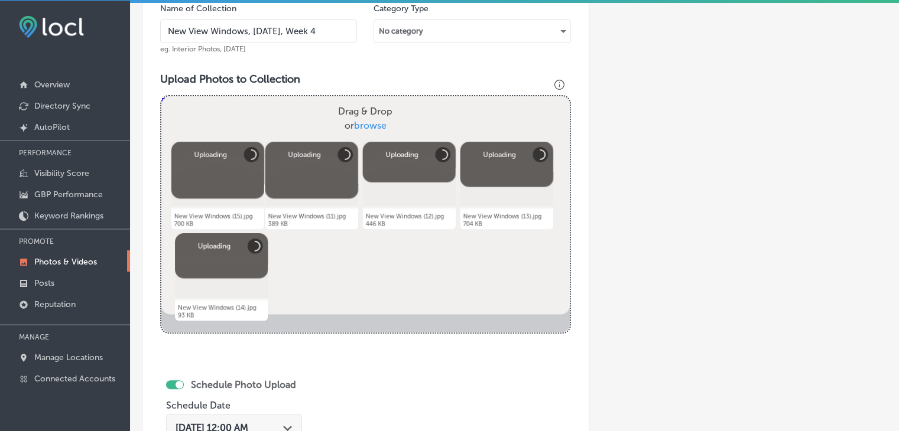
scroll to position [373, 0]
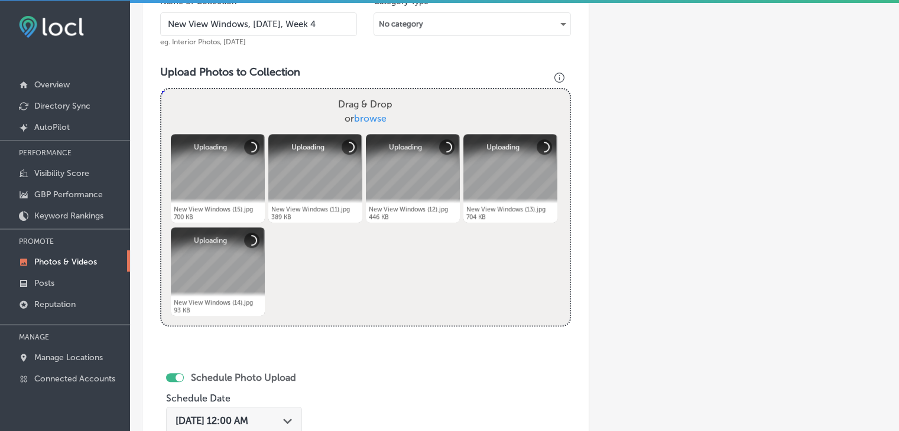
click at [243, 405] on div "[DATE] 12:00 AM Path Created with Sketch." at bounding box center [234, 424] width 136 height 40
click at [282, 407] on div "[DATE] 12:00 AM Path Created with Sketch." at bounding box center [234, 421] width 136 height 28
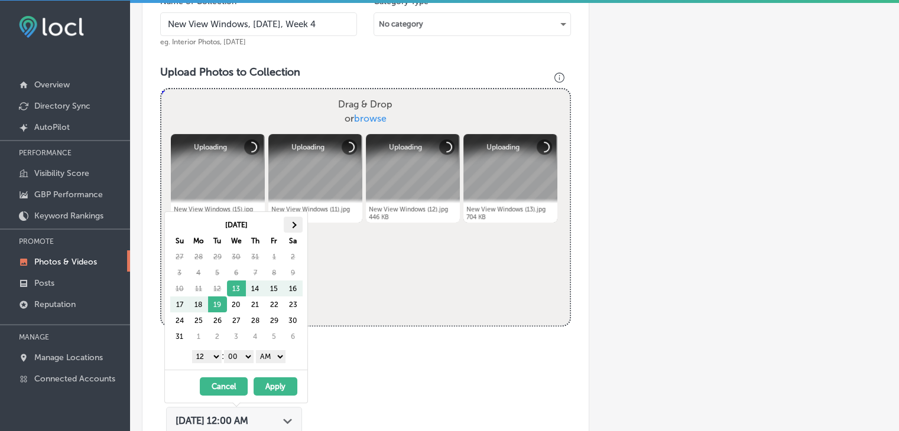
click at [288, 226] on th at bounding box center [293, 225] width 19 height 16
click at [180, 229] on th at bounding box center [179, 225] width 19 height 16
click at [213, 353] on select "1 2 3 4 5 6 7 8 9 10 11 12" at bounding box center [207, 356] width 30 height 13
drag, startPoint x: 265, startPoint y: 352, endPoint x: 266, endPoint y: 357, distance: 5.9
click at [266, 352] on select "AM PM" at bounding box center [271, 356] width 30 height 13
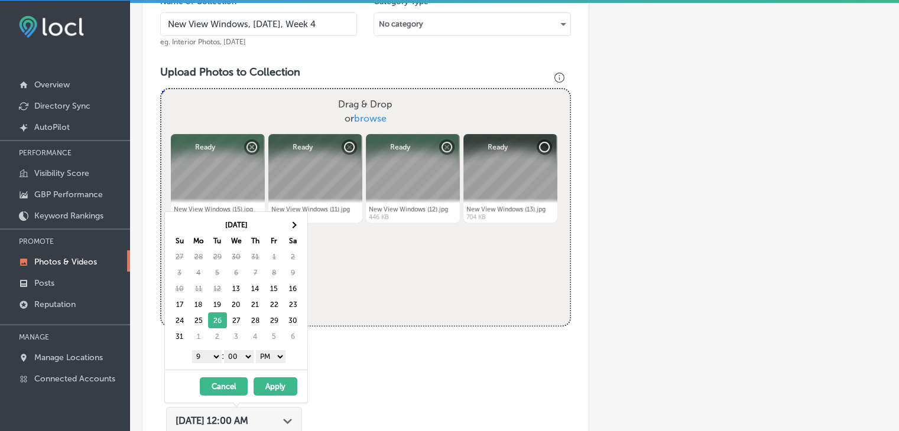
click at [276, 383] on button "Apply" at bounding box center [275, 387] width 44 height 18
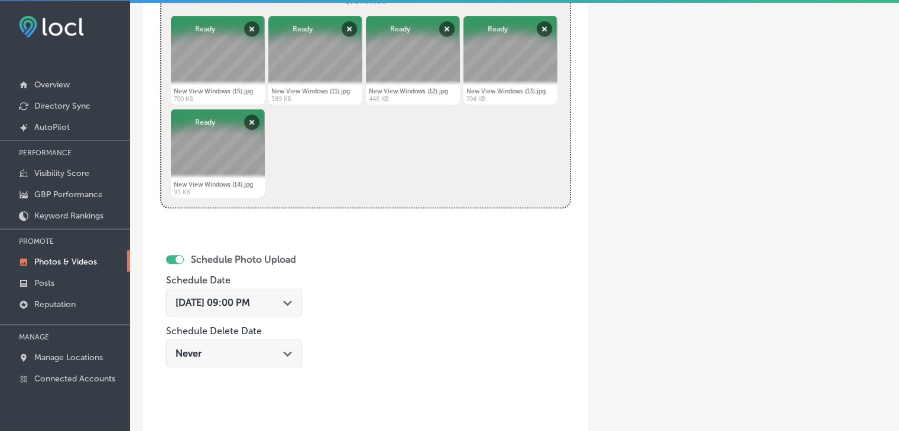
scroll to position [609, 0]
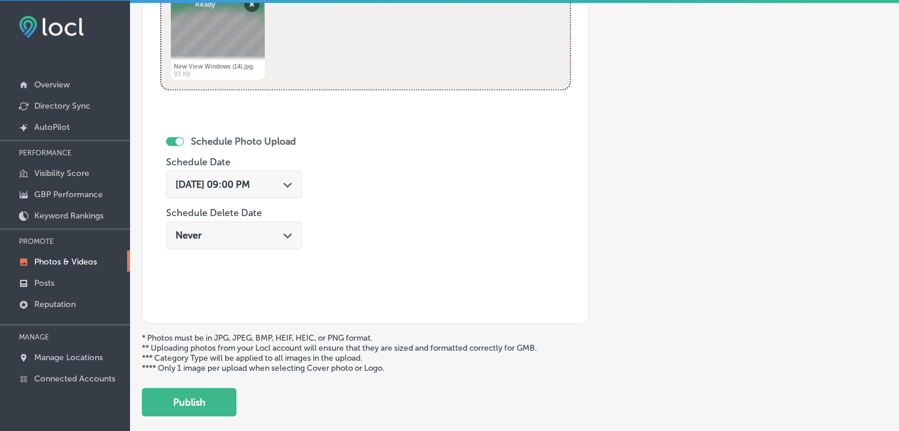
click at [203, 409] on button "Publish" at bounding box center [189, 402] width 95 height 28
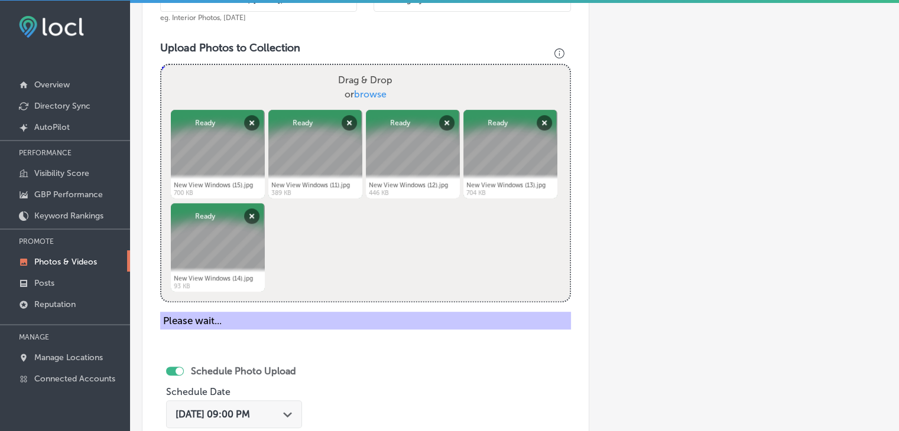
scroll to position [314, 0]
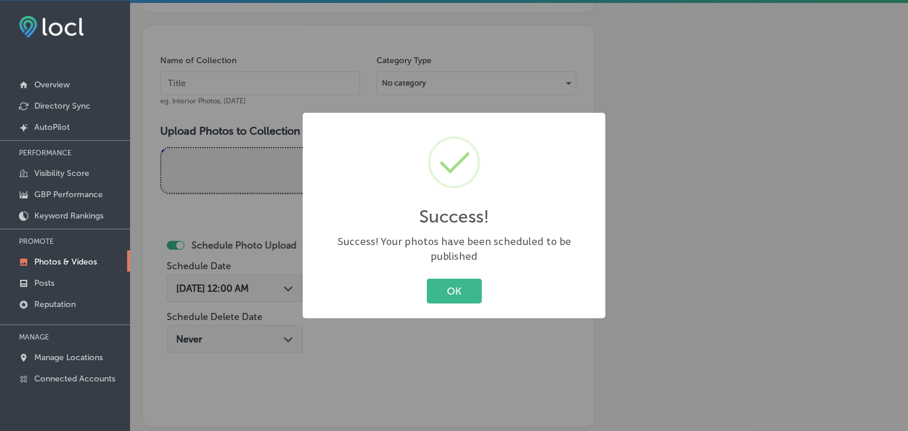
click at [223, 114] on div "Success! × Success! Your photos have been scheduled to be published OK Cancel" at bounding box center [454, 215] width 908 height 431
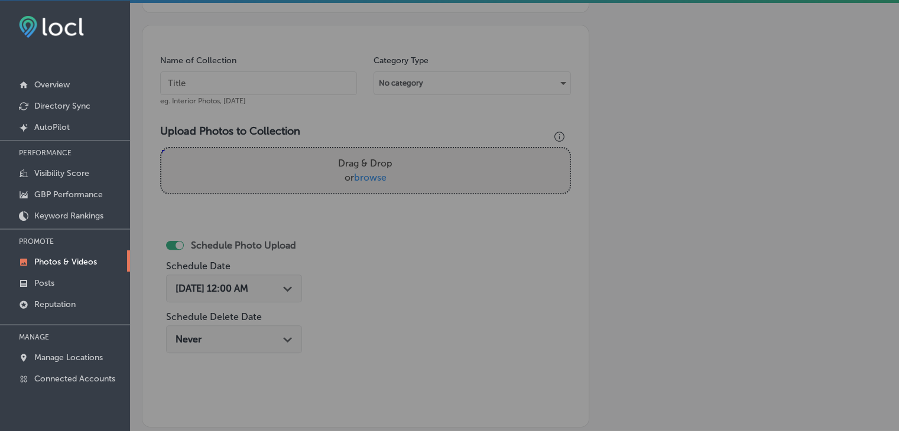
click at [239, 64] on div "Name of Collection eg. Interior Photos, [DATE]" at bounding box center [258, 80] width 197 height 51
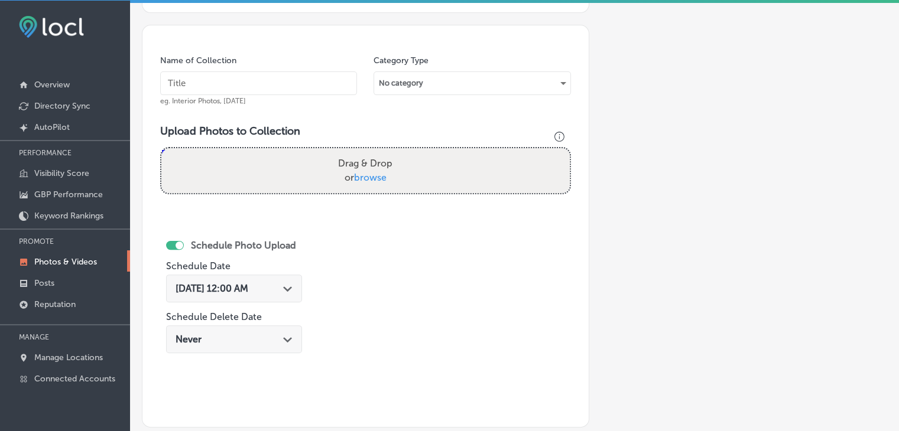
click at [242, 76] on input "text" at bounding box center [258, 83] width 197 height 24
paste input "New View Windows, [DATE], Week"
click at [258, 77] on input "New View Windows, [DATE], Week" at bounding box center [258, 83] width 197 height 24
type input "New View Windows, [DATE], Week 1"
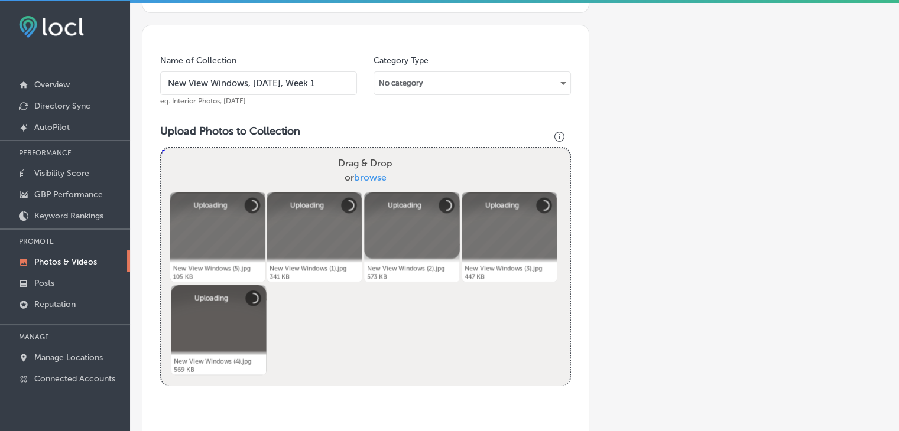
scroll to position [432, 0]
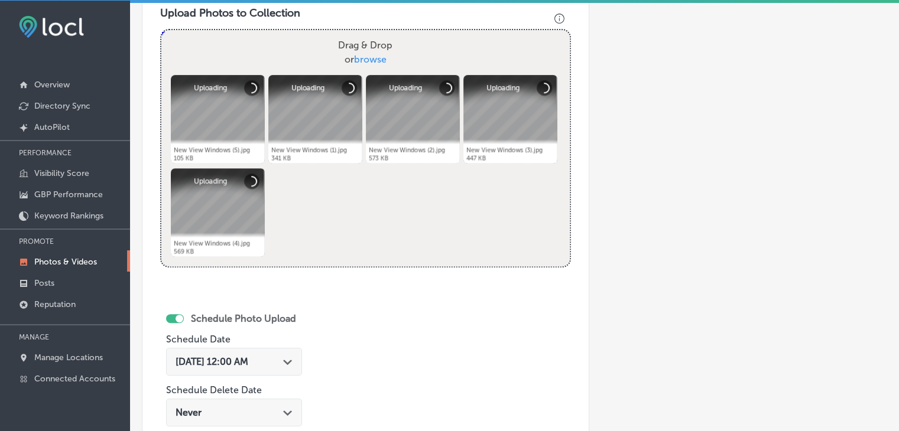
click at [294, 366] on div "[DATE] 12:00 AM Path Created with Sketch." at bounding box center [234, 362] width 136 height 28
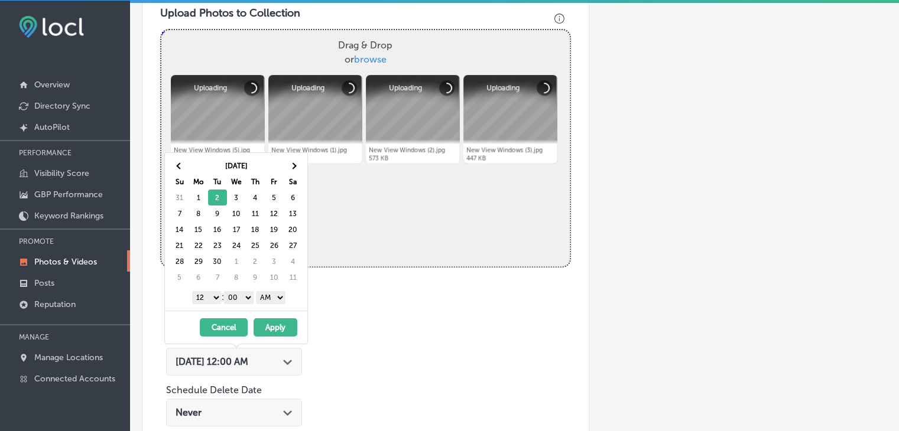
click at [212, 295] on select "1 2 3 4 5 6 7 8 9 10 11 12" at bounding box center [207, 297] width 30 height 13
click at [277, 304] on div "[DATE] Su Mo Tu We Th Fr Sa 31 1 2 3 4 5 6 7 8 9 10 11 12 13 14 15 16 17 18 19 …" at bounding box center [236, 232] width 142 height 158
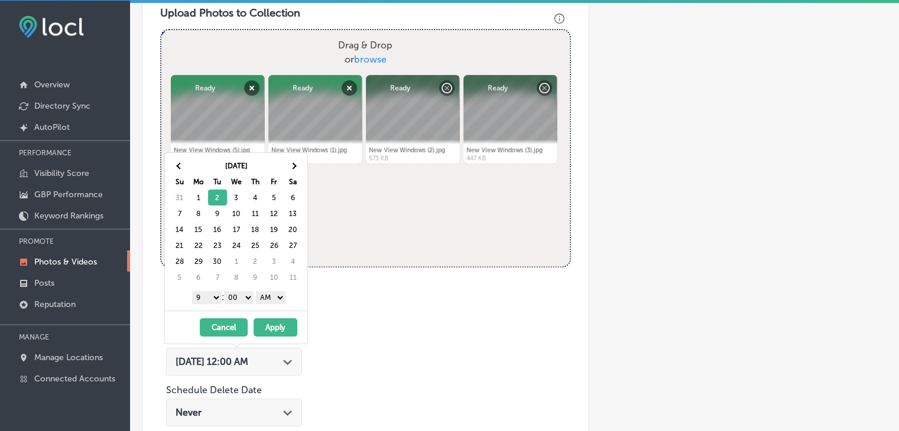
click at [277, 303] on div "1 2 3 4 5 6 7 8 9 10 11 12 : 00 10 20 30 40 50 AM PM" at bounding box center [239, 297] width 138 height 18
click at [272, 298] on select "AM PM" at bounding box center [271, 297] width 30 height 13
click at [271, 320] on button "Apply" at bounding box center [275, 327] width 44 height 18
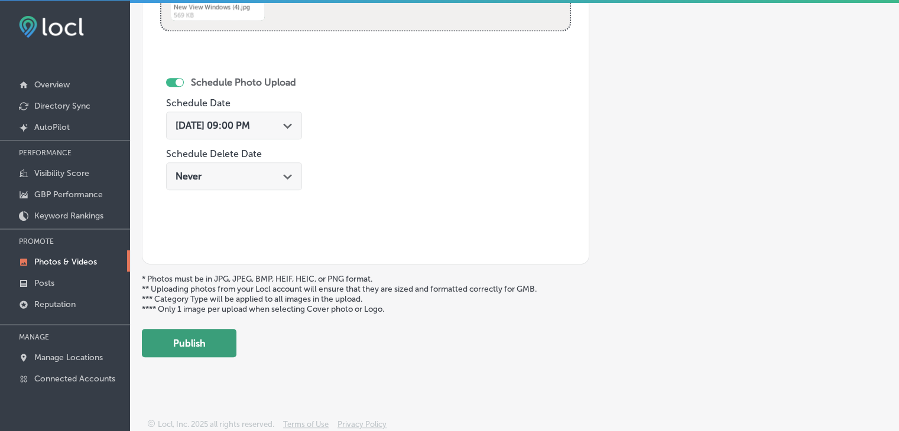
click at [213, 347] on button "Publish" at bounding box center [189, 343] width 95 height 28
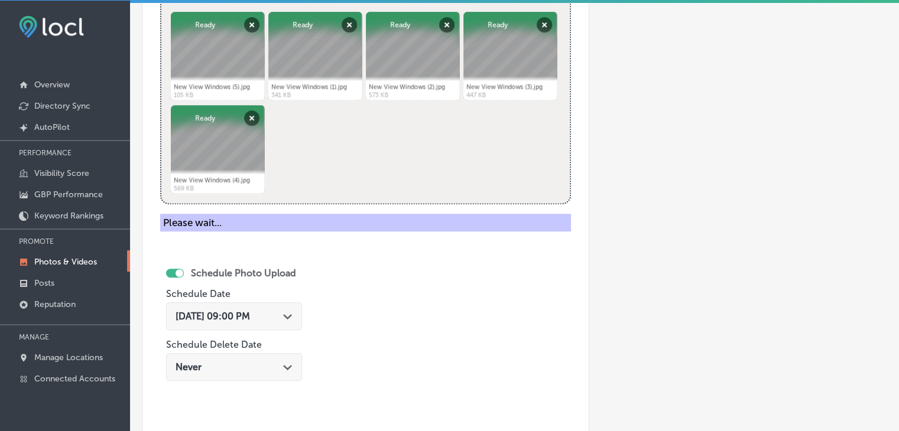
scroll to position [314, 0]
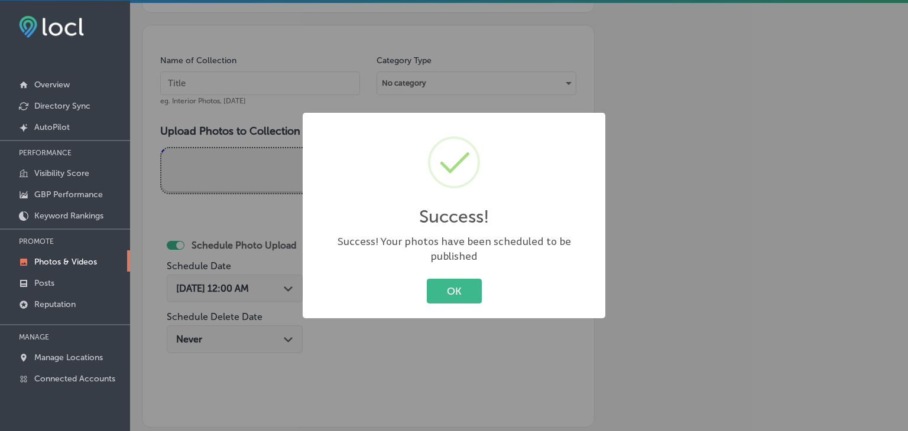
click at [226, 99] on div "Success! × Success! Your photos have been scheduled to be published OK Cancel" at bounding box center [454, 215] width 908 height 431
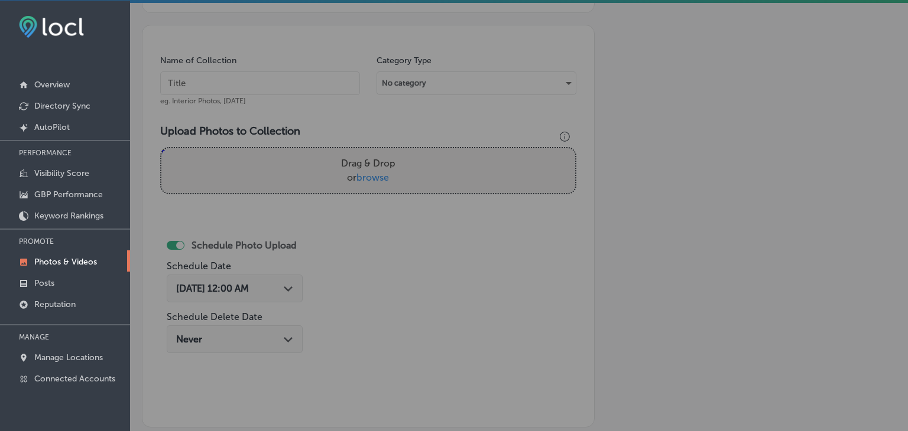
click at [276, 71] on input "text" at bounding box center [260, 83] width 200 height 24
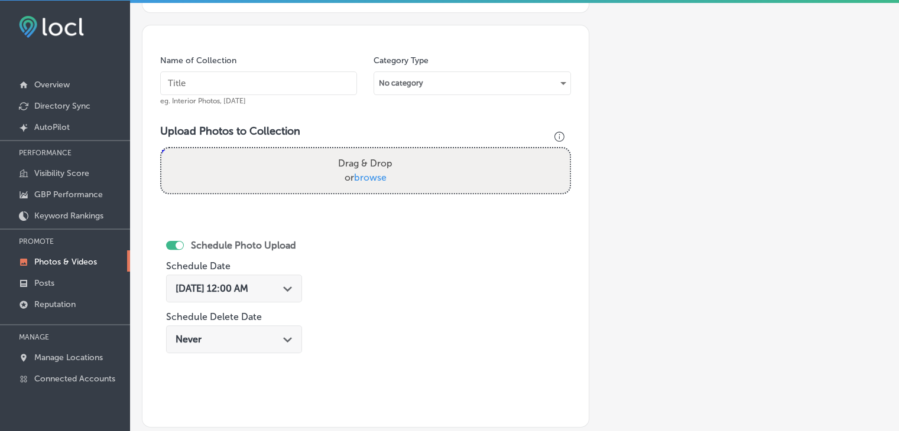
paste input "New View Windows, [DATE], Week"
type input "New View Windows, [DATE], Week 2"
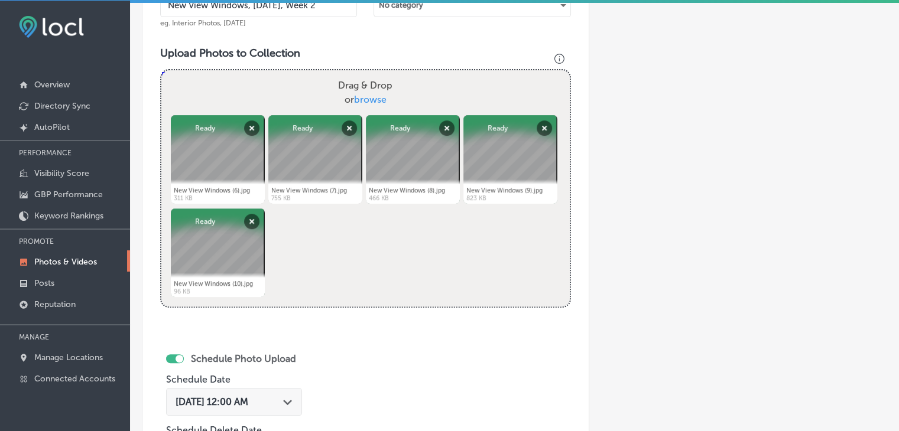
scroll to position [491, 0]
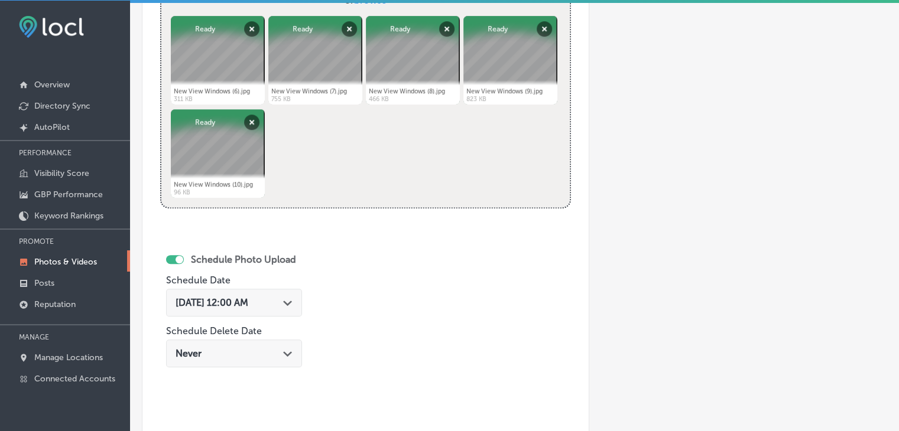
click at [261, 309] on div "[DATE] 12:00 AM Path Created with Sketch." at bounding box center [234, 303] width 136 height 28
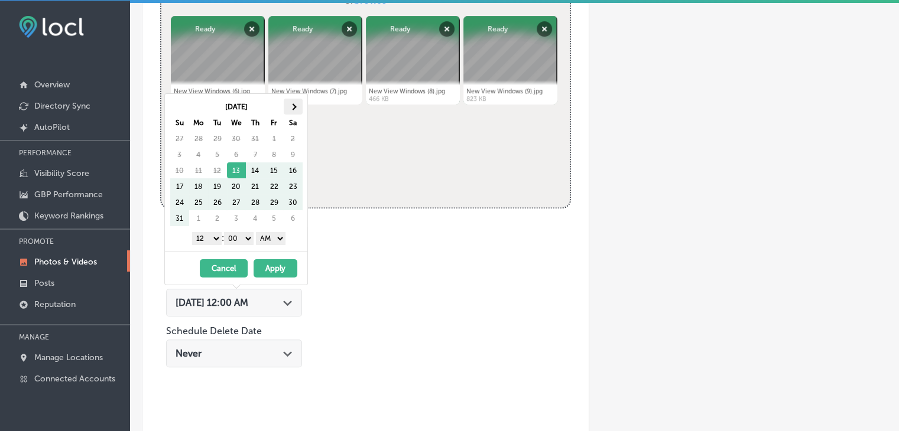
click at [297, 100] on th at bounding box center [293, 107] width 19 height 16
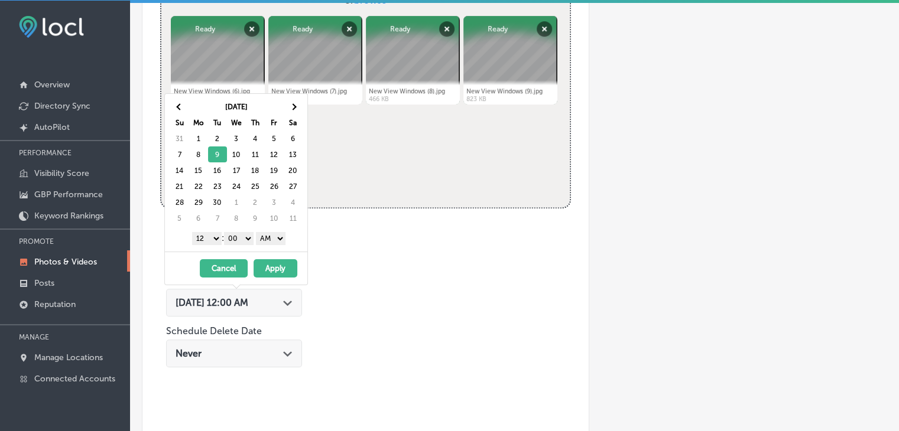
click at [204, 238] on select "1 2 3 4 5 6 7 8 9 10 11 12" at bounding box center [207, 238] width 30 height 13
drag, startPoint x: 208, startPoint y: 235, endPoint x: 208, endPoint y: 242, distance: 6.5
click at [208, 236] on select "1 2 3 4 5 6 7 8 9 10 11 12" at bounding box center [207, 238] width 30 height 13
click at [243, 235] on select "00 10 20 30 40 50" at bounding box center [239, 238] width 30 height 13
click at [258, 232] on select "AM PM" at bounding box center [271, 238] width 30 height 13
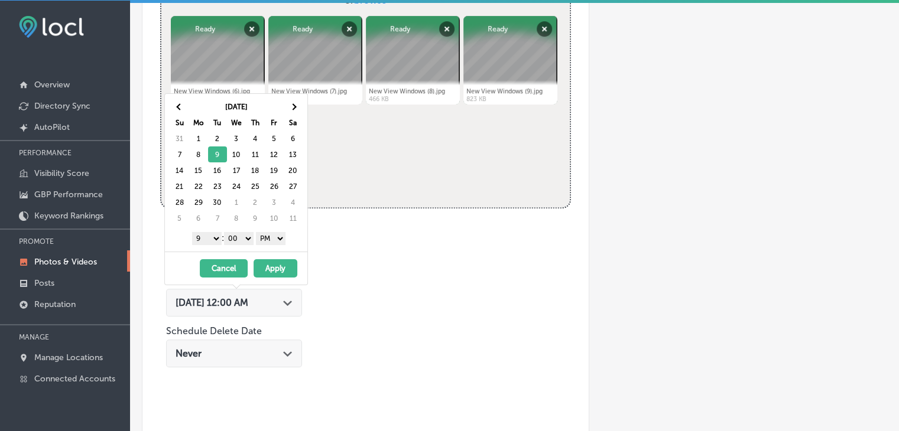
click at [265, 268] on button "Apply" at bounding box center [275, 268] width 44 height 18
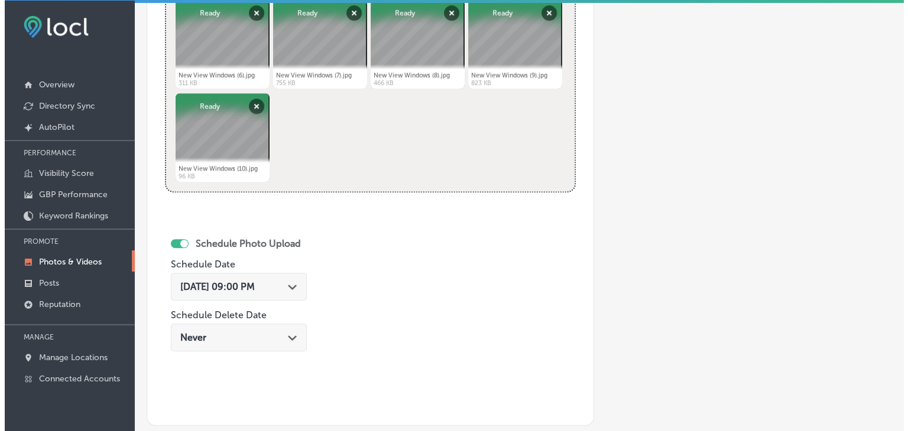
scroll to position [668, 0]
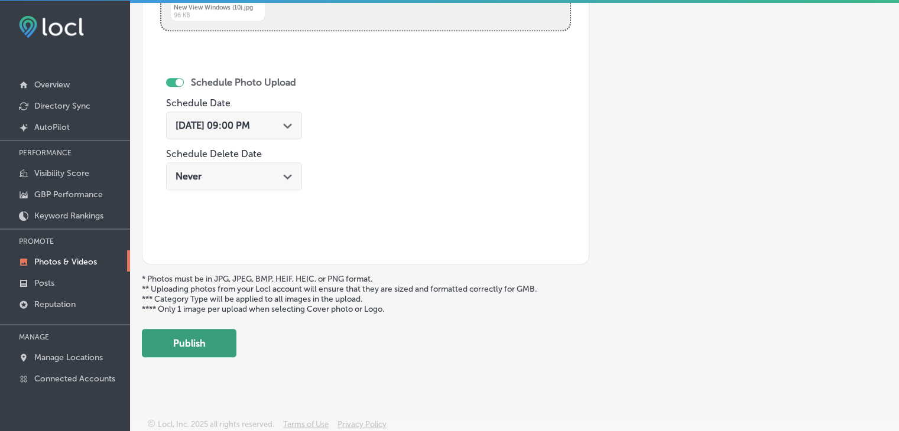
click at [191, 349] on button "Publish" at bounding box center [189, 343] width 95 height 28
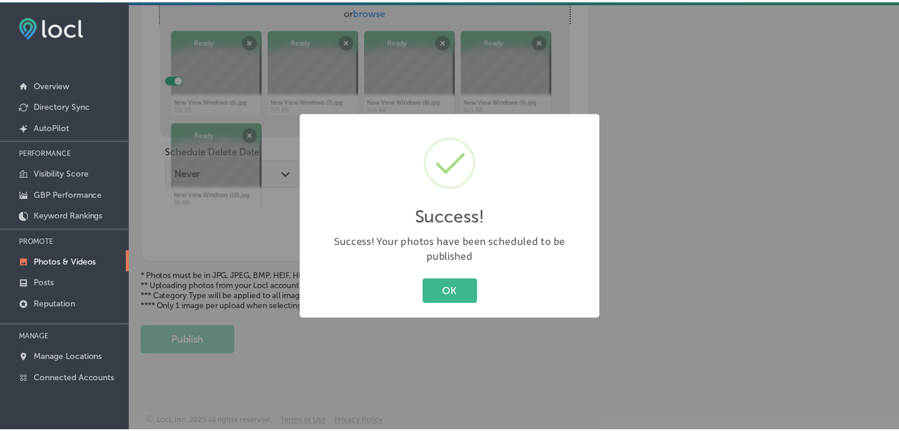
scroll to position [477, 0]
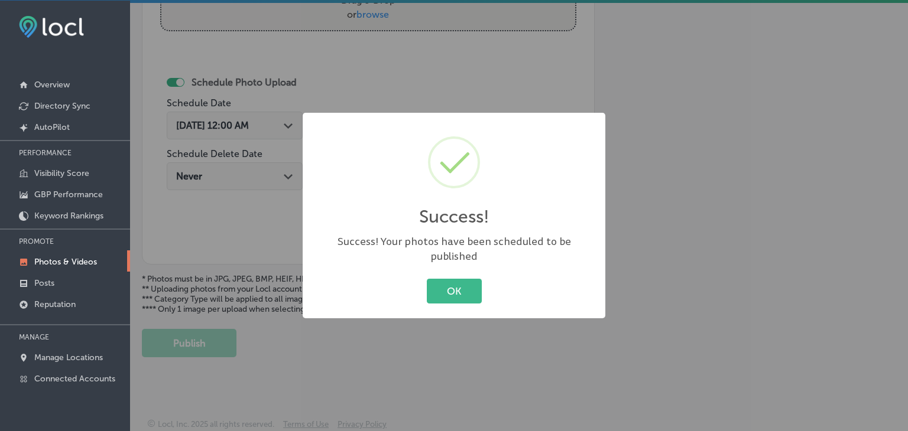
click at [443, 136] on div "Success! ×" at bounding box center [453, 180] width 279 height 110
click at [484, 76] on div "Success! × Success! Your photos have been scheduled to be published OK Cancel" at bounding box center [454, 215] width 908 height 431
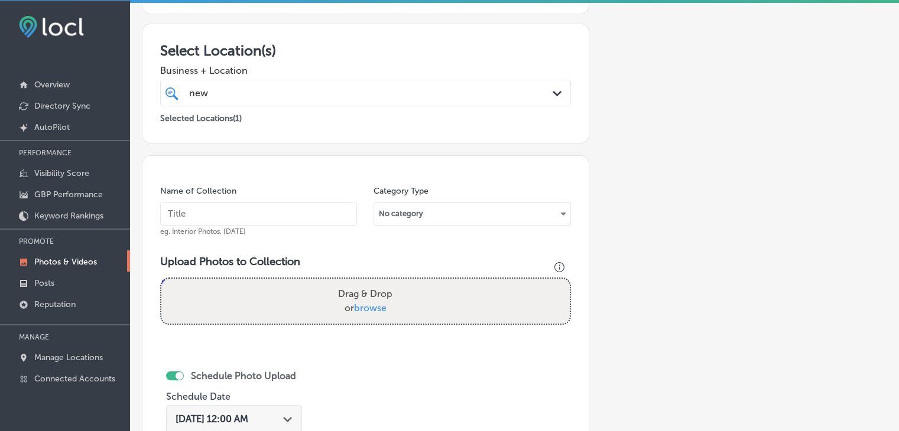
scroll to position [181, 0]
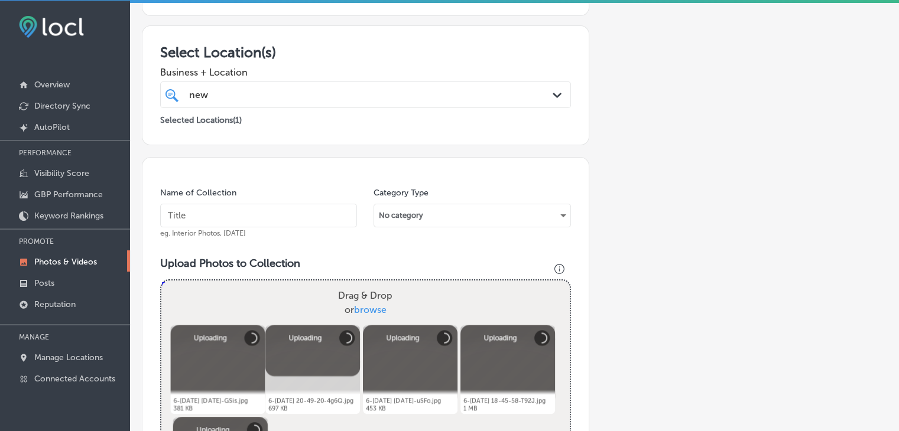
click at [261, 211] on input "text" at bounding box center [258, 216] width 197 height 24
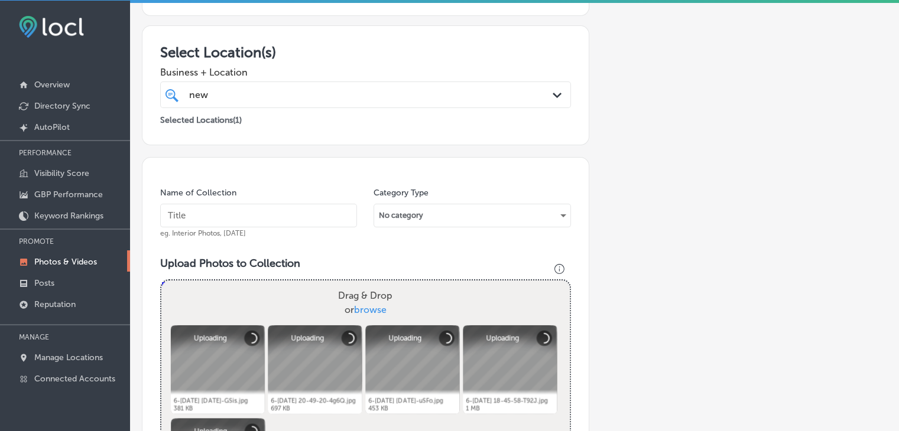
paste input "New View Windows, [DATE], Week"
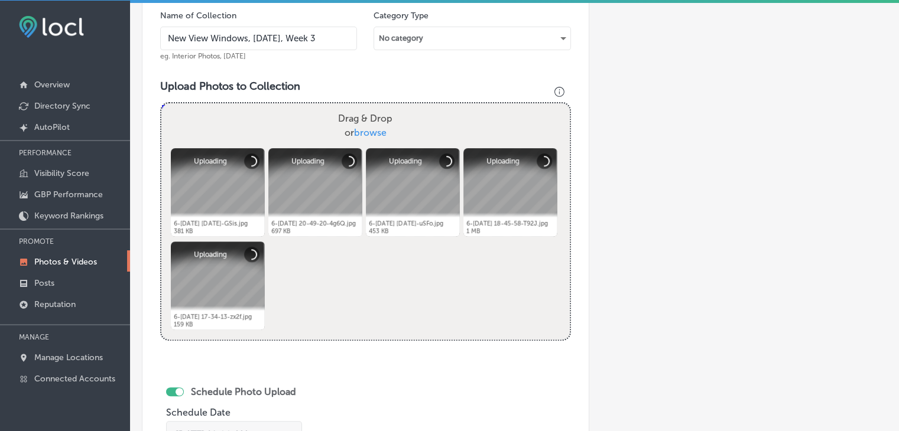
type input "New View Windows, [DATE], Week 3"
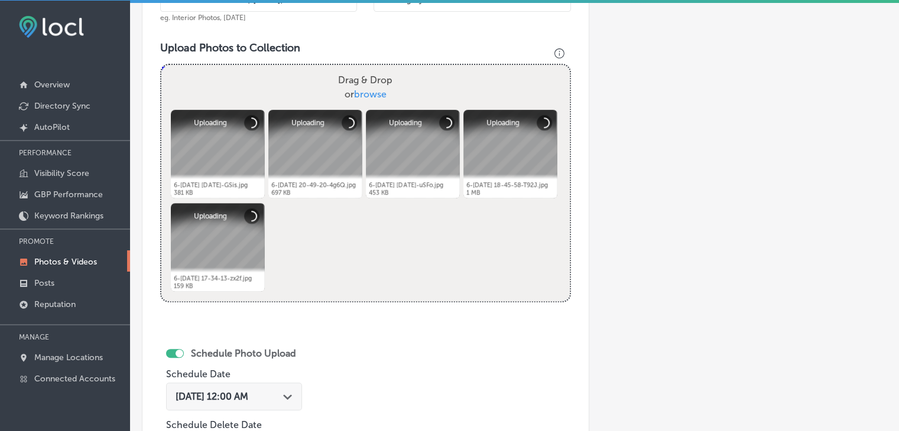
scroll to position [418, 0]
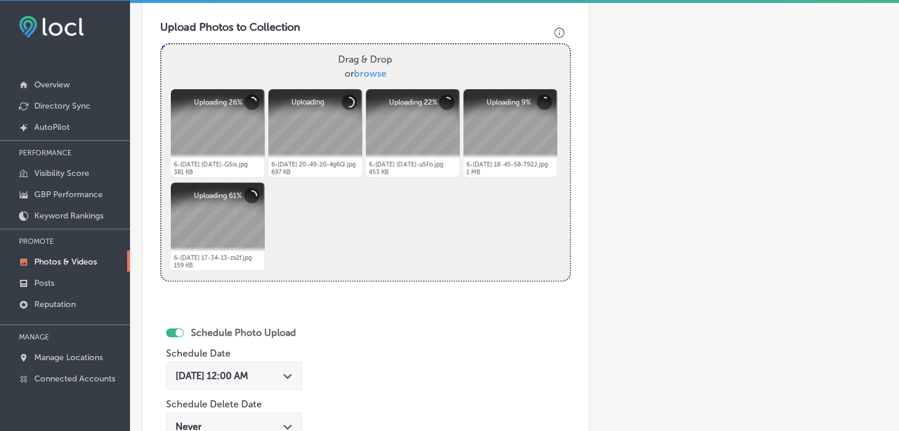
click at [229, 367] on div "[DATE] 12:00 AM Path Created with Sketch." at bounding box center [234, 376] width 136 height 28
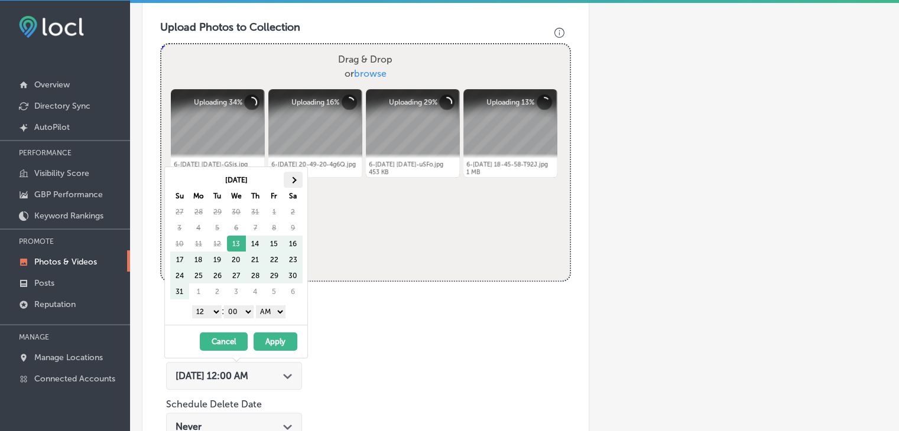
click at [299, 173] on th at bounding box center [293, 180] width 19 height 16
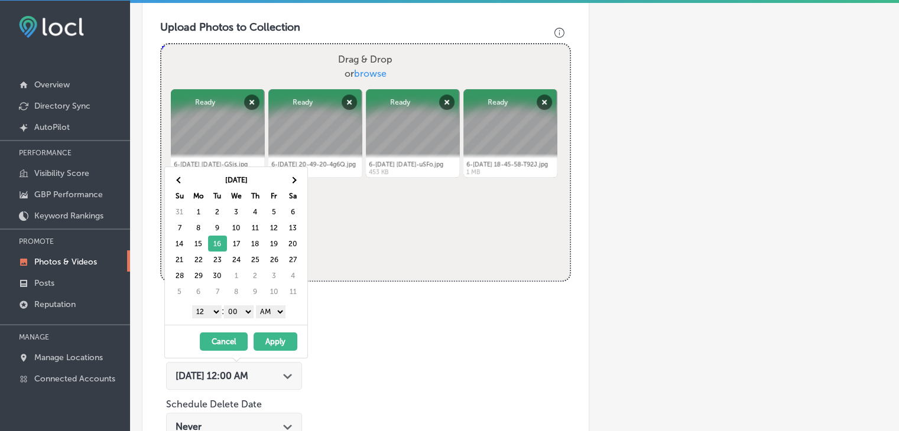
click at [208, 308] on select "1 2 3 4 5 6 7 8 9 10 11 12" at bounding box center [207, 311] width 30 height 13
click at [283, 314] on select "AM PM" at bounding box center [271, 311] width 30 height 13
click at [274, 335] on button "Apply" at bounding box center [275, 342] width 44 height 18
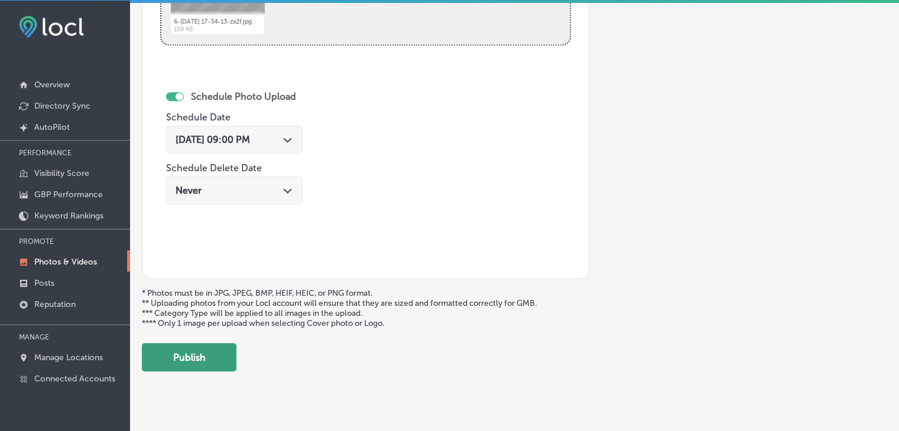
click at [230, 362] on button "Publish" at bounding box center [189, 357] width 95 height 28
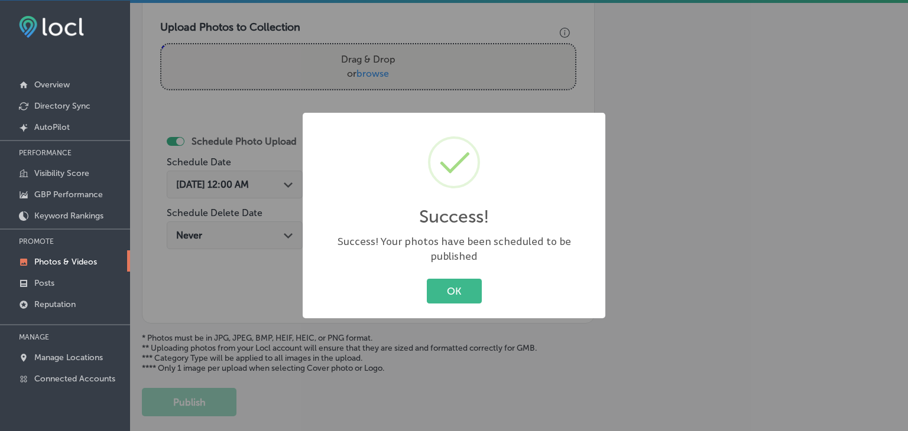
click at [256, 84] on div "Success! × Success! Your photos have been scheduled to be published OK Cancel" at bounding box center [454, 215] width 908 height 431
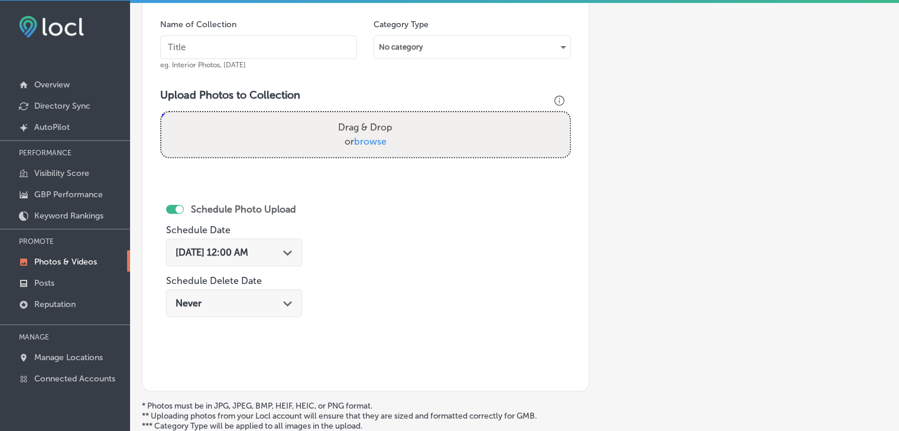
scroll to position [300, 0]
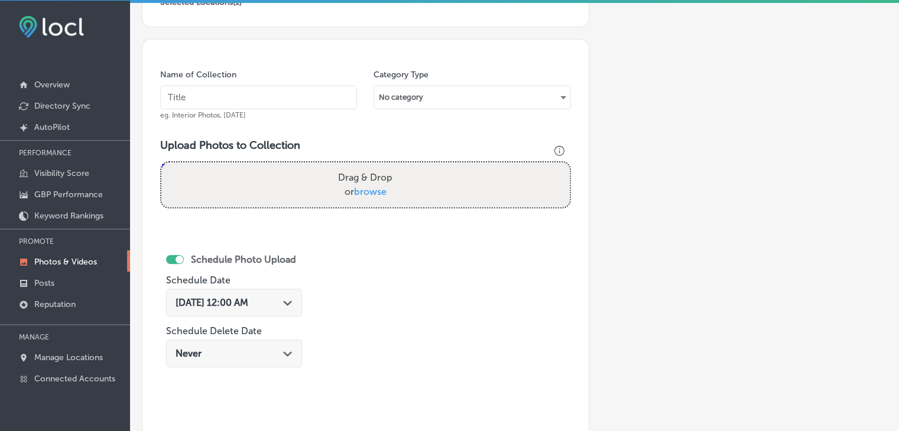
click at [269, 93] on input "text" at bounding box center [258, 98] width 197 height 24
paste input "New View Windows, [DATE], Week"
type input "New View Windows, [DATE], Week 4"
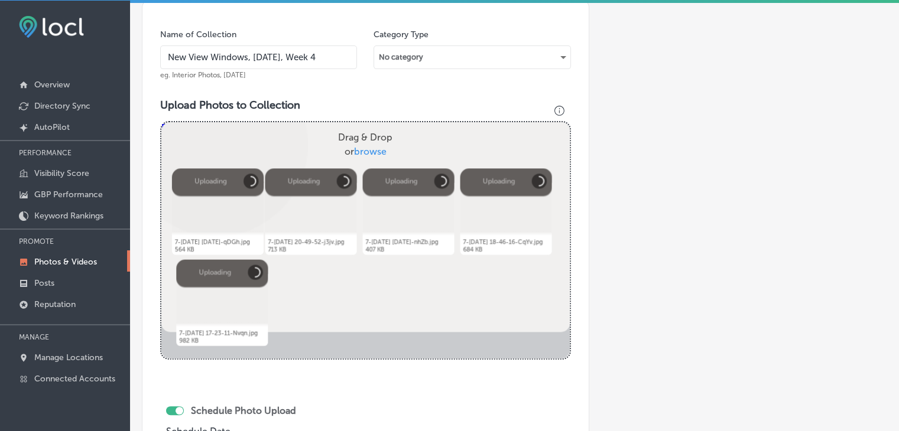
scroll to position [418, 0]
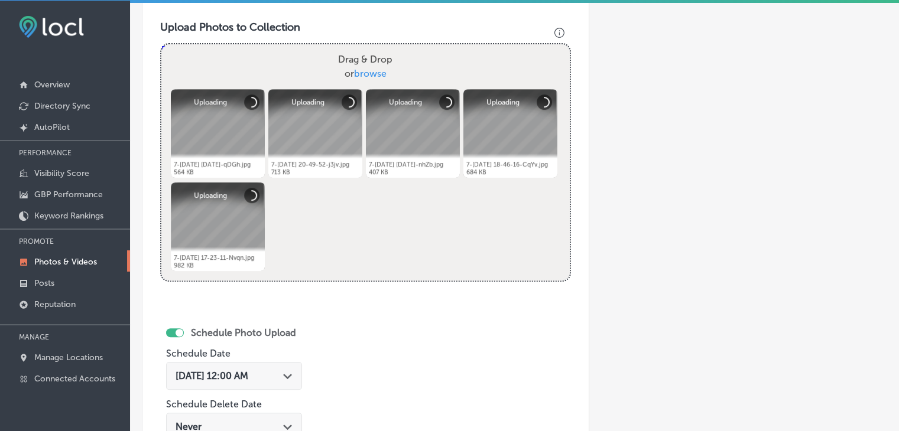
click at [248, 370] on span "[DATE] 12:00 AM" at bounding box center [211, 375] width 73 height 11
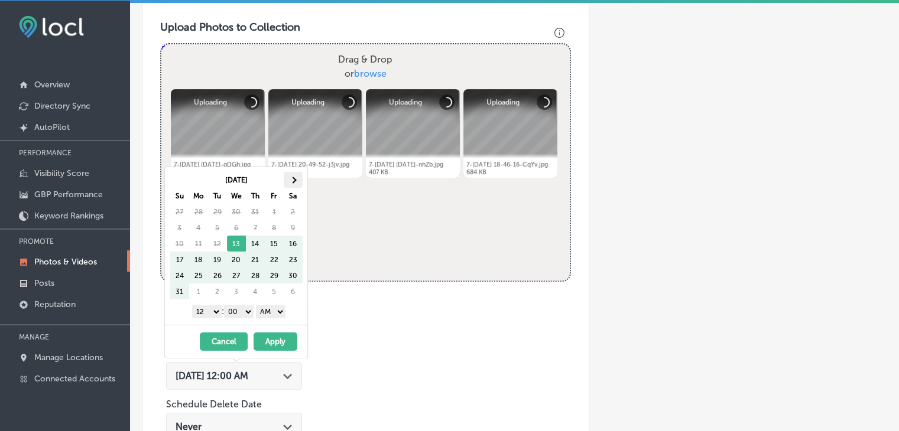
click at [294, 175] on th at bounding box center [293, 180] width 19 height 16
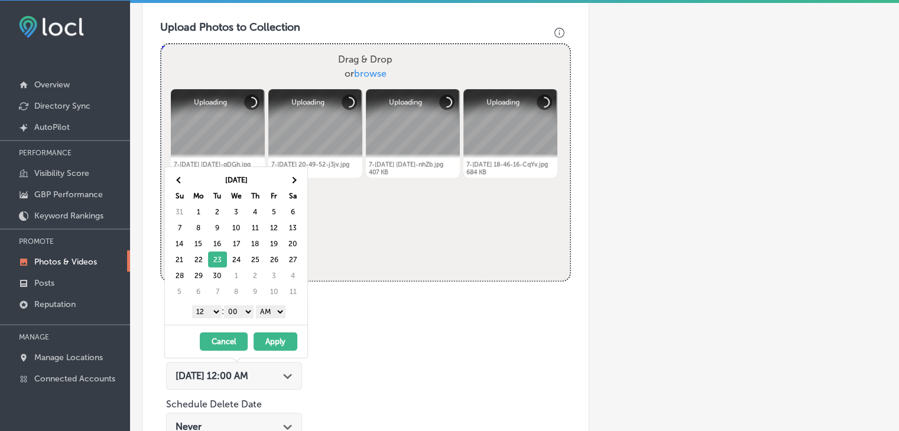
click at [199, 312] on select "1 2 3 4 5 6 7 8 9 10 11 12" at bounding box center [207, 311] width 30 height 13
click at [201, 306] on select "1 2 3 4 5 6 7 8 9 10 11 12" at bounding box center [207, 311] width 30 height 13
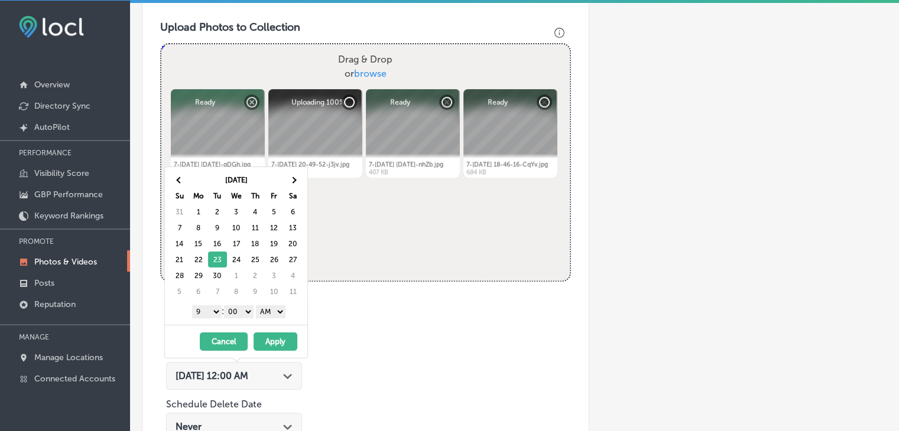
click at [262, 315] on select "AM PM" at bounding box center [271, 311] width 30 height 13
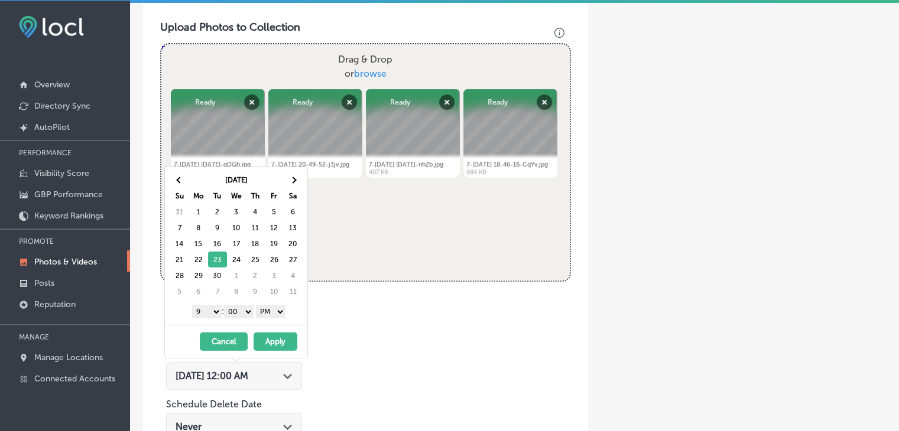
click at [271, 334] on button "Apply" at bounding box center [275, 342] width 44 height 18
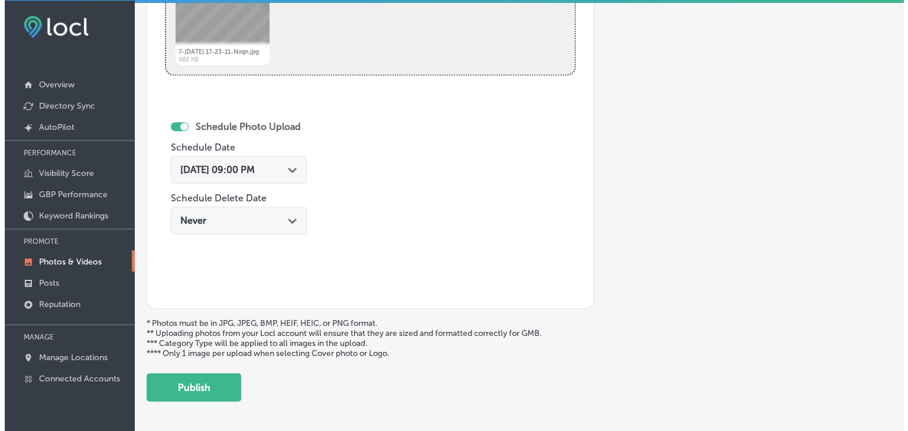
scroll to position [668, 0]
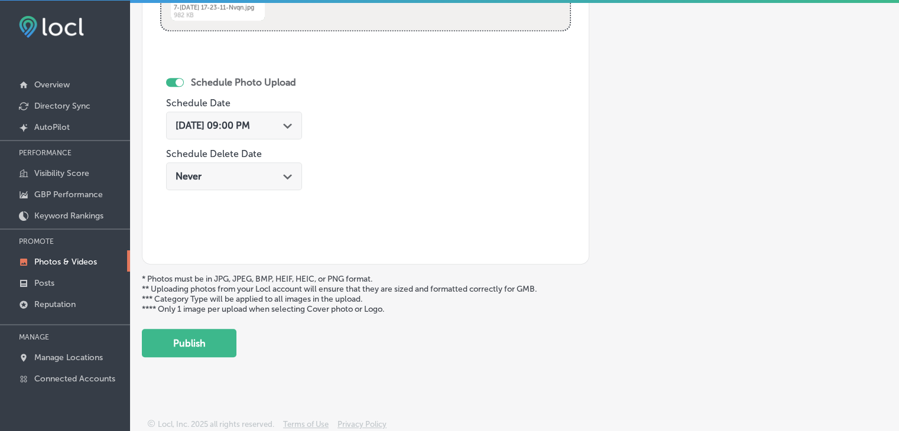
click at [198, 348] on button "Publish" at bounding box center [189, 343] width 95 height 28
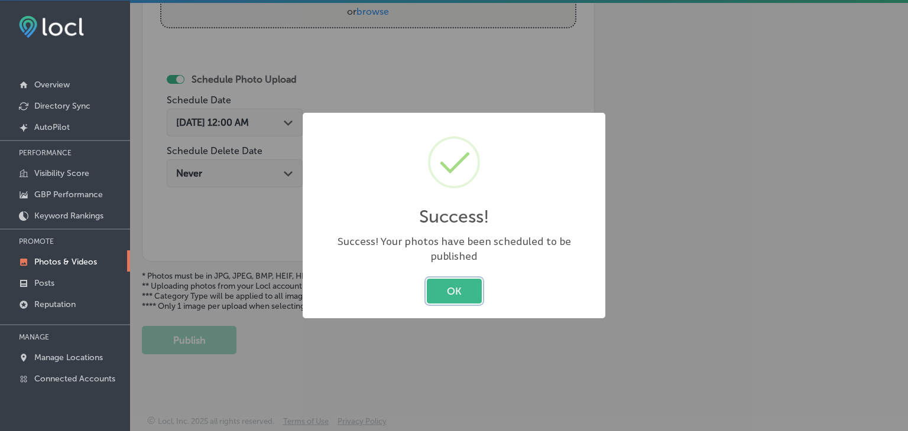
scroll to position [477, 0]
